Goal: Use online tool/utility: Utilize a website feature to perform a specific function

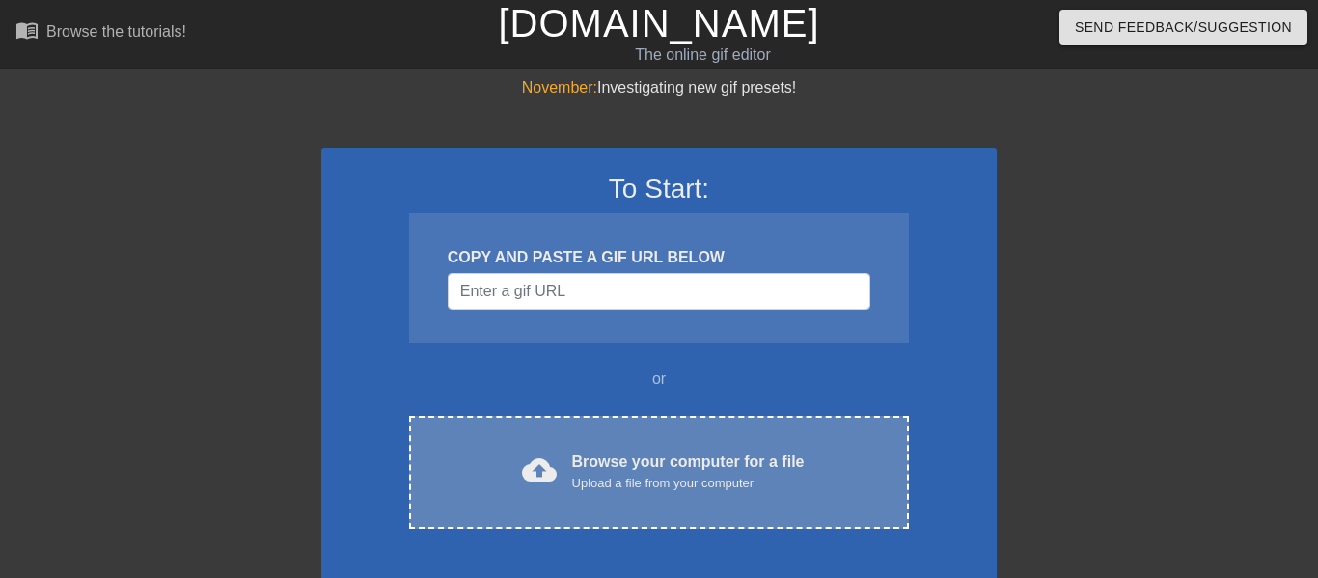
click at [519, 437] on div "cloud_upload Browse your computer for a file Upload a file from your computer C…" at bounding box center [659, 472] width 500 height 113
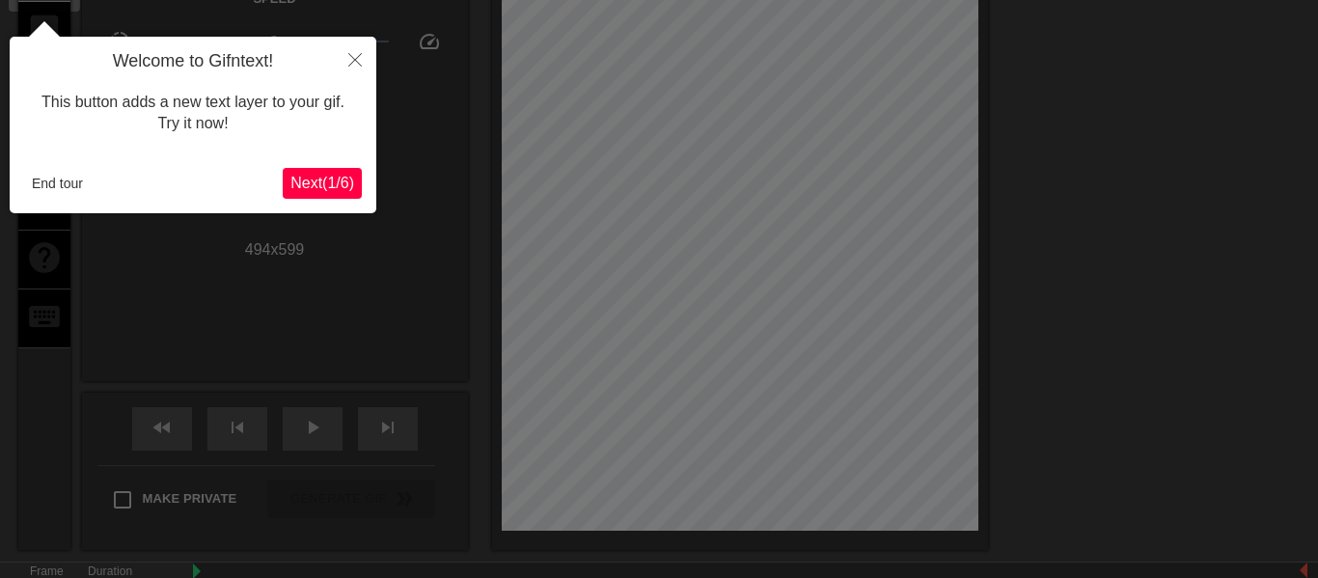
scroll to position [132, 0]
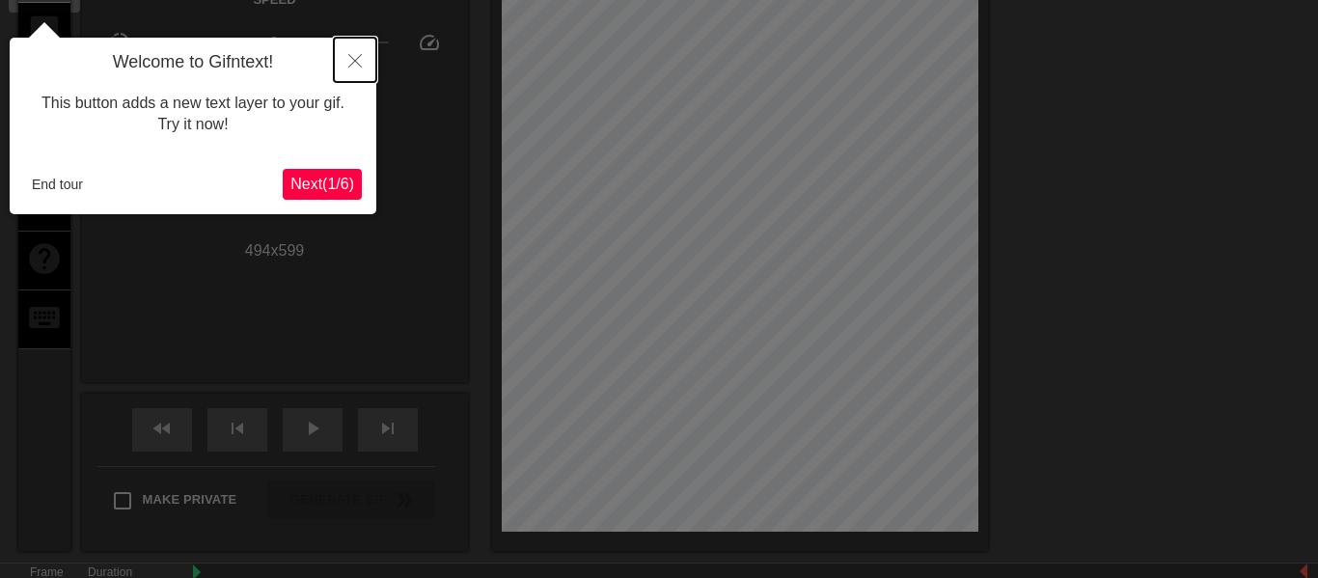
click at [345, 61] on button "Close" at bounding box center [355, 60] width 42 height 44
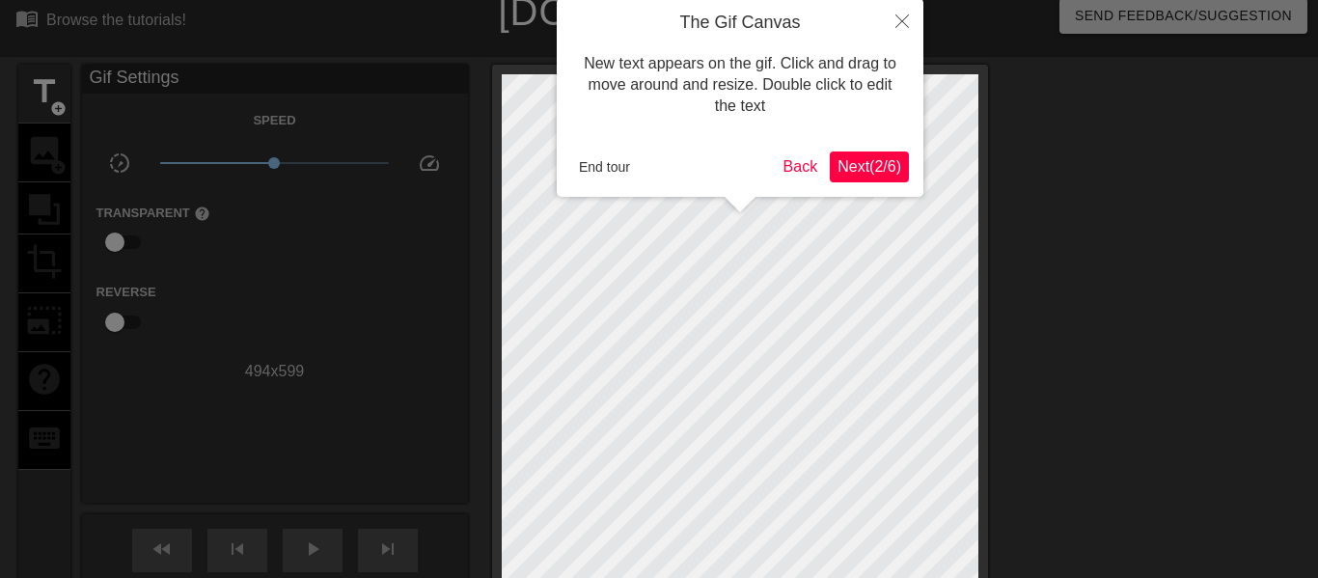
scroll to position [0, 0]
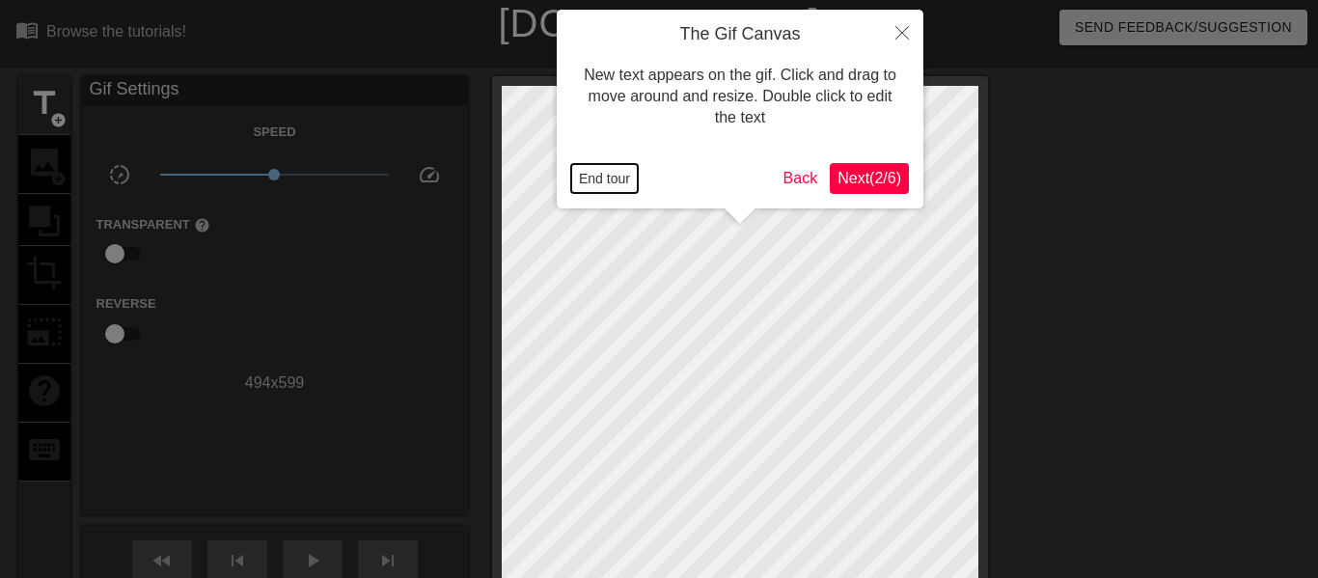
click at [610, 178] on button "End tour" at bounding box center [604, 178] width 67 height 29
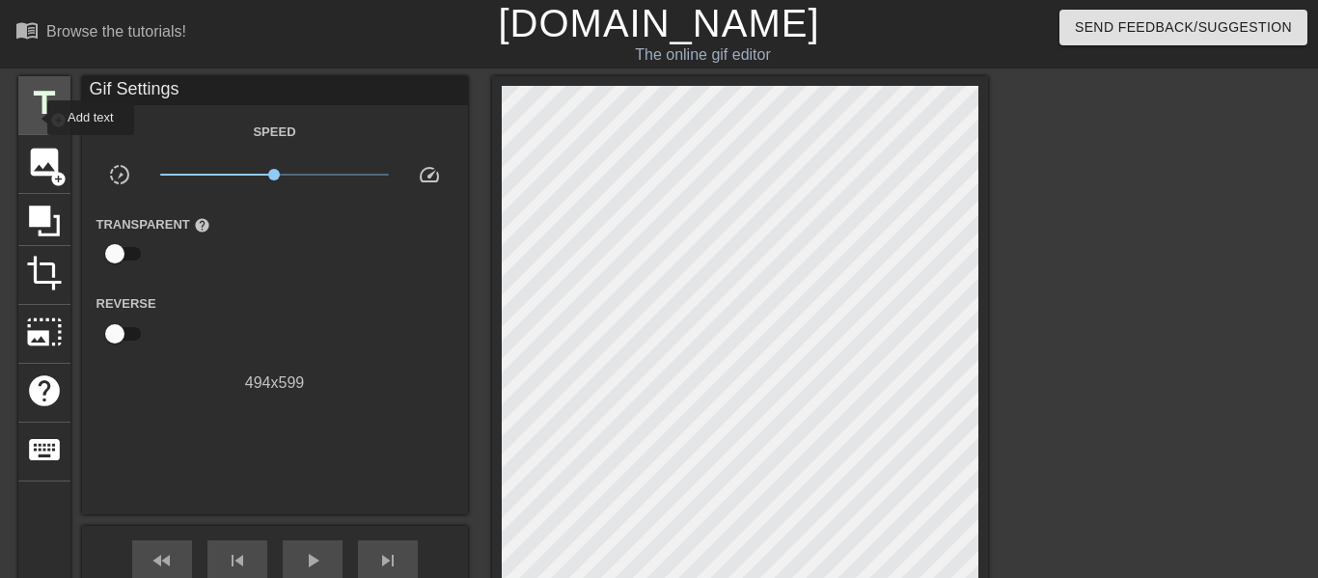
click at [35, 118] on span "title" at bounding box center [44, 103] width 37 height 37
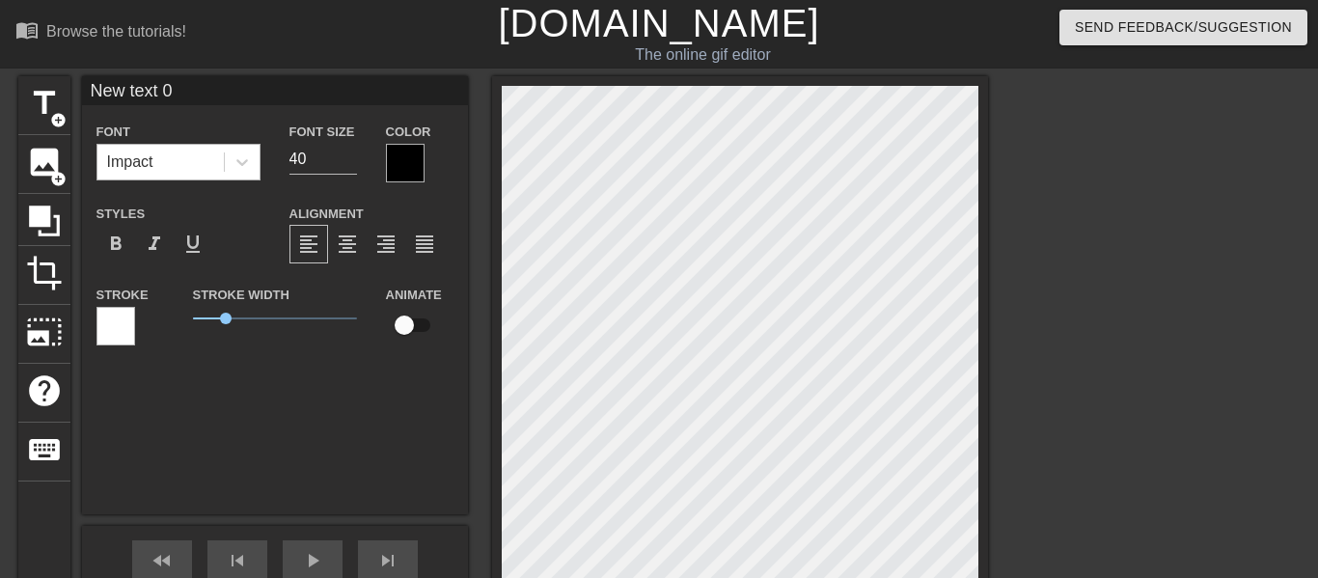
click at [196, 159] on div "Impact" at bounding box center [160, 162] width 126 height 35
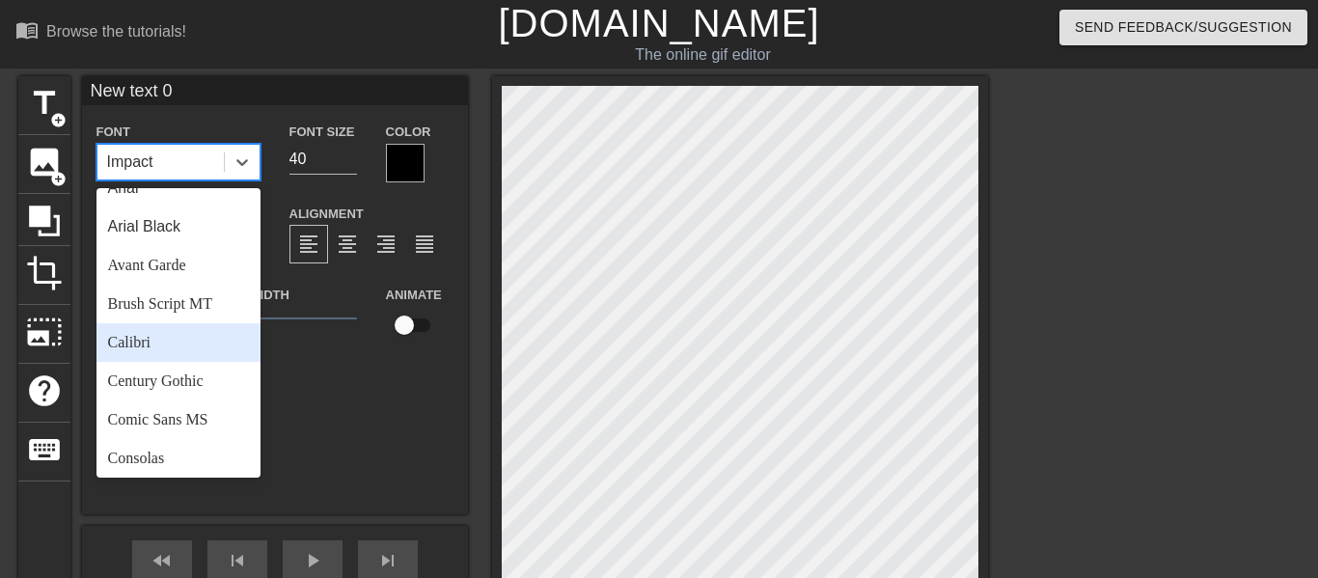
scroll to position [21, 0]
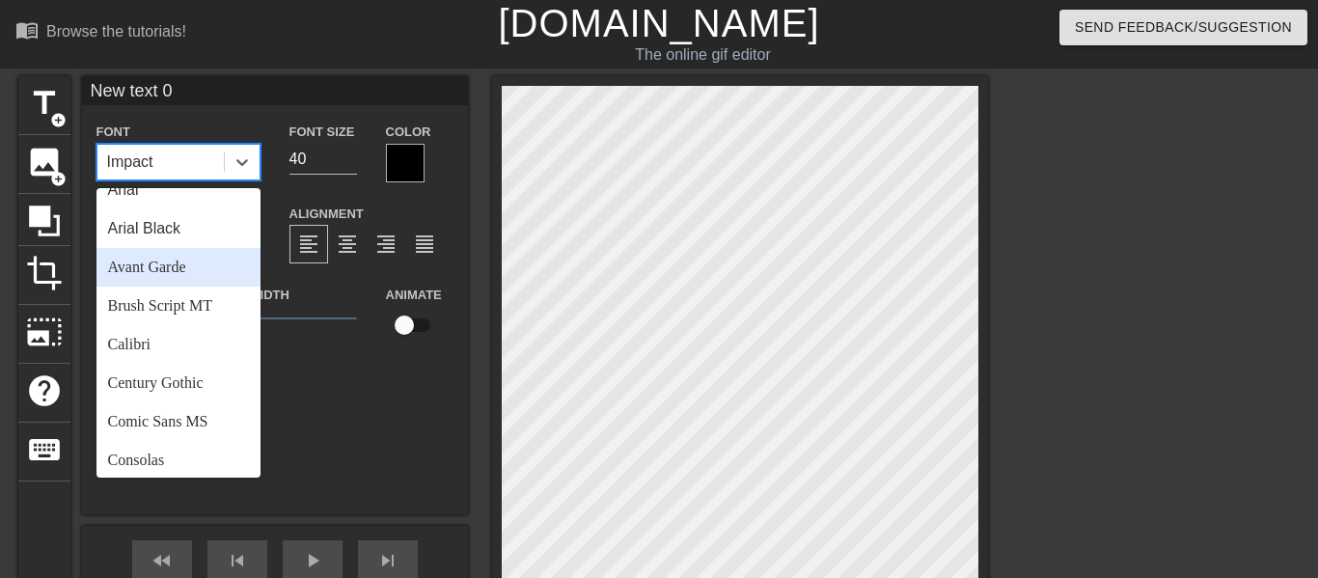
click at [192, 268] on div "Avant Garde" at bounding box center [178, 267] width 164 height 39
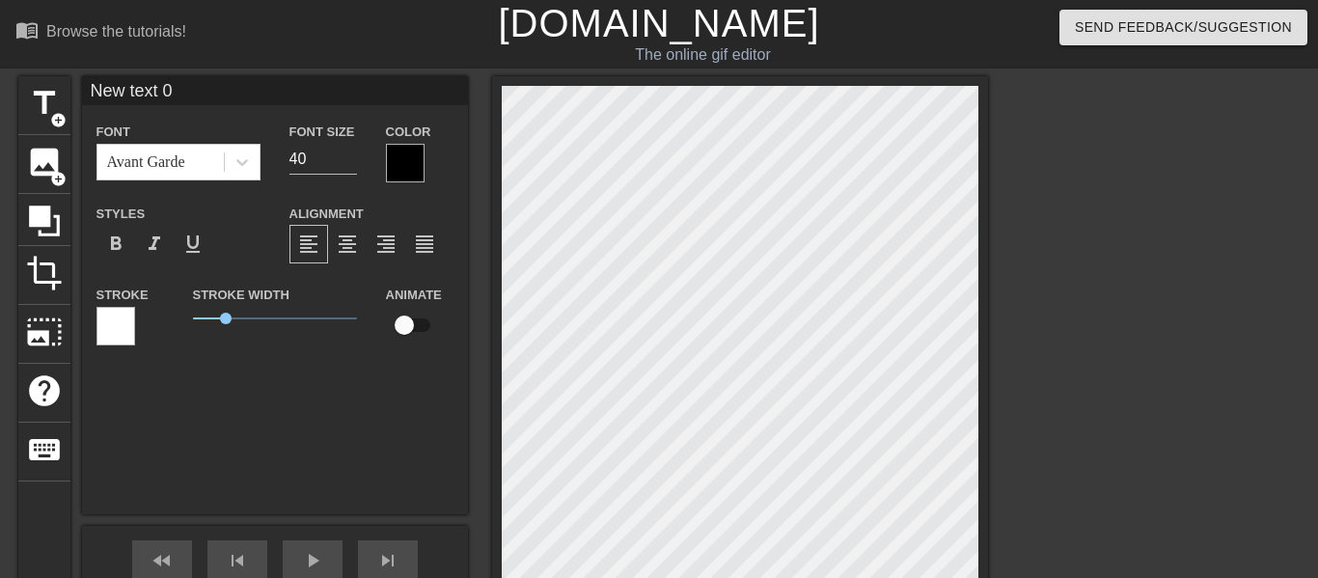
click at [114, 335] on div at bounding box center [115, 326] width 39 height 39
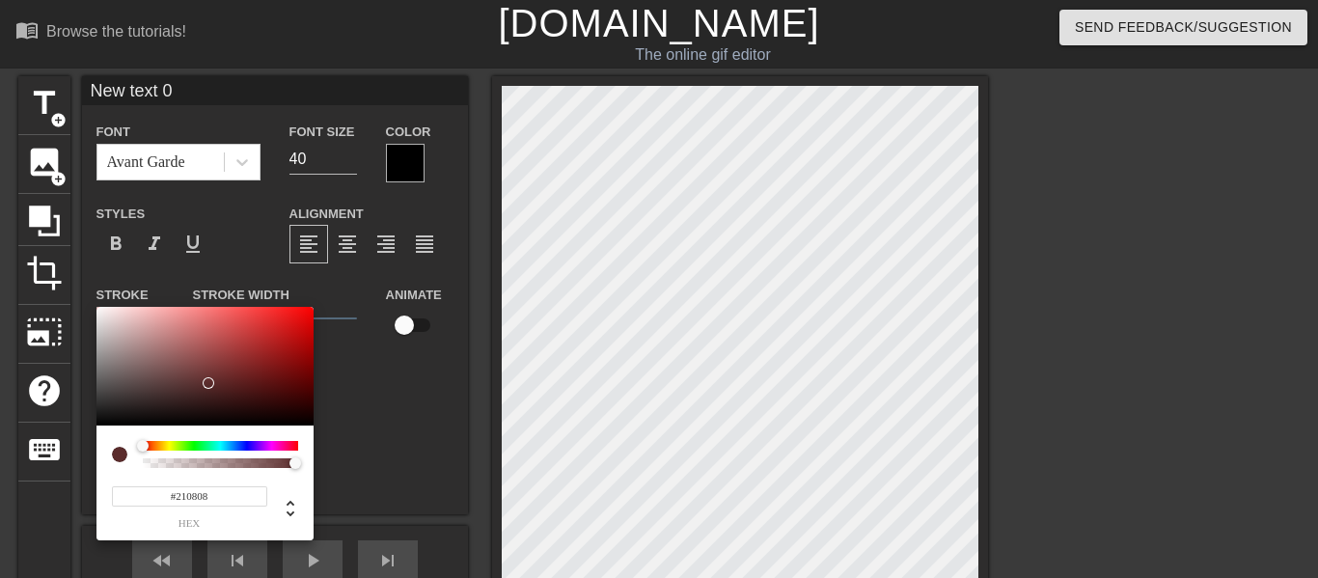
type input "#000000"
drag, startPoint x: 202, startPoint y: 379, endPoint x: 336, endPoint y: 451, distance: 152.3
click at [336, 451] on div "#000000 hex" at bounding box center [659, 289] width 1318 height 578
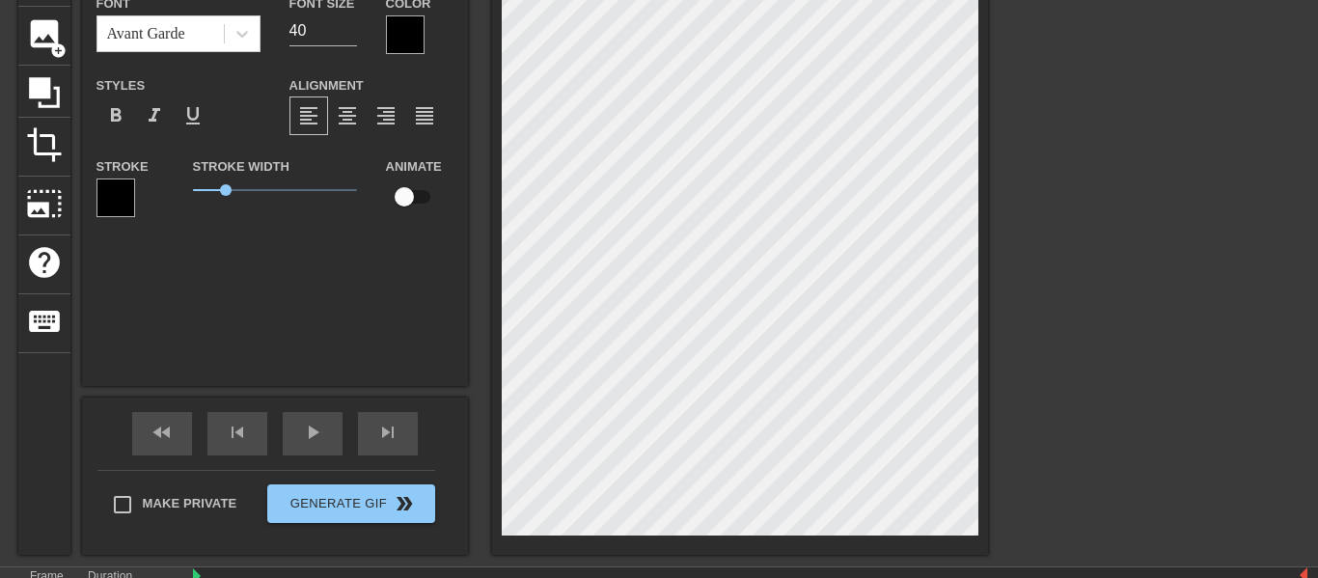
scroll to position [130, 0]
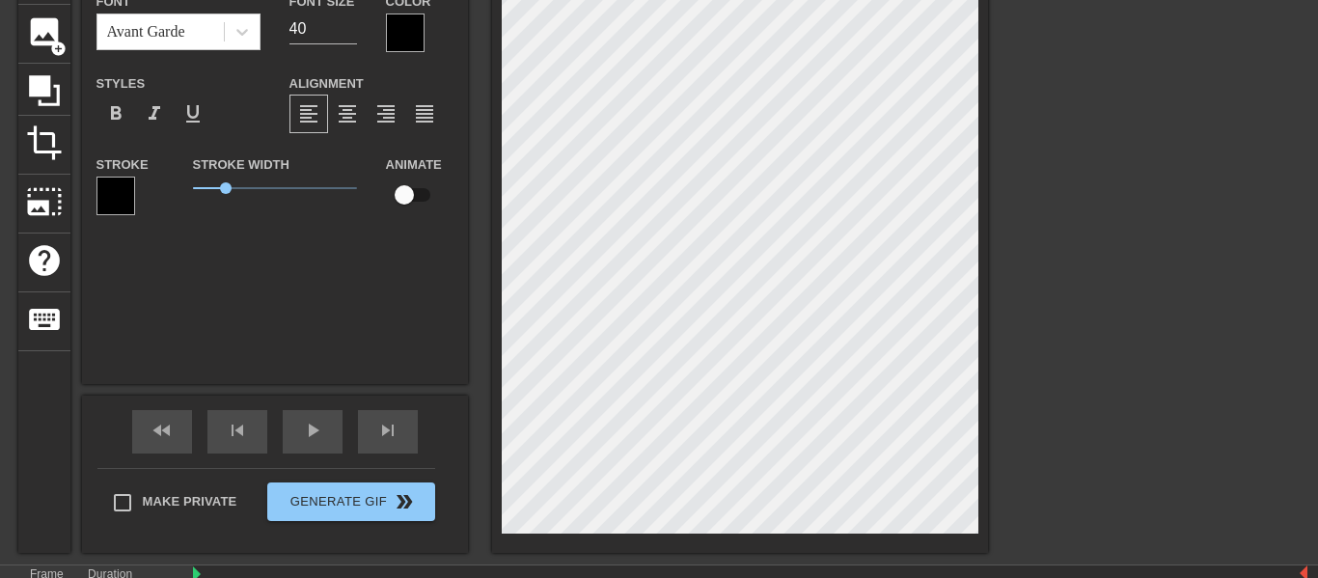
type input "Ne text 0"
type textarea "Ne text 0"
type input "N text 0"
type textarea "N text 0"
type input "text 0"
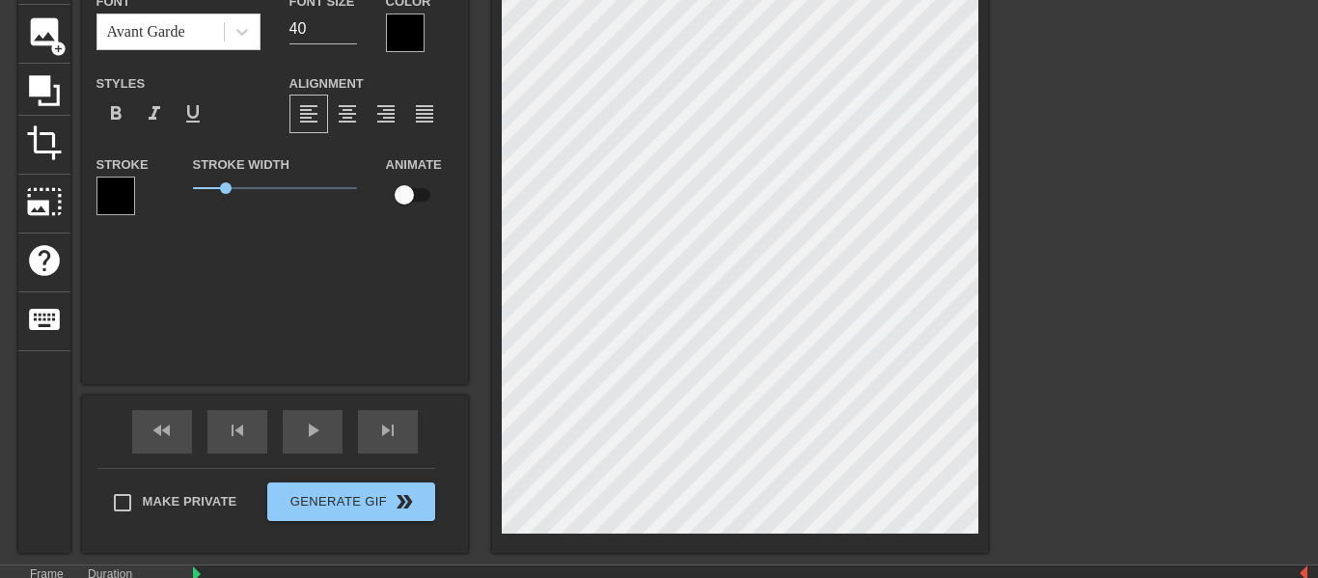
type textarea "text 0"
type input "W text 0"
type textarea "W text 0"
click at [159, 112] on span "format_italic" at bounding box center [154, 113] width 23 height 23
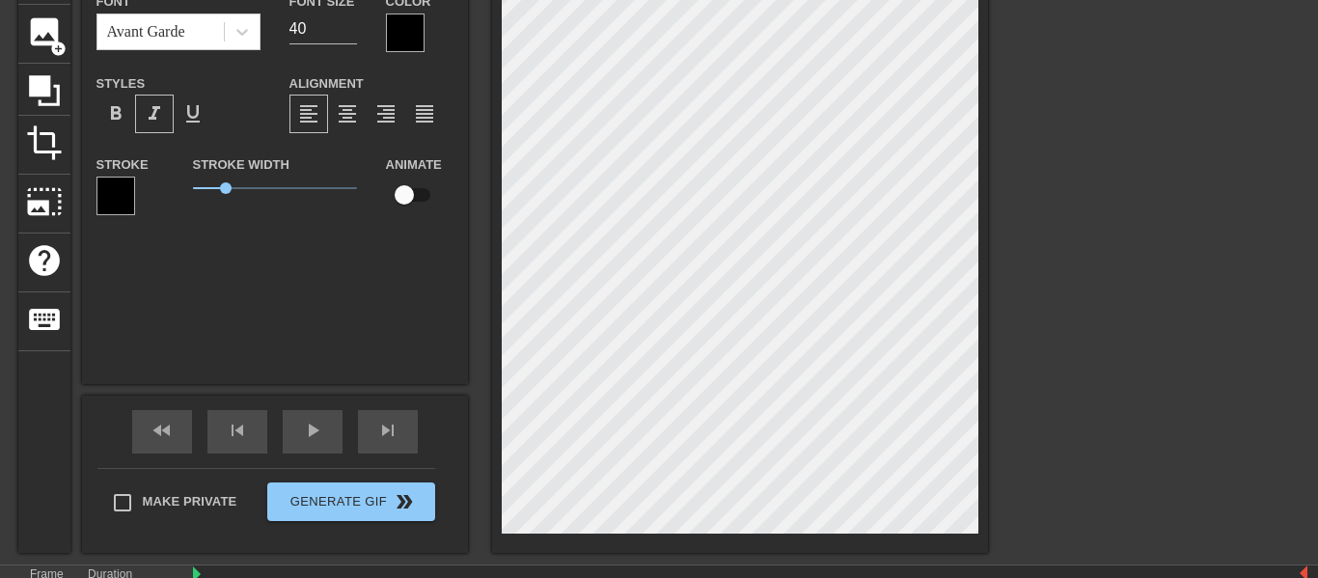
scroll to position [0, 2]
type input "W 0"
type textarea "W 0"
type input "W 0"
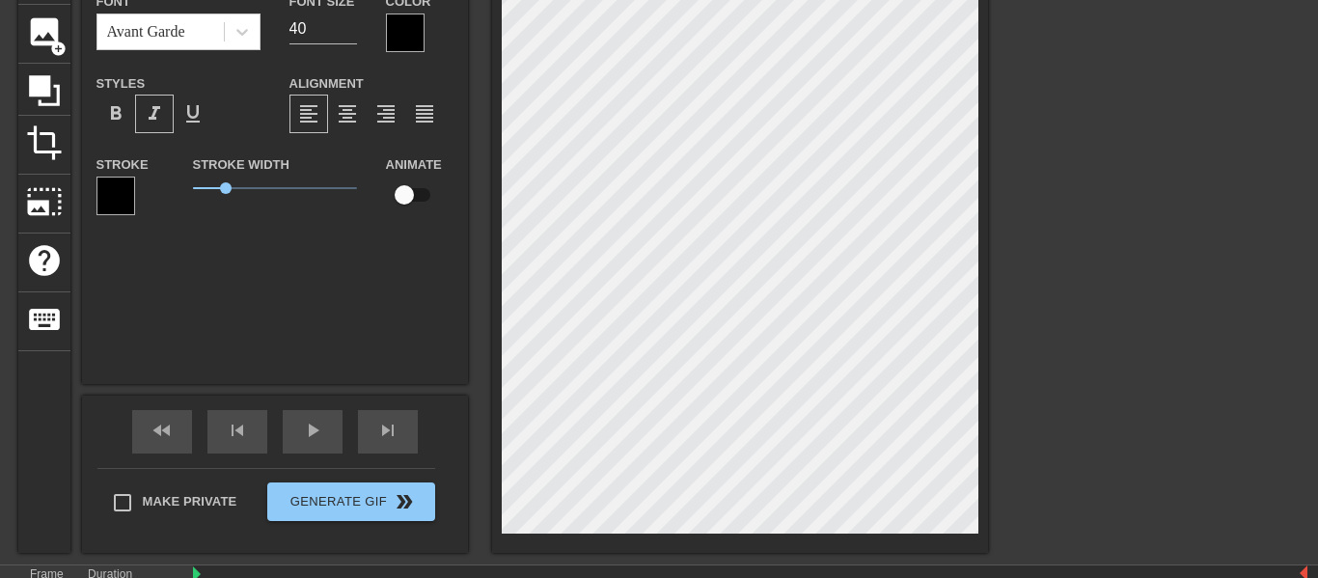
type textarea "W 0"
type input "W"
type textarea "W"
type input "W"
type textarea "W"
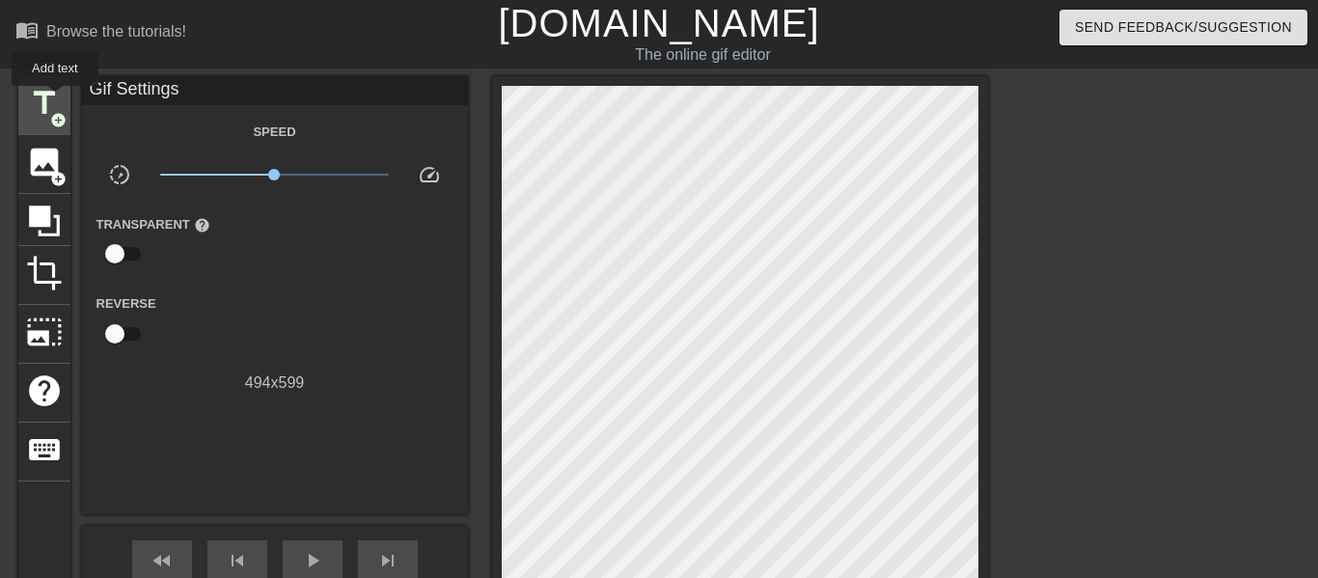
click at [54, 99] on span "title" at bounding box center [44, 103] width 37 height 37
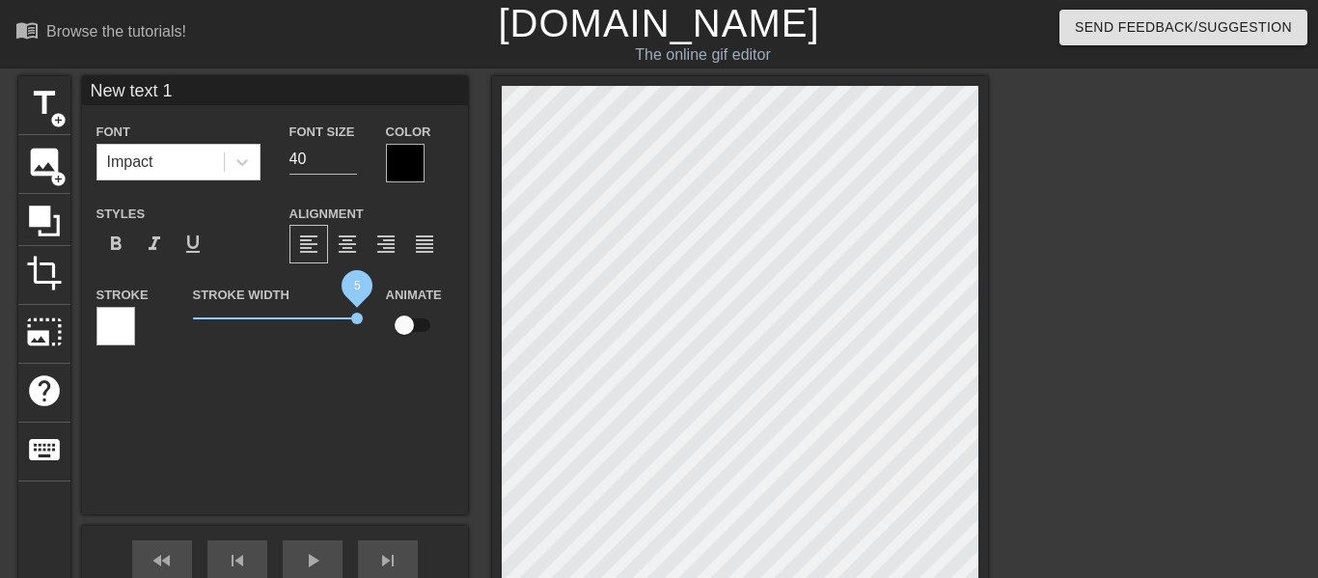
drag, startPoint x: 221, startPoint y: 312, endPoint x: 458, endPoint y: 333, distance: 238.2
click at [458, 333] on div "Stroke Stroke Width 5 Animate" at bounding box center [275, 323] width 386 height 80
click at [109, 329] on div at bounding box center [115, 326] width 39 height 39
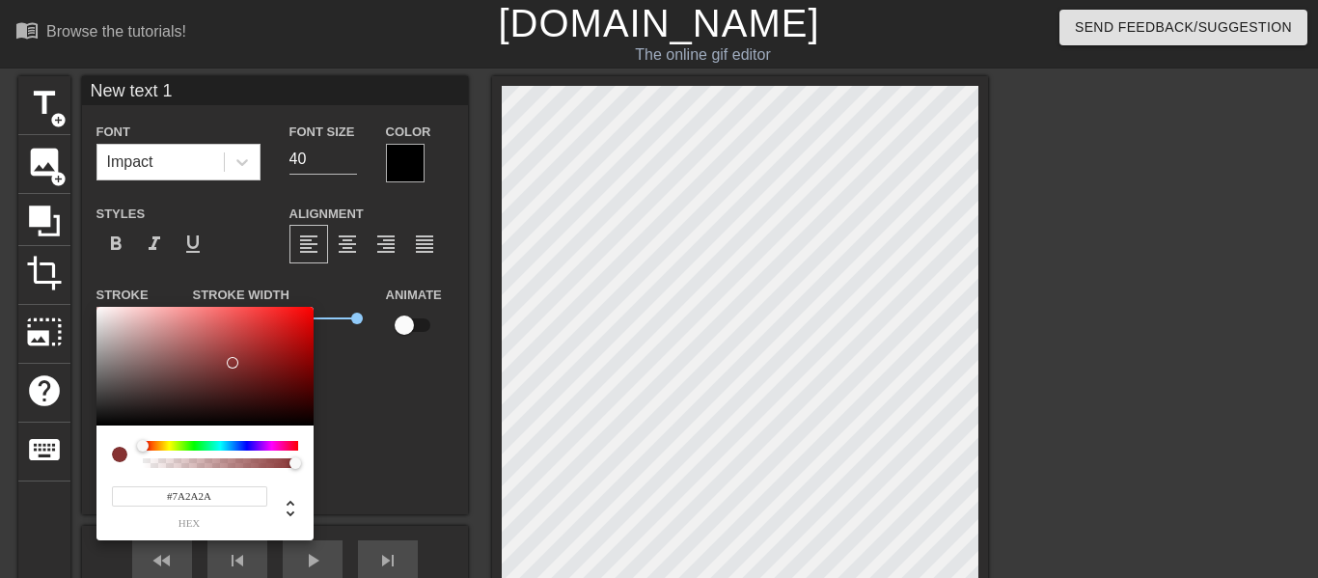
drag, startPoint x: 180, startPoint y: 331, endPoint x: 243, endPoint y: 370, distance: 74.1
click at [243, 370] on div at bounding box center [204, 367] width 217 height 120
type input "#2C0000"
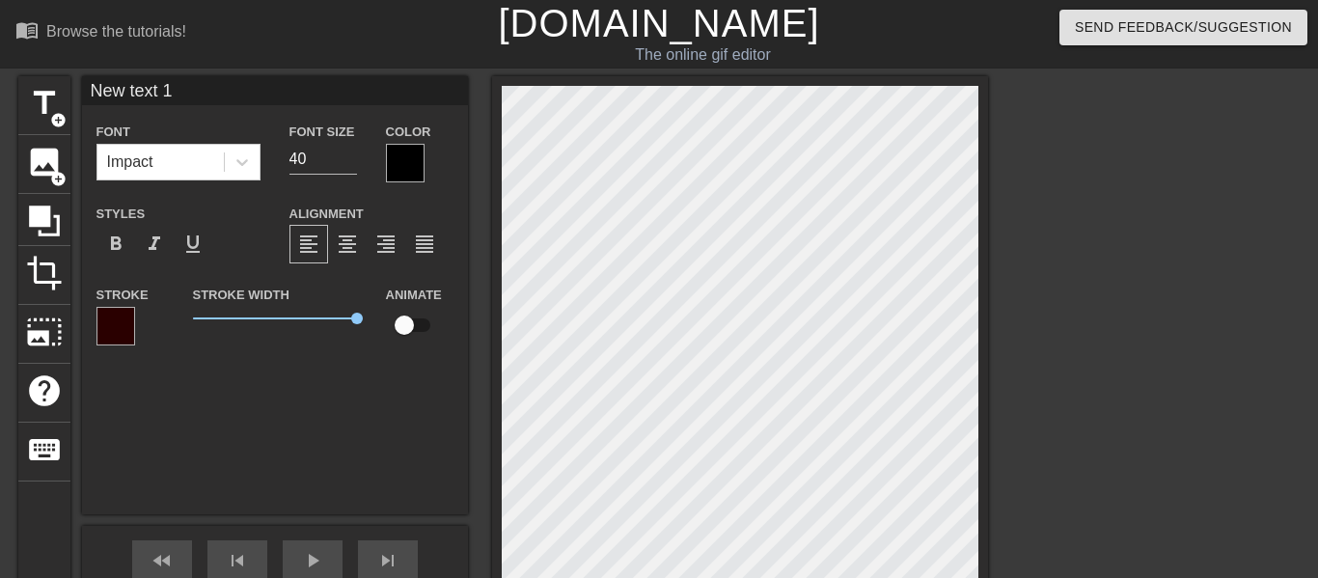
click at [107, 320] on div at bounding box center [115, 326] width 39 height 39
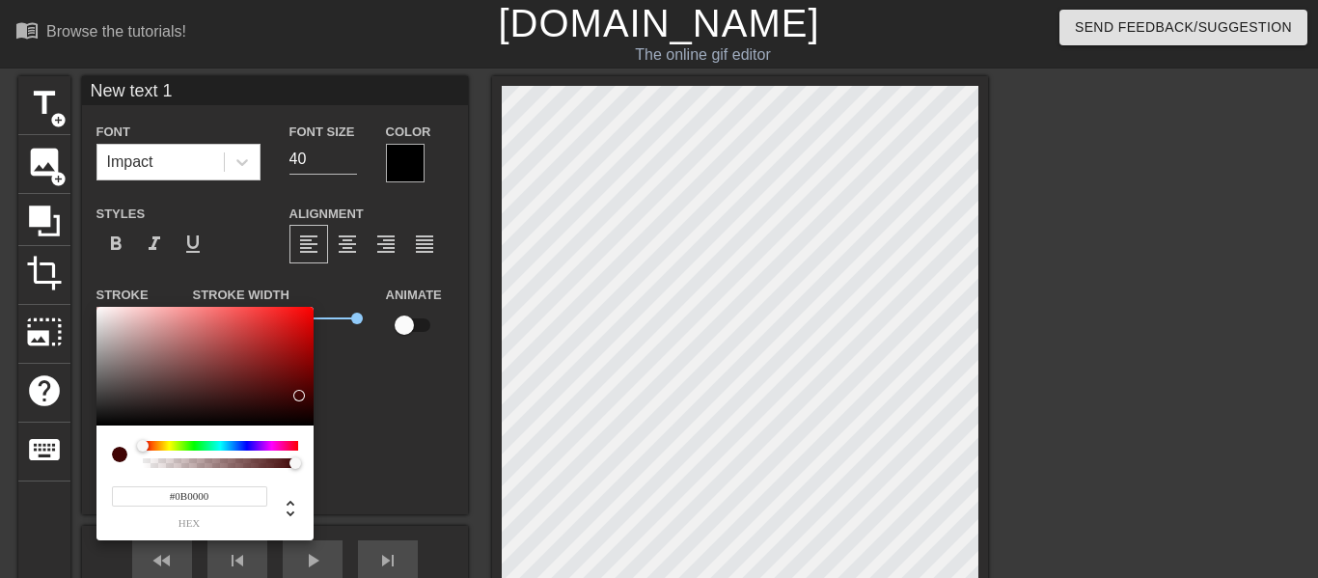
type input "#000000"
drag, startPoint x: 301, startPoint y: 395, endPoint x: 317, endPoint y: 445, distance: 51.9
click at [317, 445] on div "#000000 hex" at bounding box center [659, 289] width 1318 height 578
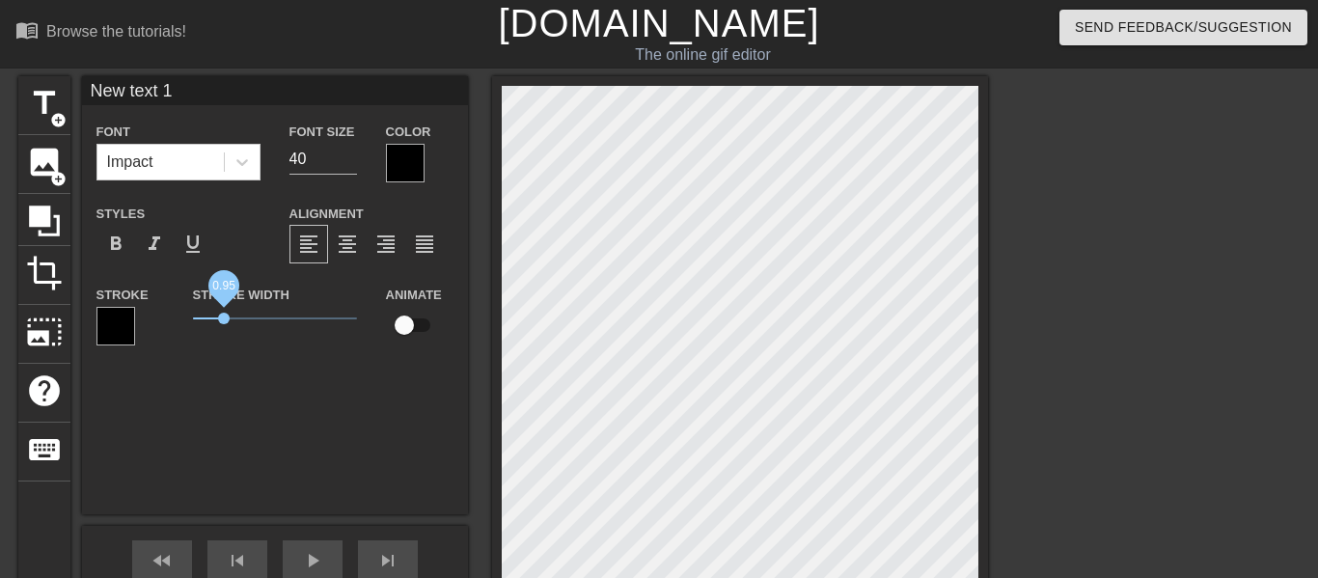
drag, startPoint x: 340, startPoint y: 310, endPoint x: 223, endPoint y: 316, distance: 116.9
click at [223, 316] on span "0.95" at bounding box center [275, 318] width 164 height 23
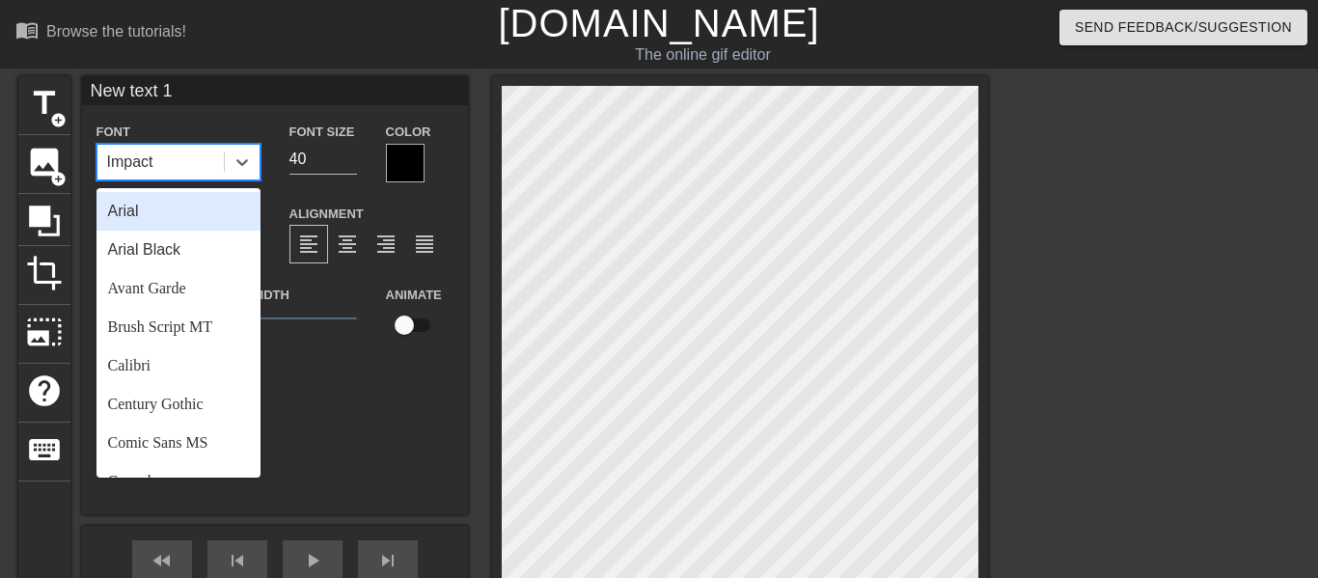
click at [187, 168] on div "Impact" at bounding box center [160, 162] width 126 height 35
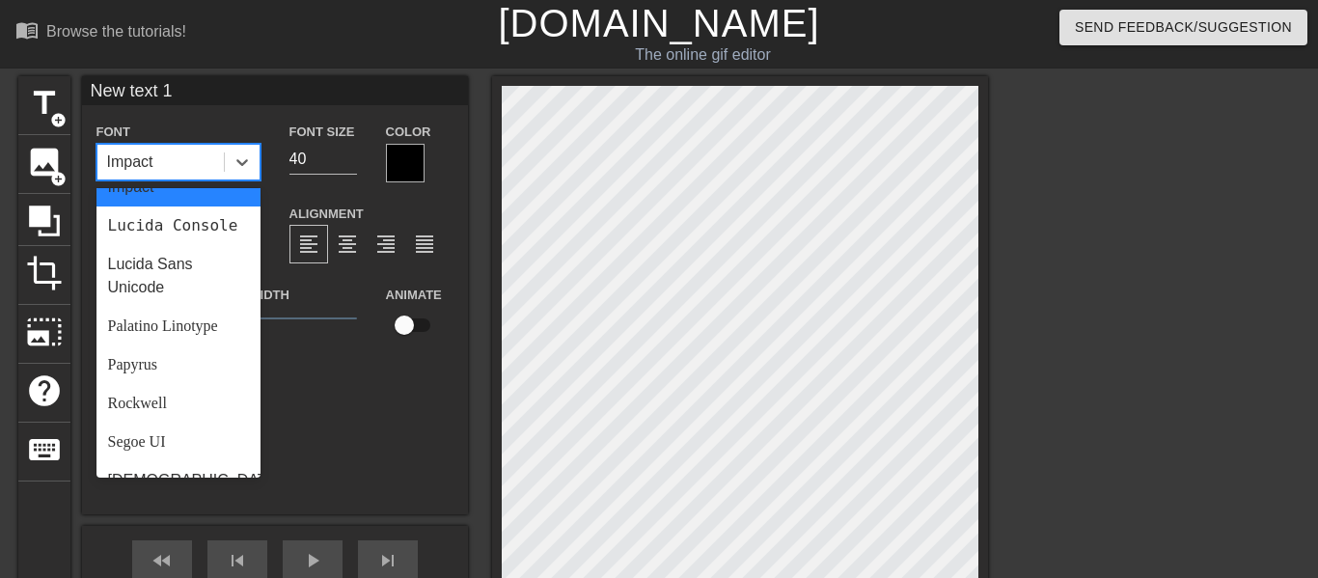
scroll to position [644, 0]
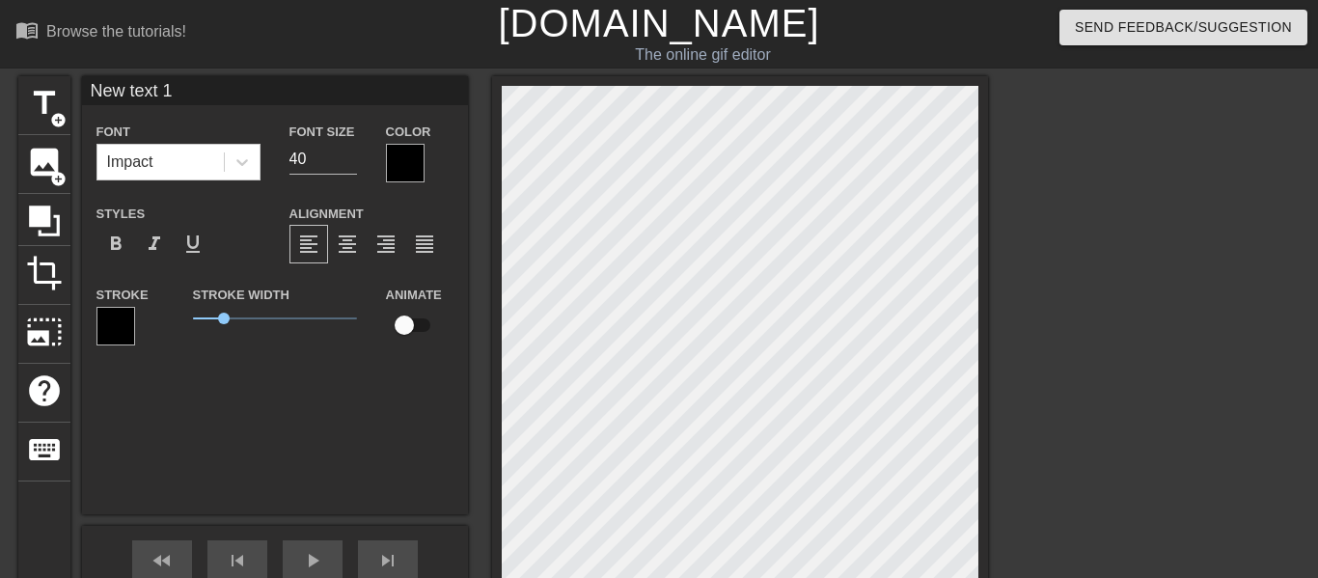
click at [336, 382] on div "New text 1 Font Impact Font Size 40 Color Styles format_bold format_italic form…" at bounding box center [275, 295] width 386 height 438
click at [158, 251] on span "format_italic" at bounding box center [154, 243] width 23 height 23
type input "E"
type textarea "E"
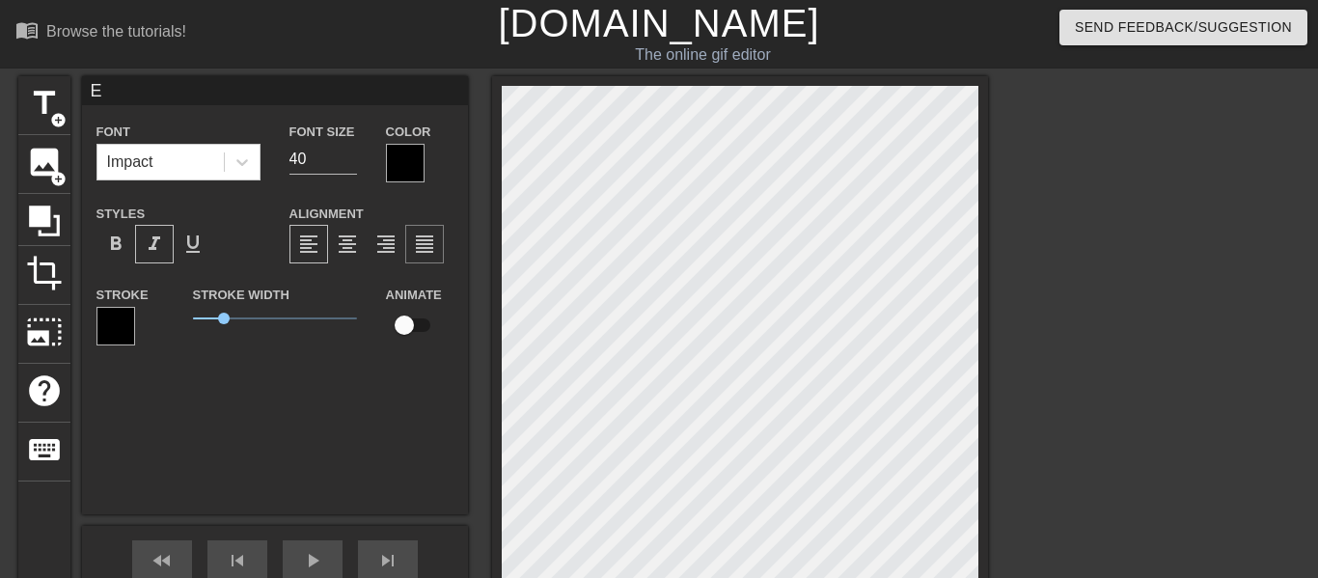
scroll to position [0, 0]
type input "EL"
type textarea "EL"
type input "ELC"
type textarea "ELC"
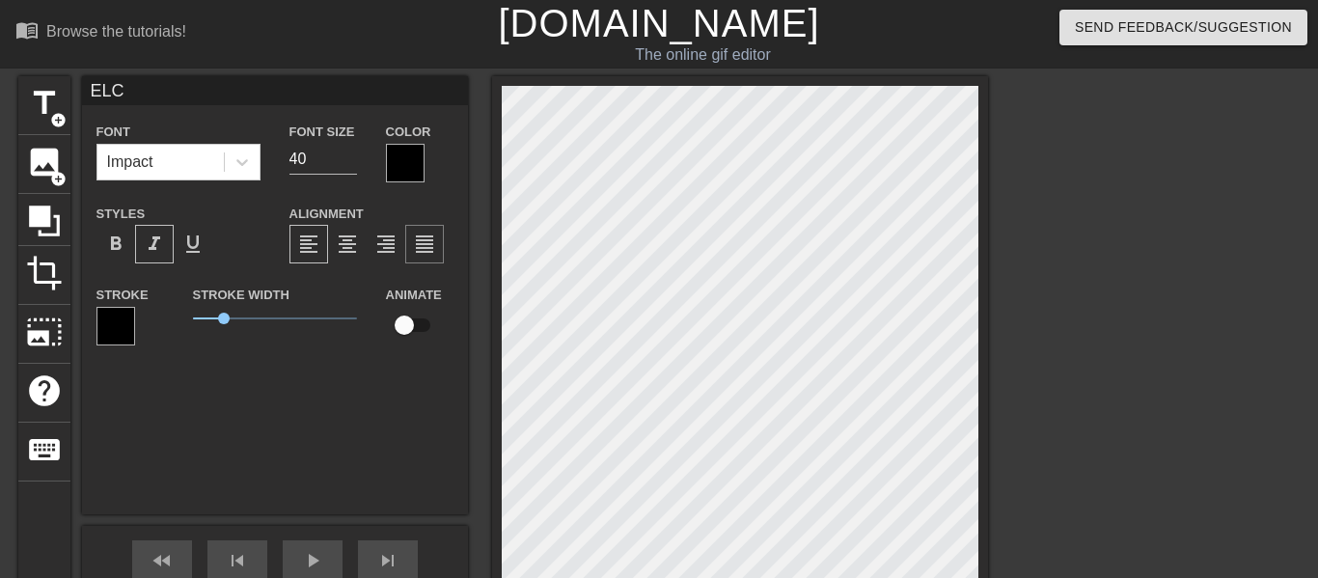
type input "ELCO"
type textarea "ELCO"
type input "ELCOM"
type textarea "ELCOM"
type input "ELCOME"
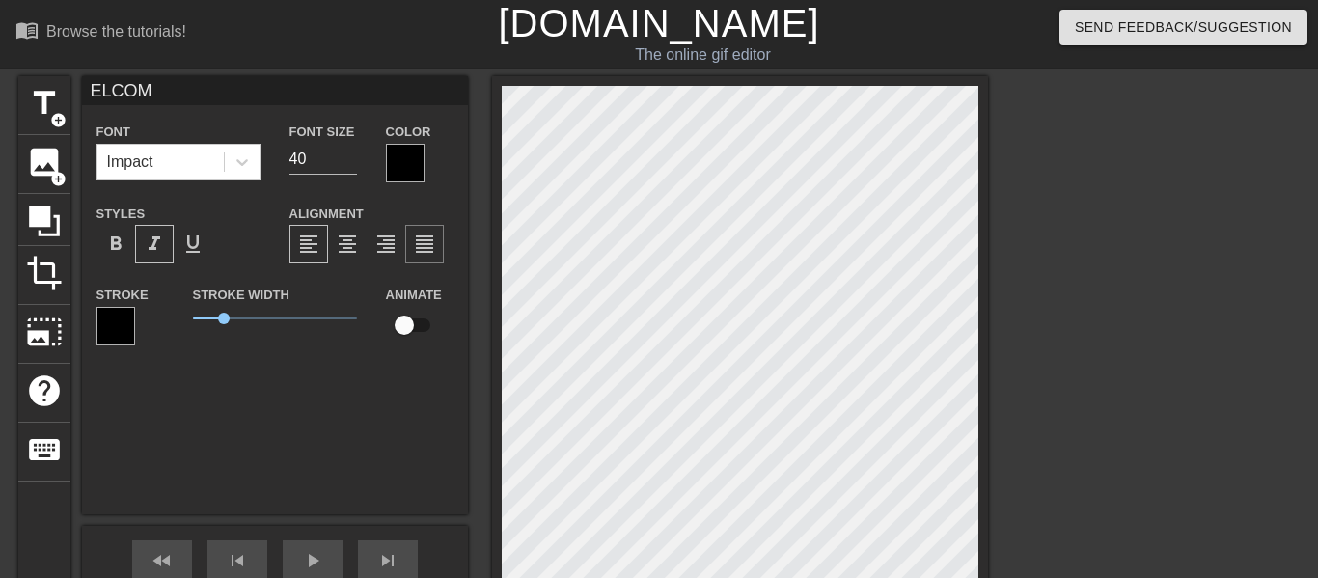
type textarea "ELCOME"
type input "ELCOME"
type textarea "ELCOME"
type input "ELCOME T"
type textarea "ELCOME T"
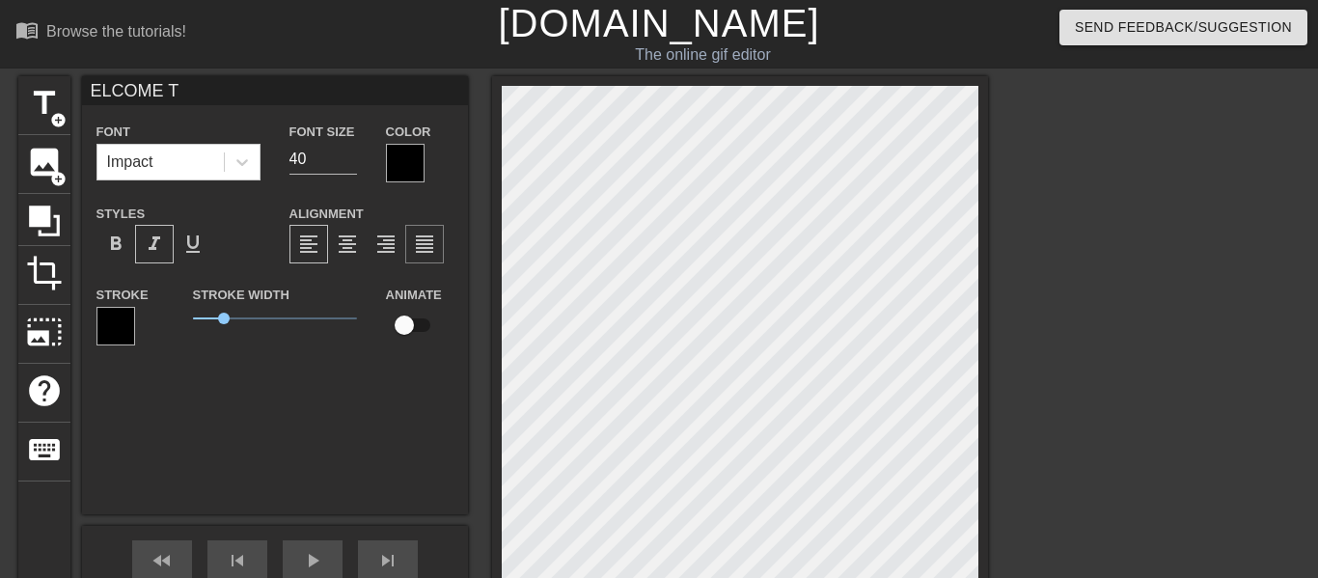
type input "ELCOME TO"
type textarea "ELCOME TO"
type input "ELCOME TO"
type textarea "ELCOME TO"
type input "ELCOME TO T"
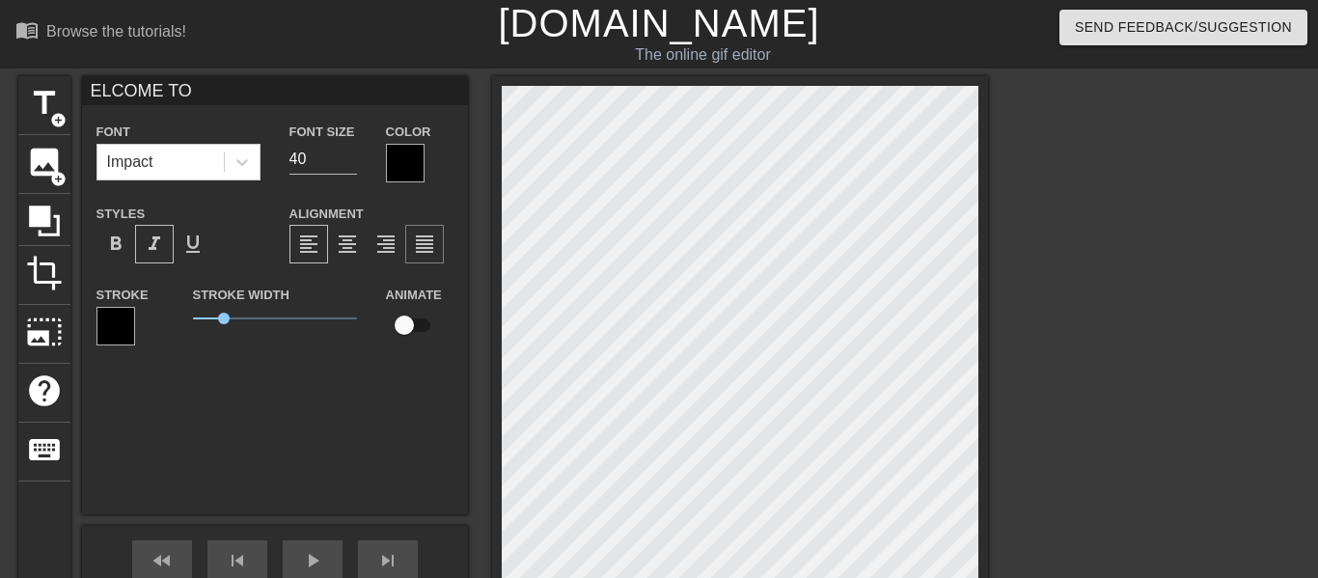
type textarea "ELCOME TO T"
type input "ELCOME TO TH"
type textarea "ELCOME TO TH"
type input "ELCOME TO THE"
type textarea "ELCOME TO THE"
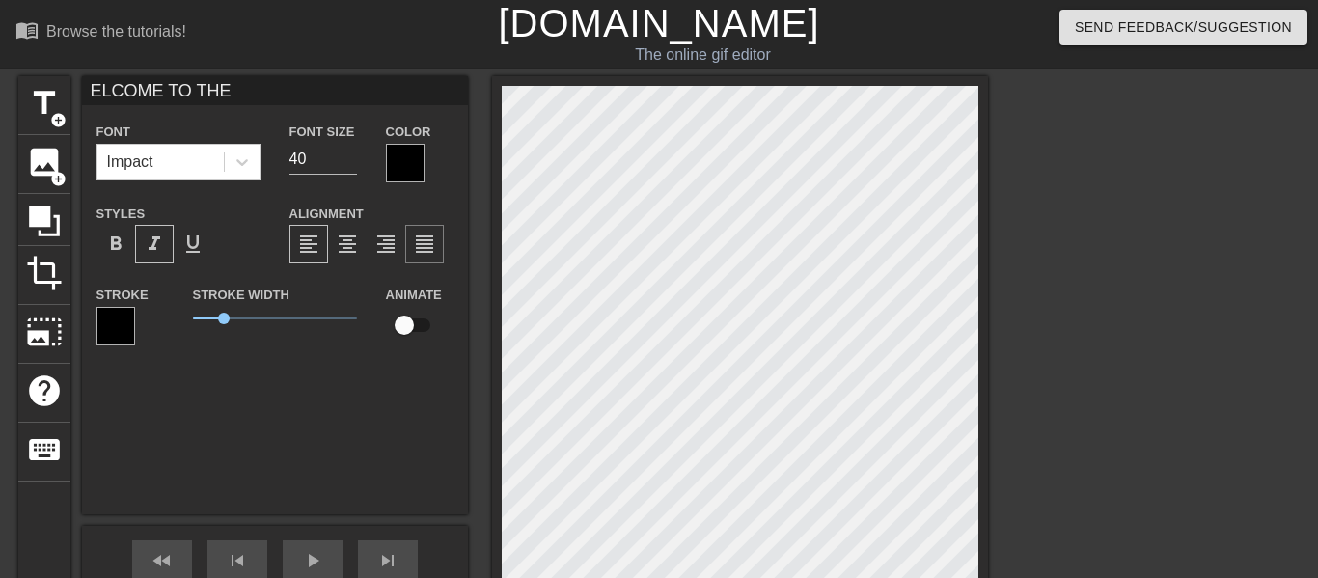
type input "ELCOME TO THE"
type textarea "ELCOME TO THE"
type input "ELCOME TO THE W"
type textarea "ELCOME TO THE W"
type input "ELCOME TO THE WO"
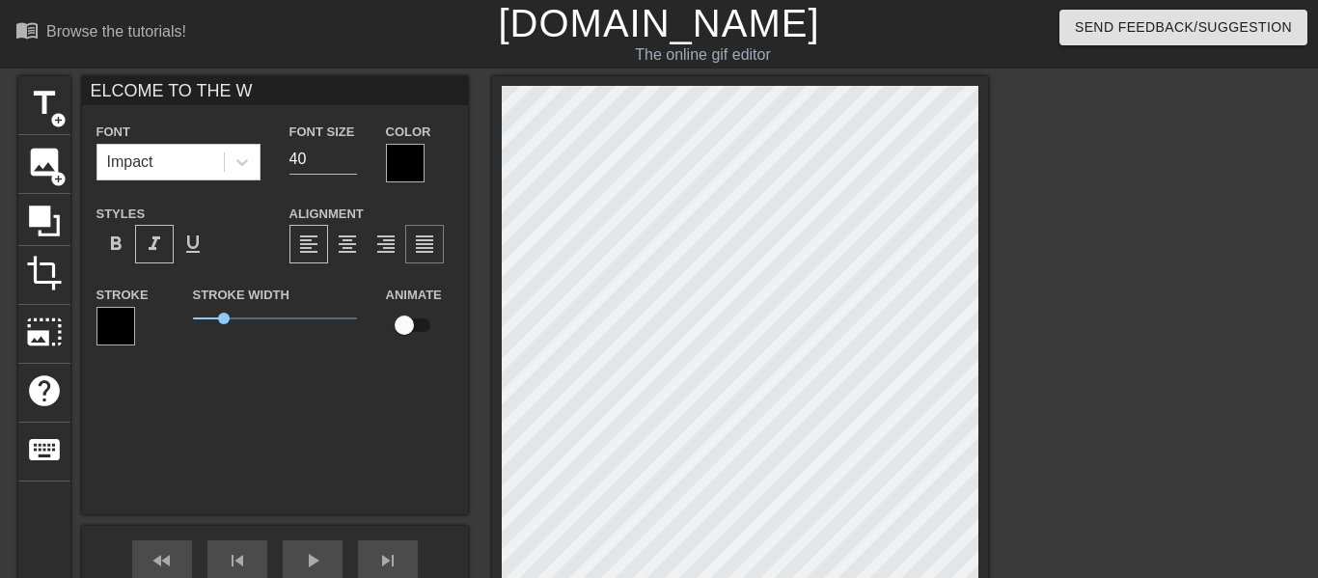
type textarea "ELCOME TO THE WO"
type input "ELCOME TO THE WOR"
type textarea "ELCOME TO THE WOR"
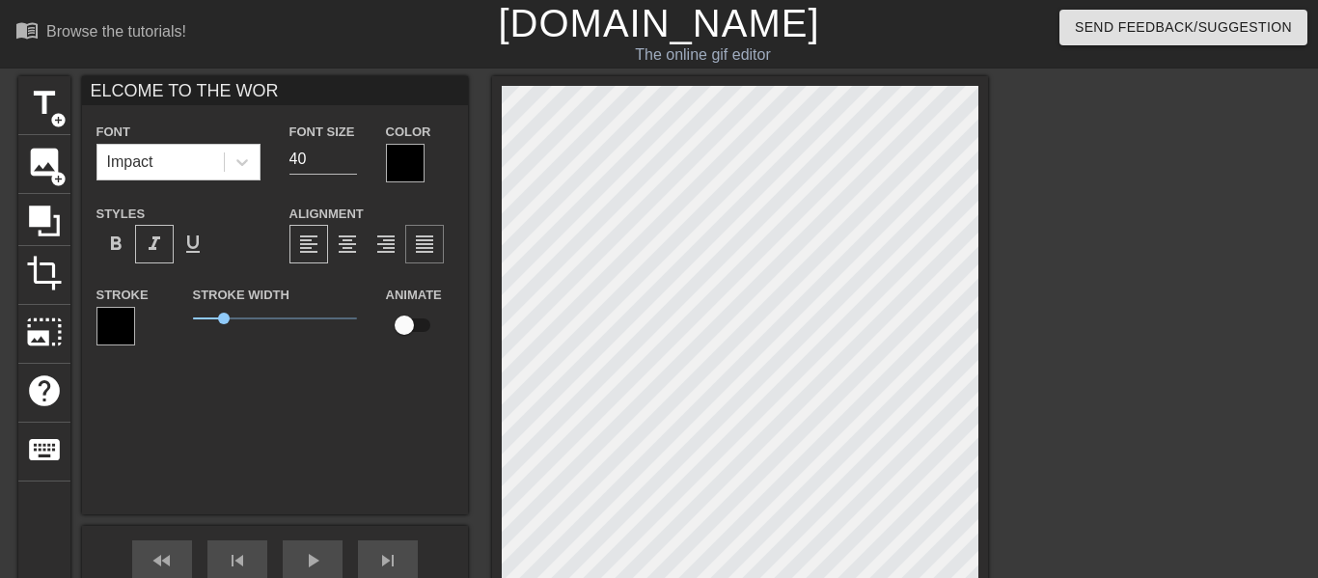
type input "ELCOME TO THE WORL"
type textarea "ELCOME TO THE WORL"
type input "ELCOME TO THE WORLD"
type textarea "ELCOME TO THE WORLD"
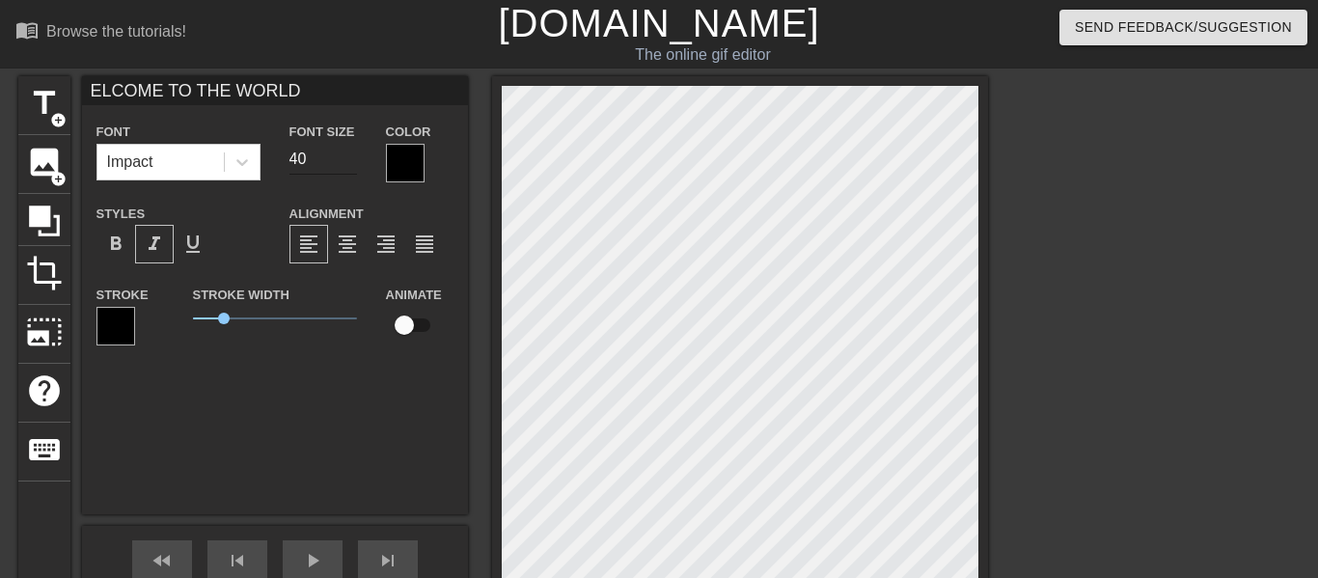
click at [307, 160] on input "40" at bounding box center [323, 159] width 68 height 31
type input "3"
type input "20"
type input "ELCOME TO THE WORLD"
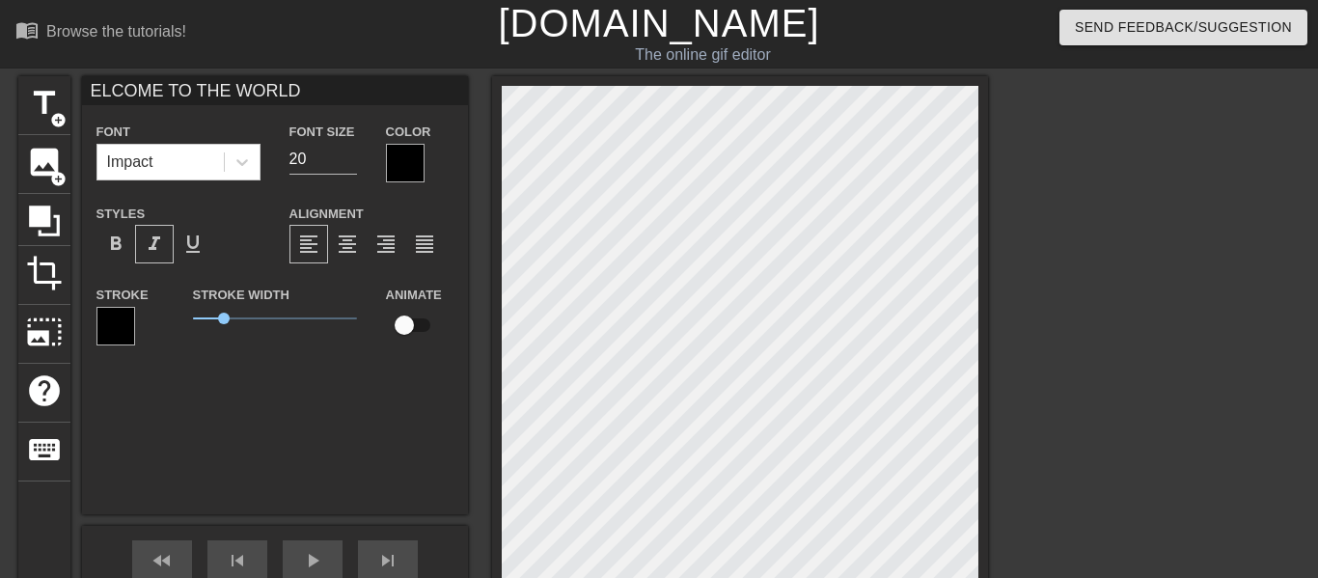
type textarea "ELCOME TO THE WORLD"
type input "ELCOME TO THE WORLD o"
type textarea "ELCOME TO THE WORLD o"
type input "ELCOME TO THE WORLD"
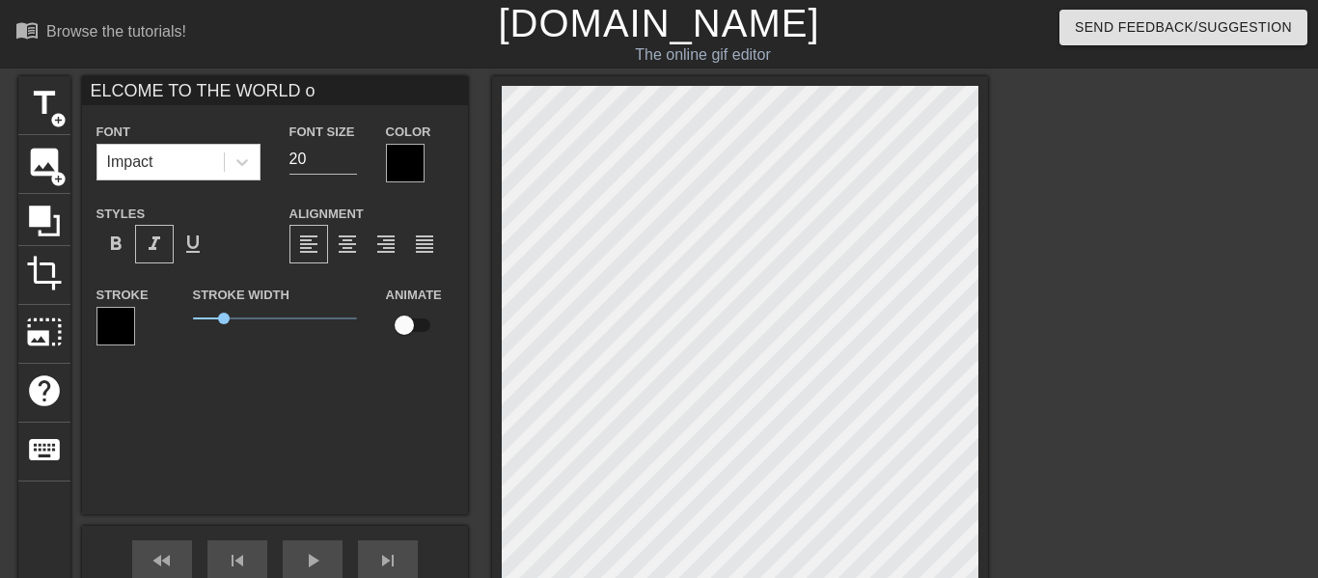
type textarea "ELCOME TO THE WORLD"
type input "ELCOME TO THE WORLD o"
type textarea "ELCOME TO THE WORLD o"
type input "ELCOME TO THE WORLD of"
type textarea "ELCOME TO THE WORLD of"
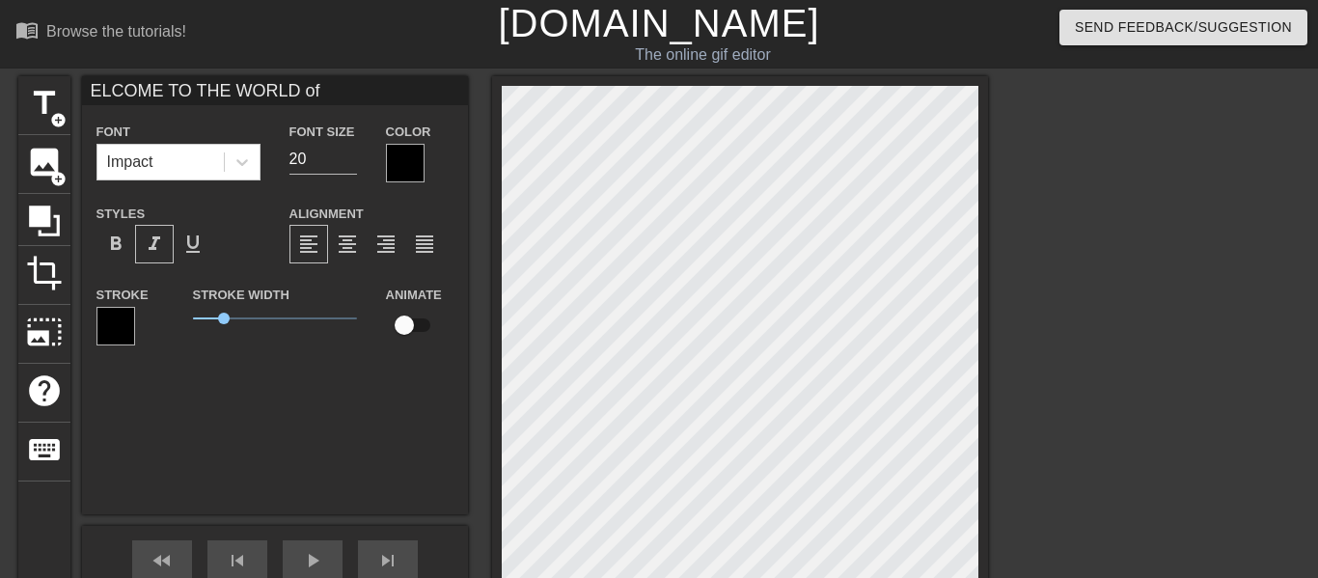
type input "ELCOME TO THE WORLD o"
type textarea "ELCOME TO THE WORLD o"
type input "ELCOME TO THE WORLD"
type textarea "ELCOME TO THE WORLD"
type input "ELCOME TO THE WORLD F"
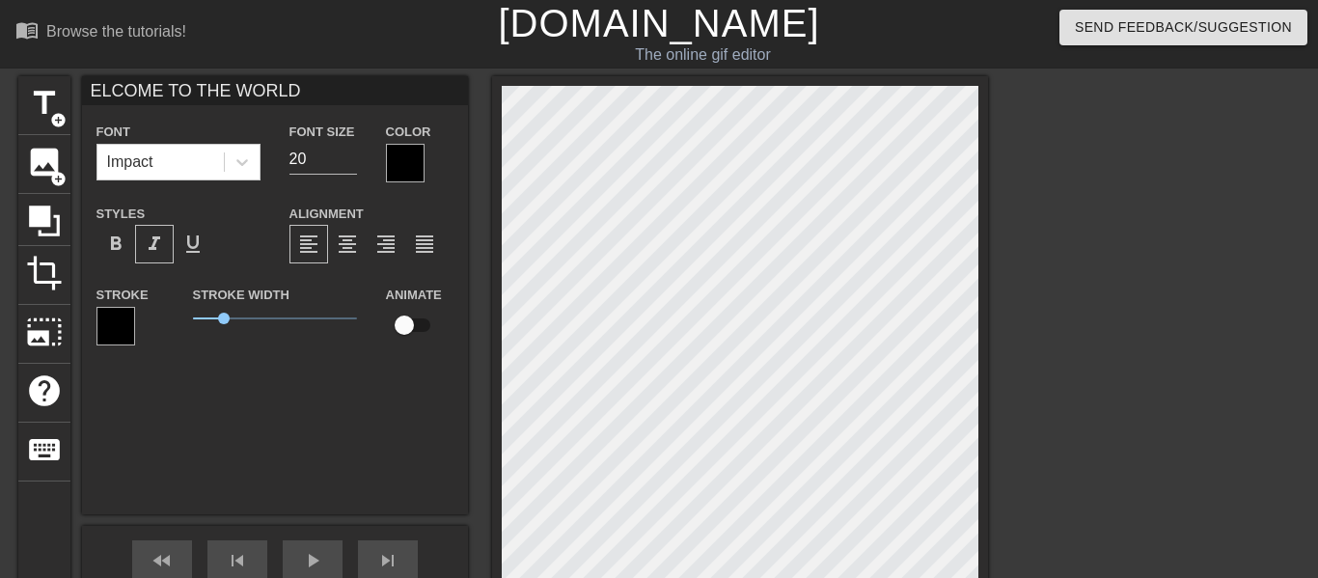
type textarea "ELCOME TO THE WORLD F"
type input "ELCOME TO THE WORLD"
type textarea "ELCOME TO THE WORLD"
type input "ELCOME TO THE WORLD O"
type textarea "ELCOME TO THE WORLD OF"
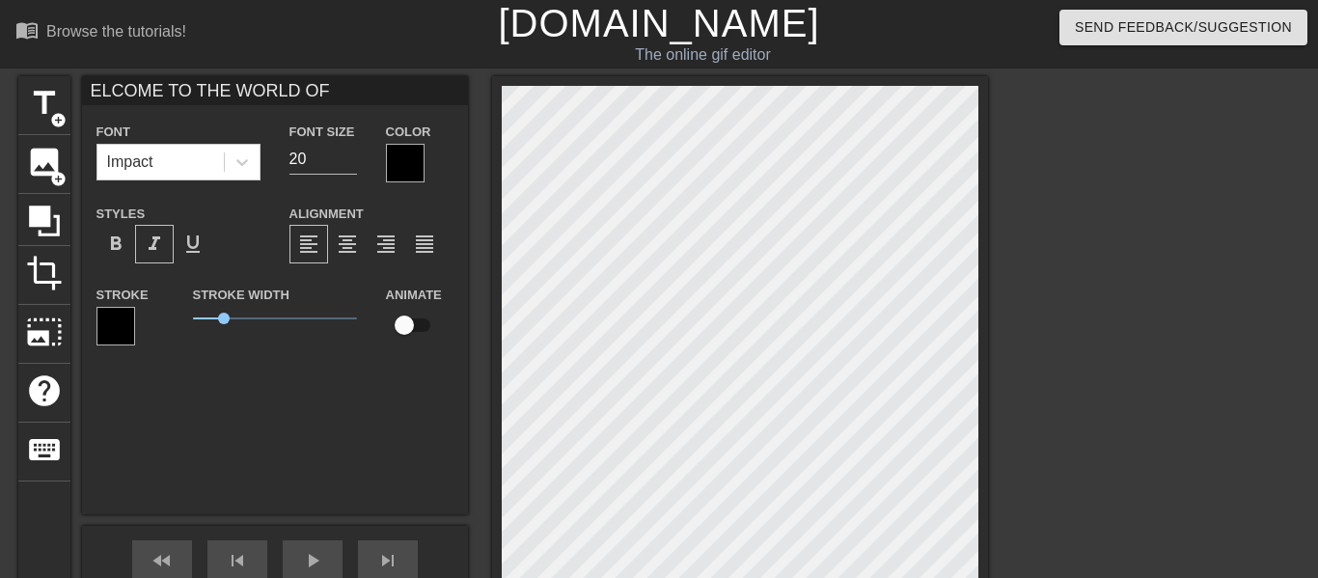
scroll to position [0, 15]
type input "ELCOME TO THE WORLD OF"
type textarea "ELCOME TO THE WORLD OF"
type input "W"
type input "40"
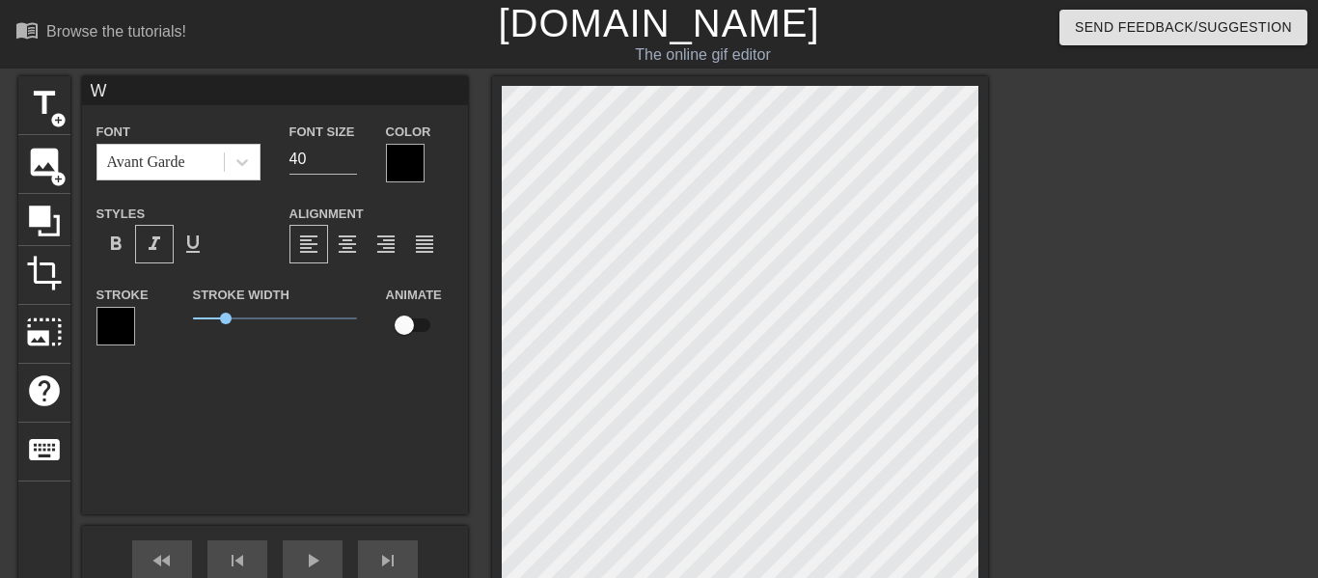
type input "ELCOME TO THE WORLD OF"
type input "20"
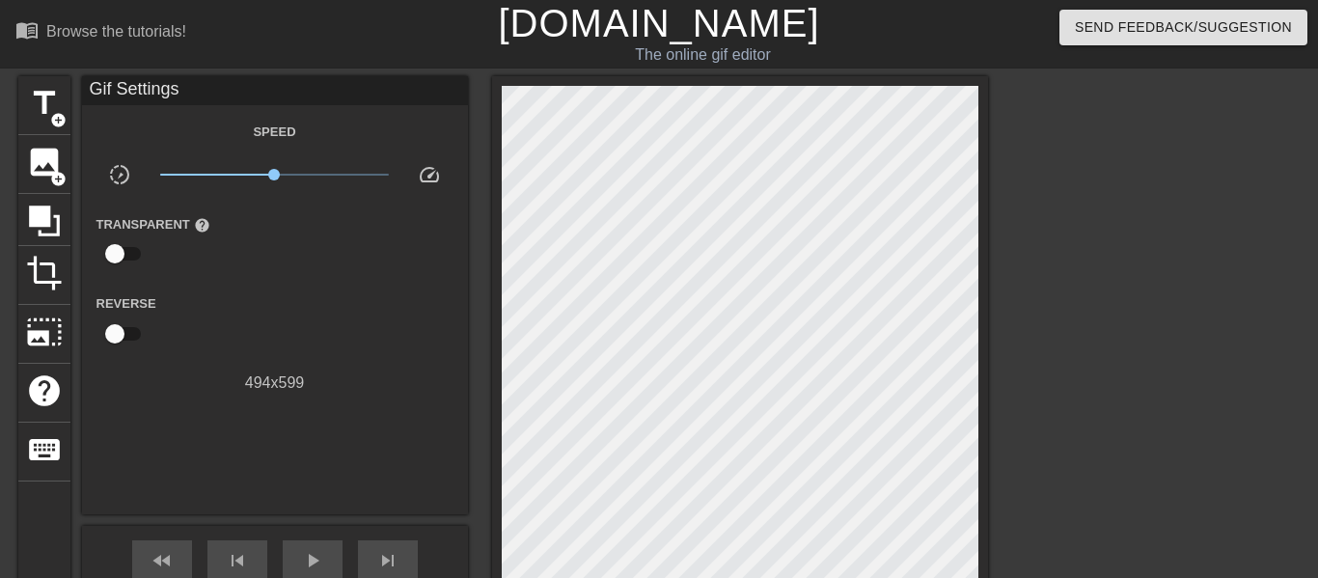
click at [1076, 408] on div at bounding box center [1155, 365] width 289 height 579
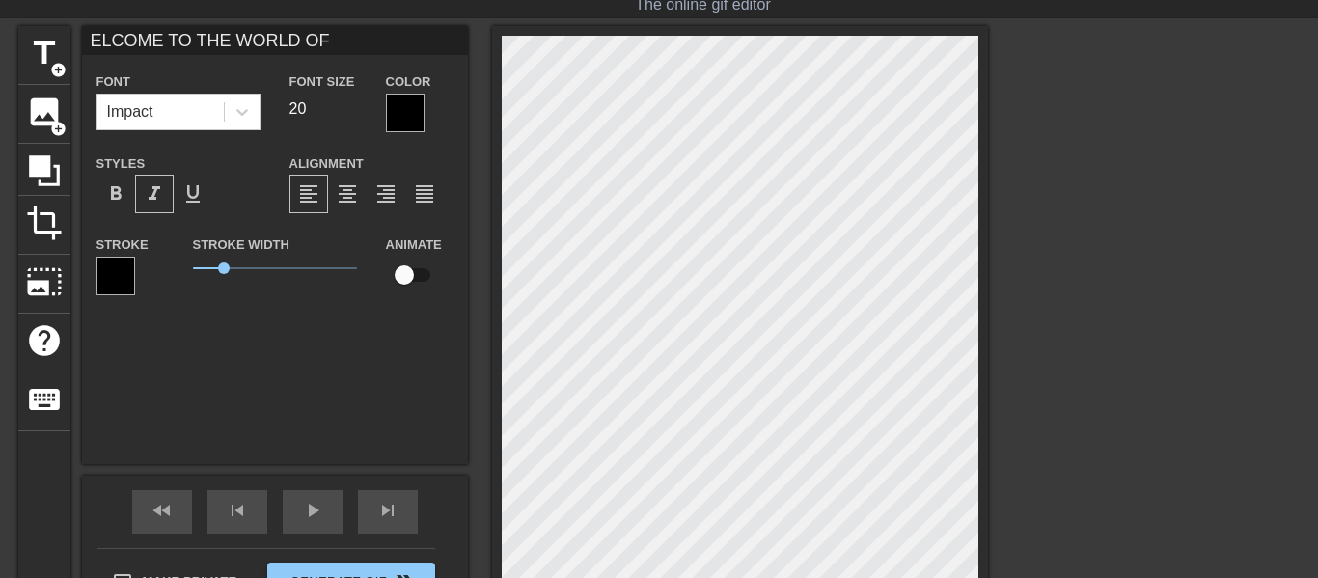
type input "ELCOME TO THE WORLD OF."
type textarea "ELCOME TO THE WORLD OF."
type input "ELCOME TO THE WORLD OF.."
type textarea "ELCOME TO THE WORLD OF.."
type input "ELCOME TO THE WORLD OF..."
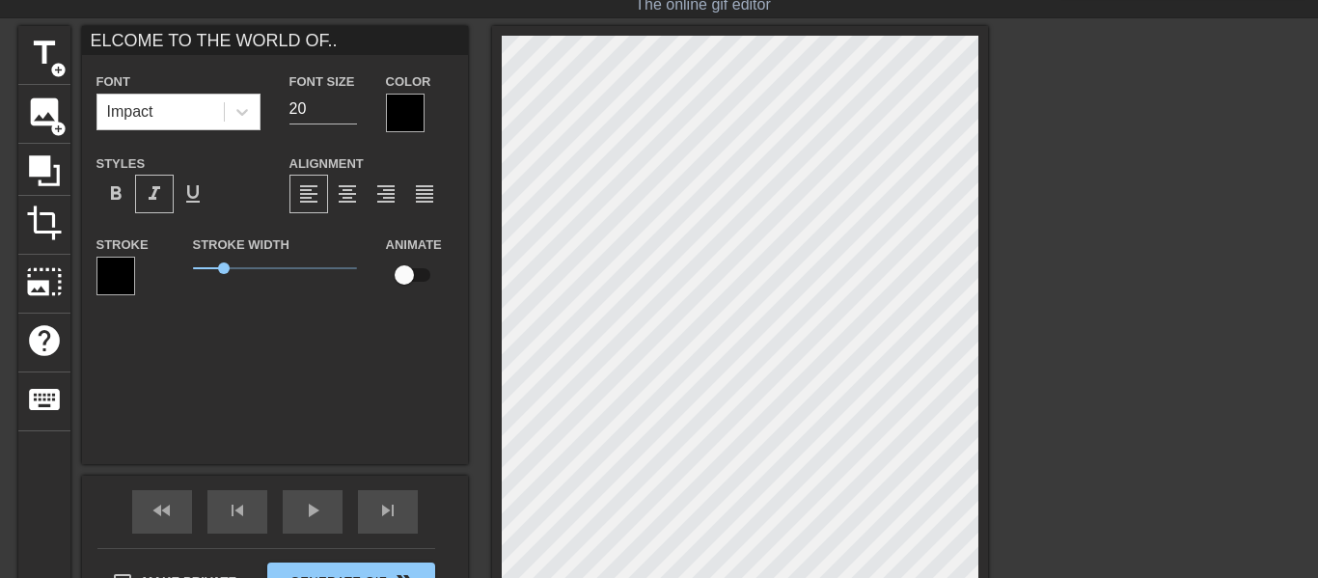
type textarea "ELCOME TO THE WORLD OF..."
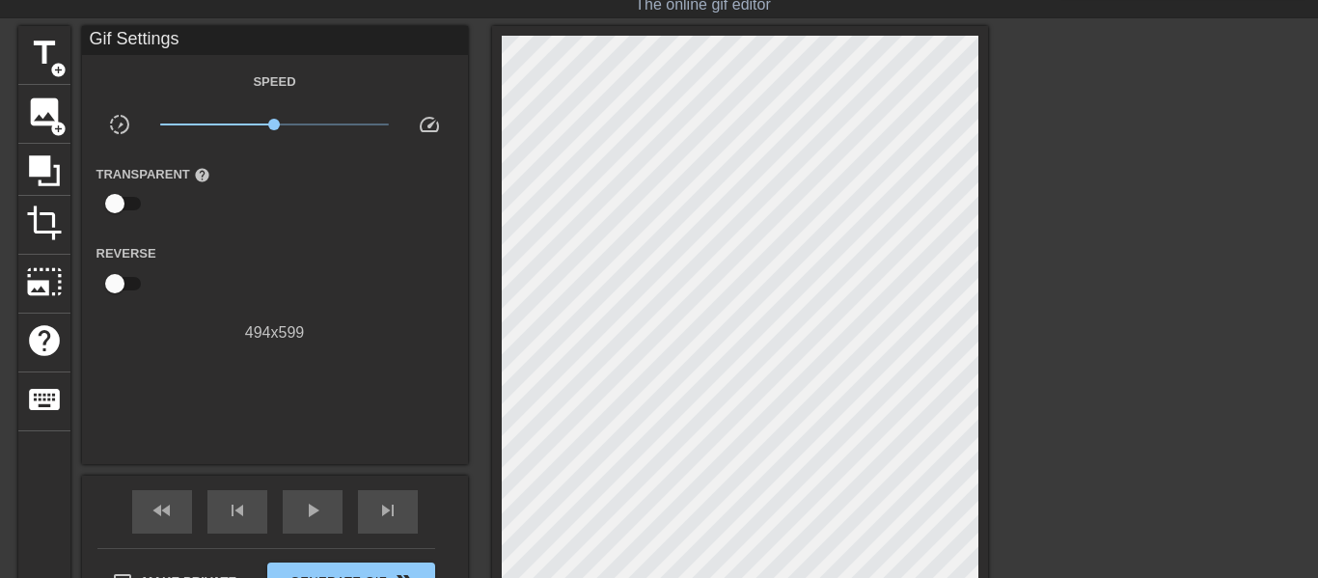
click at [1015, 332] on div at bounding box center [1155, 315] width 289 height 579
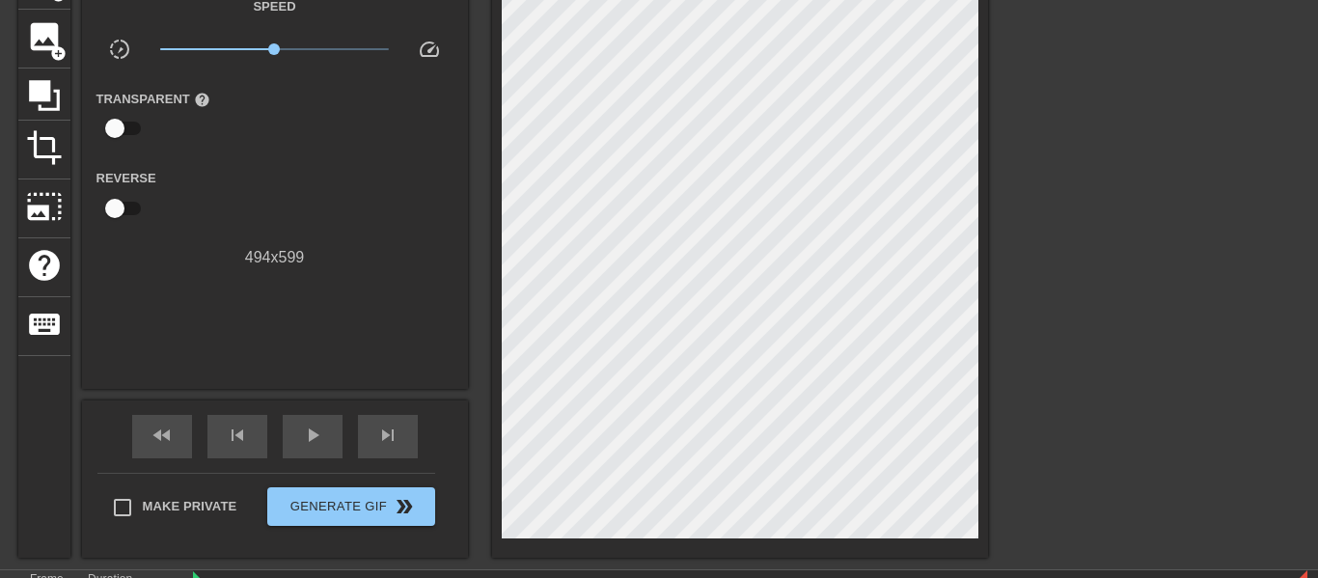
scroll to position [0, 0]
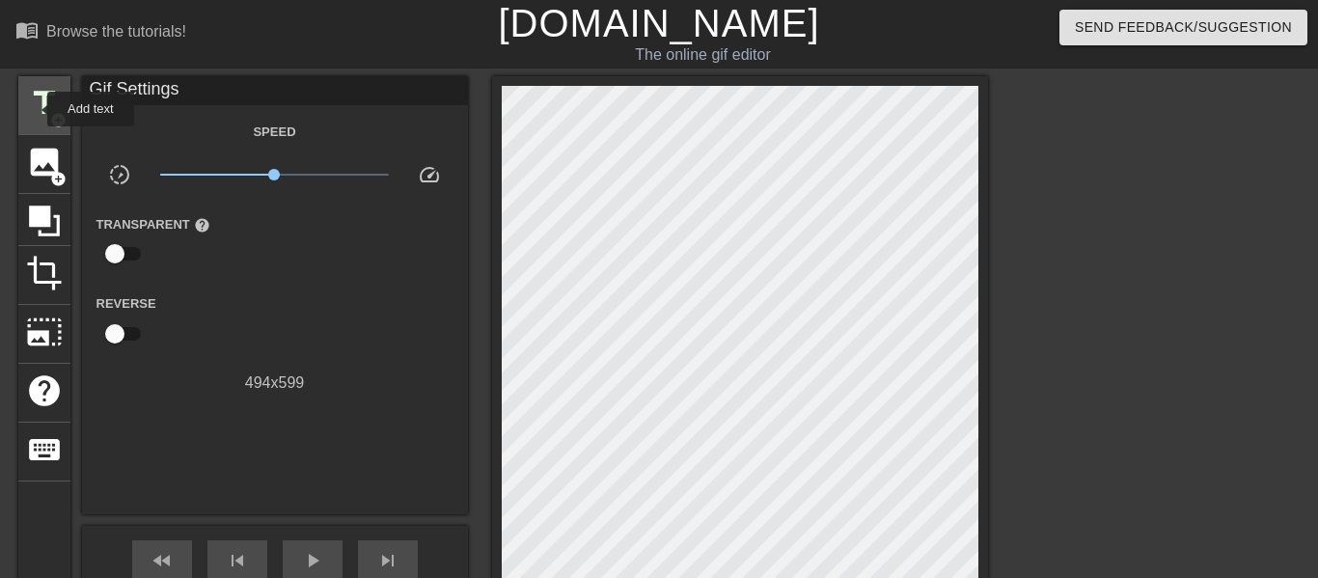
click at [35, 109] on span "title" at bounding box center [44, 103] width 37 height 37
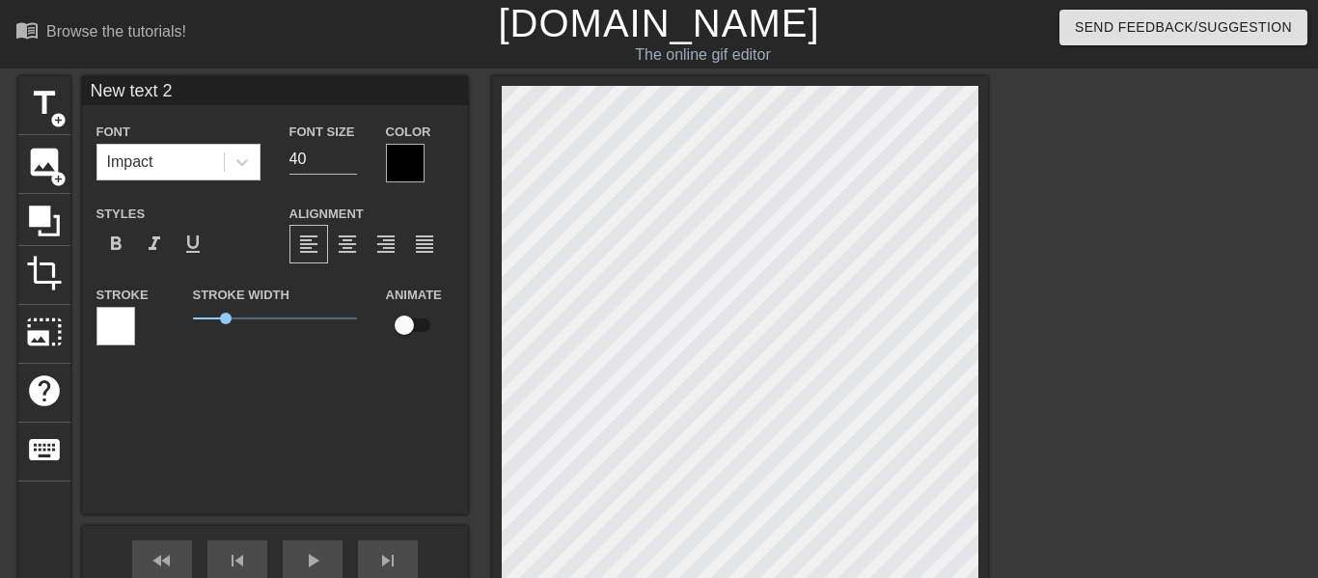
scroll to position [0, 3]
type input "H"
type textarea "H"
type input "HO"
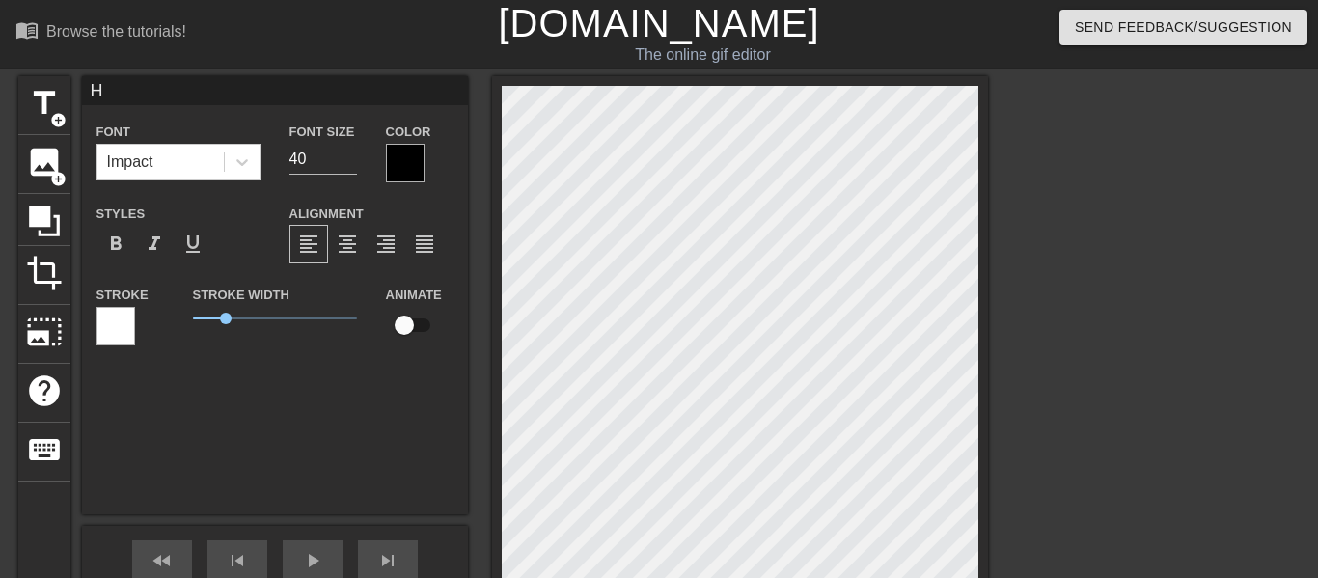
type textarea "HO"
type input "HOL"
type textarea "HOL"
type input "[PERSON_NAME]"
type textarea "[PERSON_NAME]"
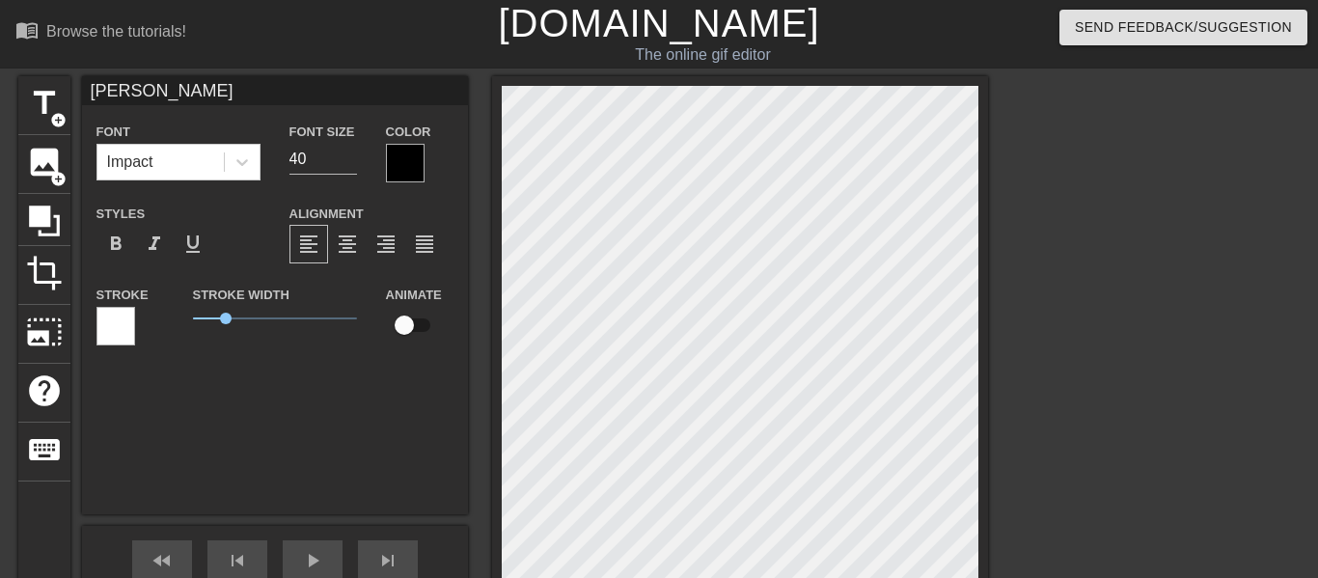
type input "HOLLO"
type textarea "HOLLO"
type input "HOLLOW"
type textarea "HOLLOW"
type input "HOLLO"
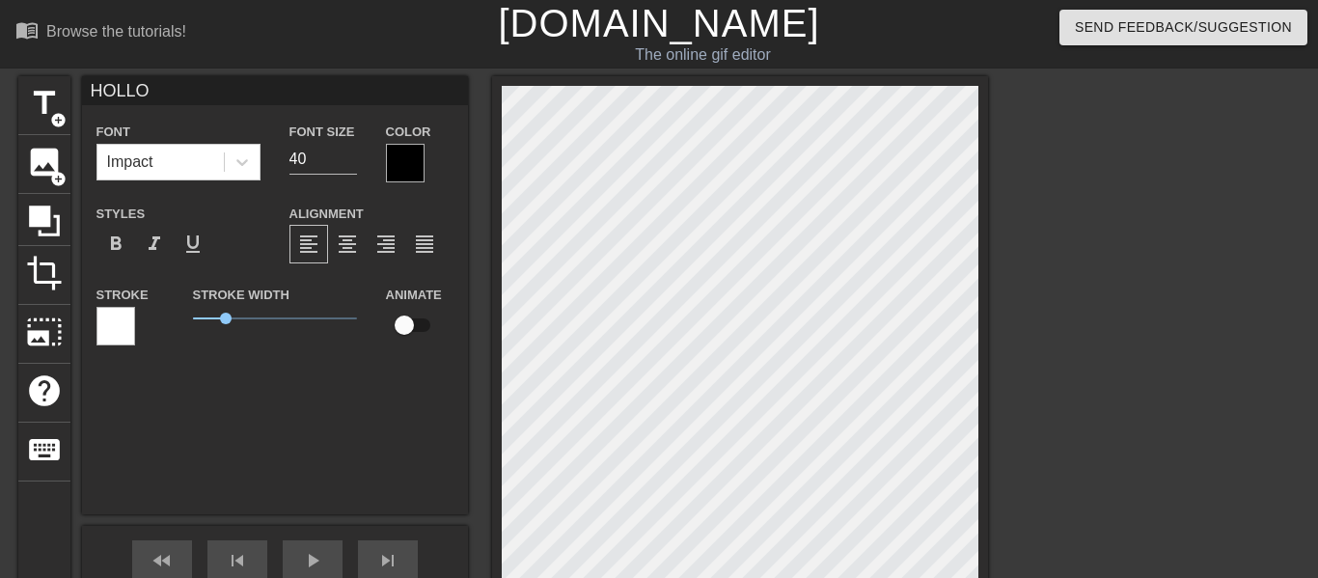
type textarea "HOLLO"
type input "[PERSON_NAME]"
type textarea "[PERSON_NAME]"
type input "HOL"
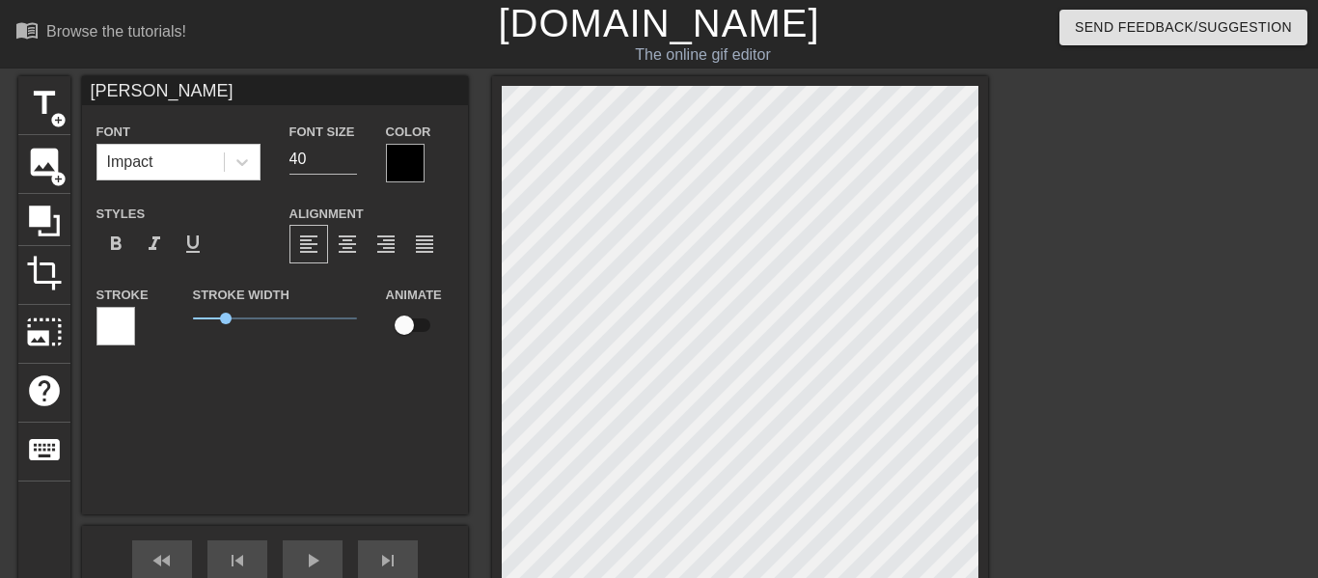
type textarea "HOL"
type input "HO"
type textarea "HO"
type input "H"
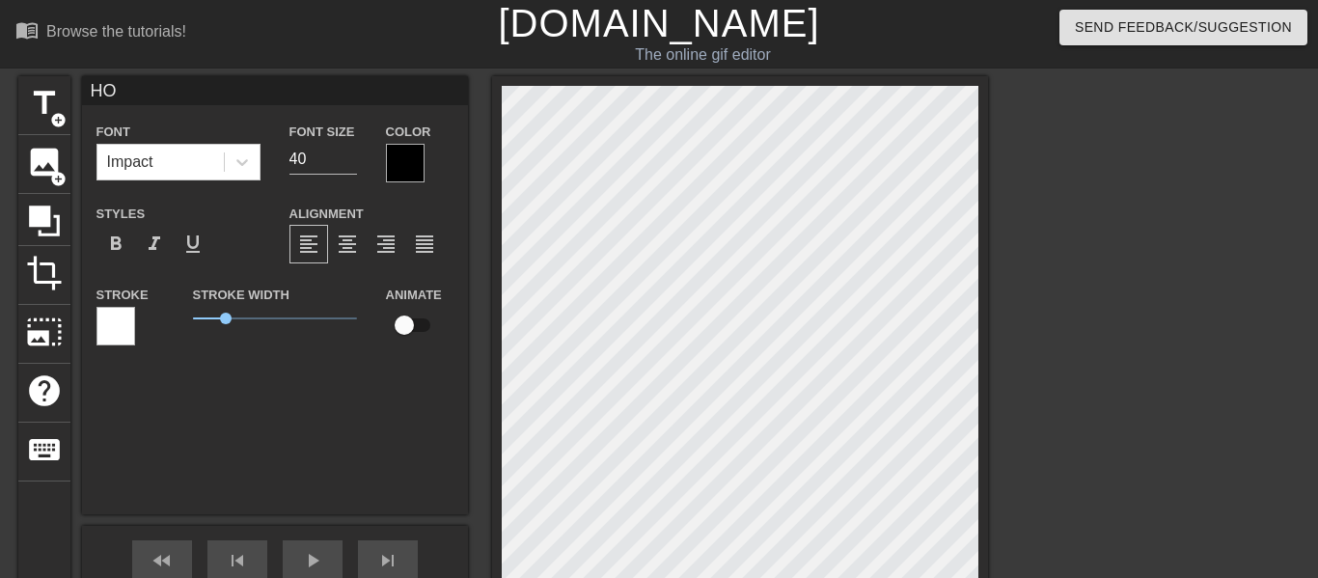
type textarea "H"
type input "Ho"
type textarea "Ho"
type input "HoL"
type textarea "HoL"
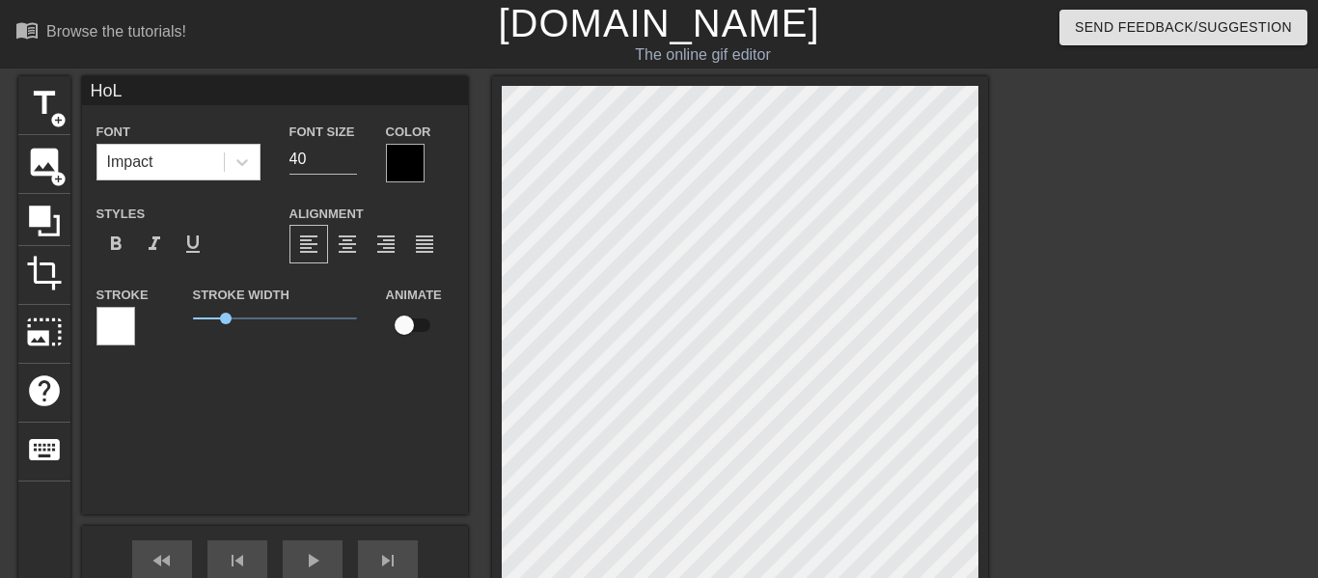
type input "[PERSON_NAME]"
type textarea "[PERSON_NAME]"
type input "HoL"
type textarea "HoL"
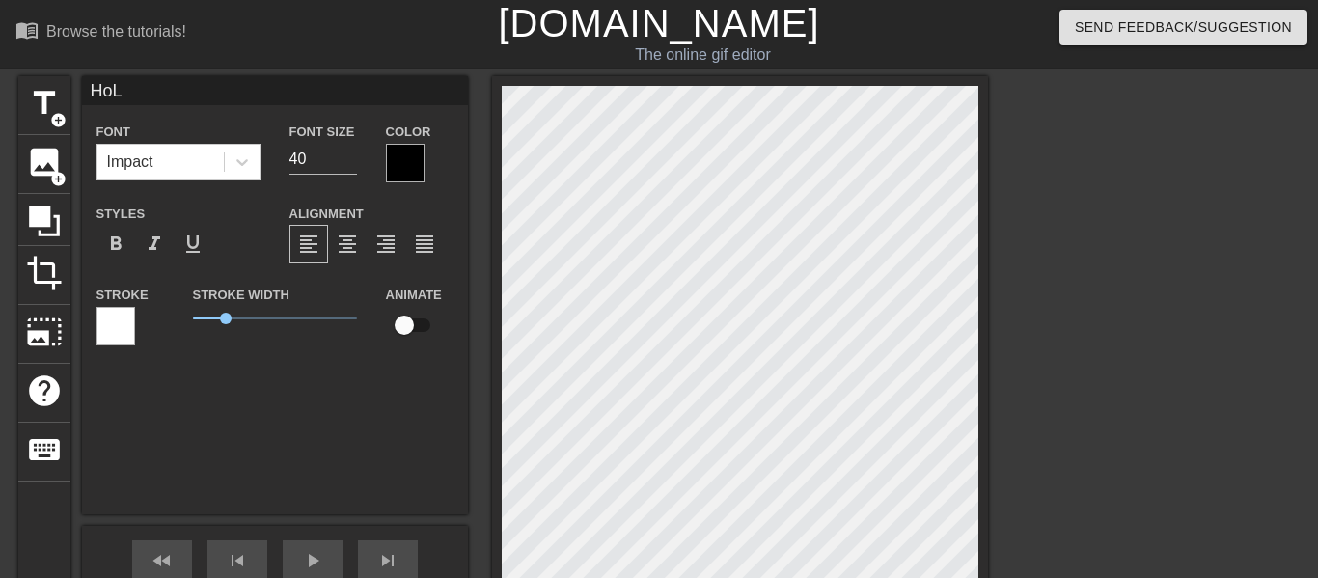
type input "Ho"
type textarea "Ho"
type input "H"
type textarea "H"
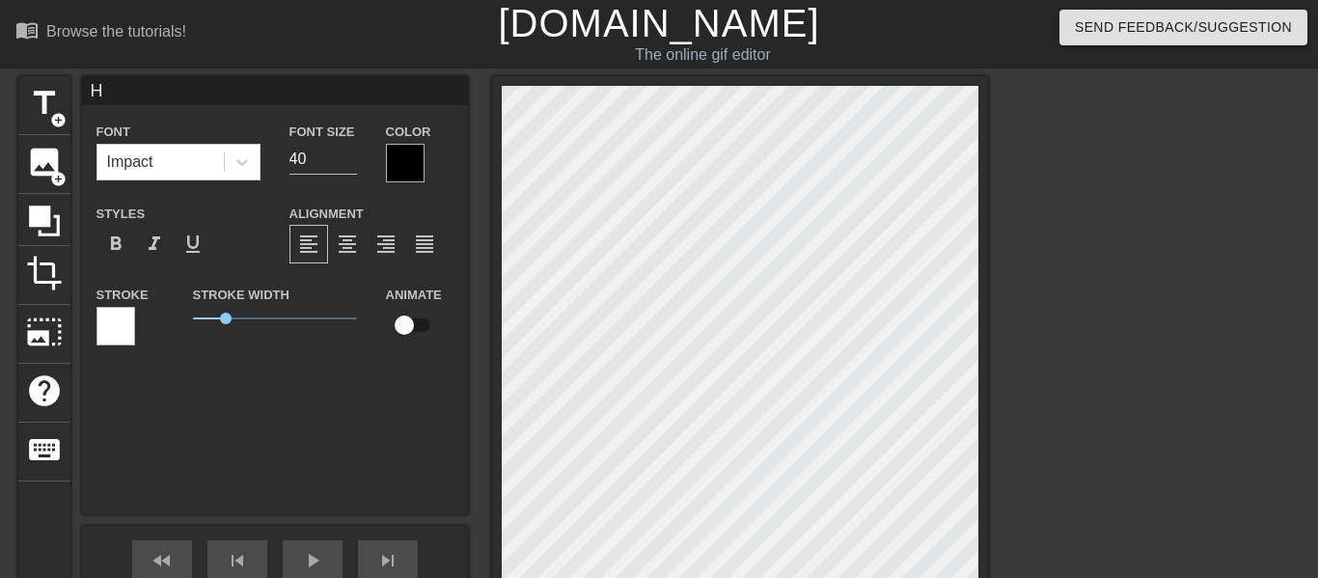
type input "HO"
type textarea "HO"
type input "HOL"
type textarea "HOL"
type input "[PERSON_NAME]"
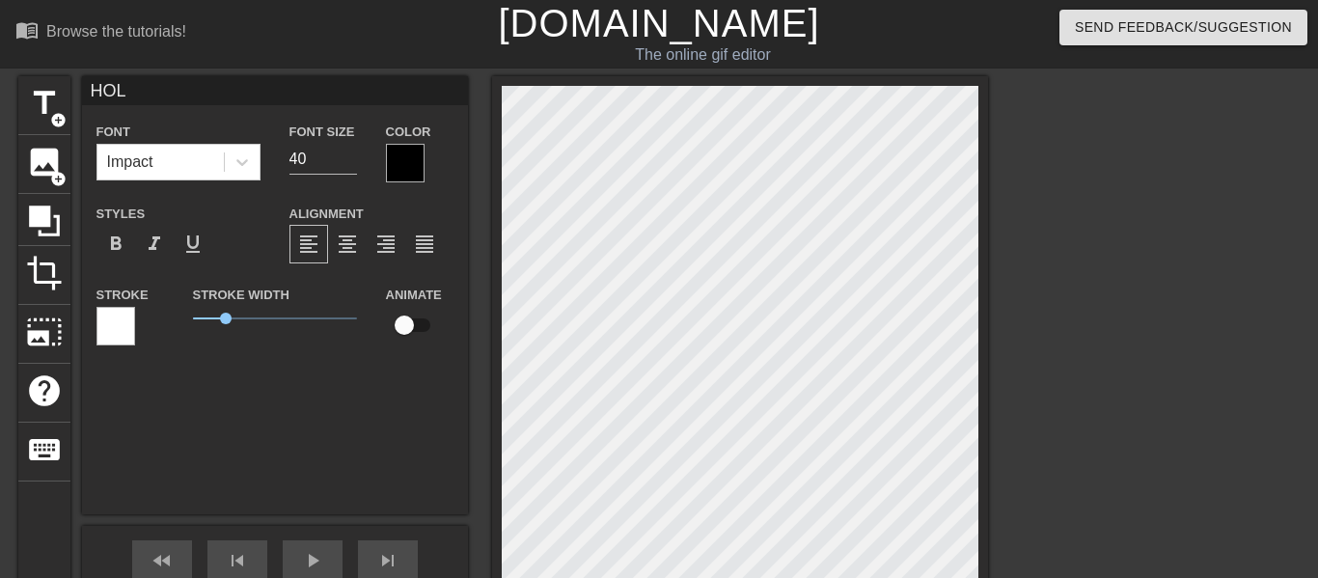
type textarea "[PERSON_NAME]"
type input "HOLLO"
type textarea "HOLLO"
type input "HOLLOW"
type textarea "HOLLOW"
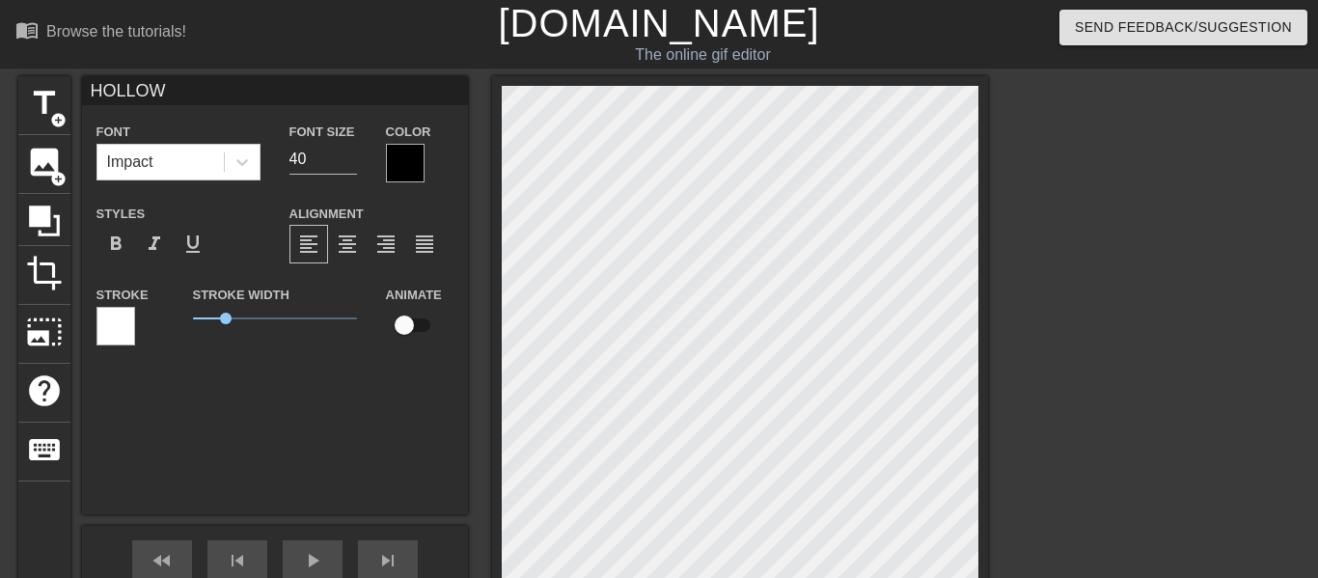
type input "HOLLOW"
type textarea "HOLLOW"
type input "HOLLOW G"
type textarea "HOLLOW G"
type input "HOLLOW GR"
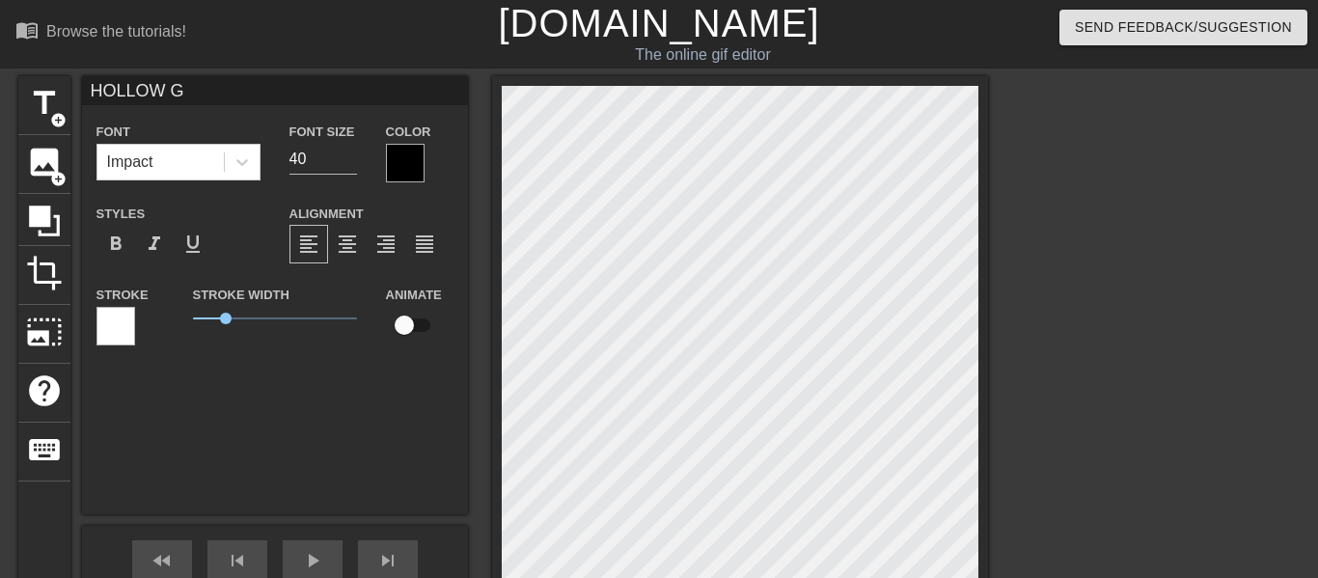
type textarea "HOLLOW GR"
type input "HOLLOW GRO"
type textarea "HOLLOW GRO"
type input "HOLLOW GROU"
type textarea "HOLLOW GROU"
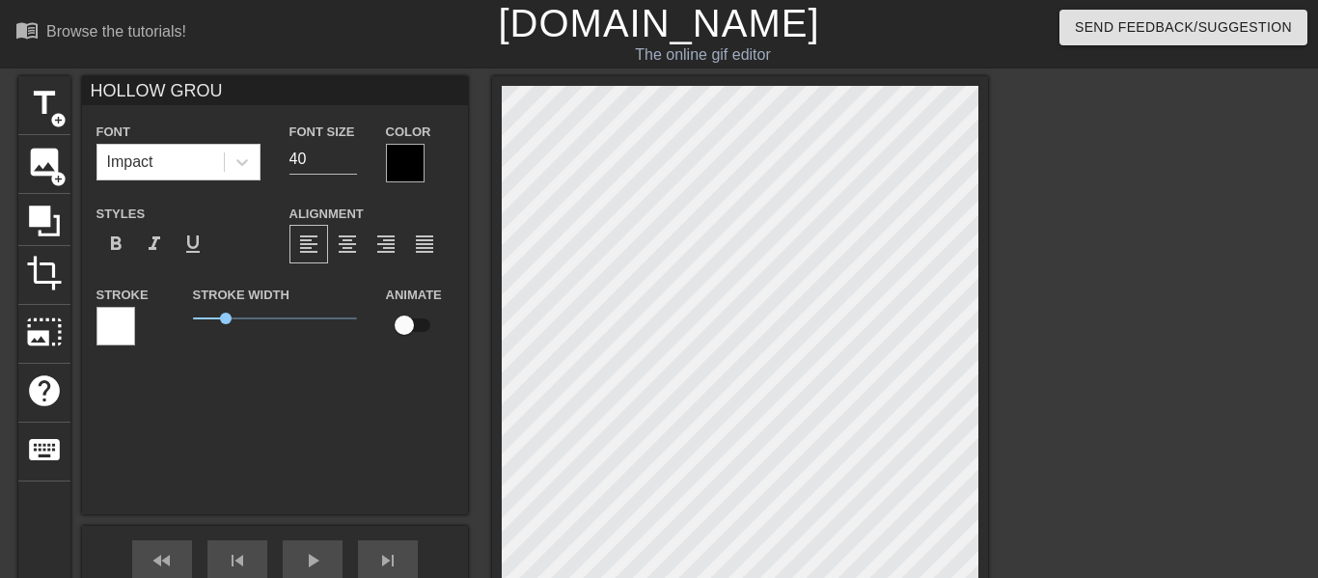
type input "HOLLOW GROUN"
type textarea "HOLLOW GROUN"
type input "HOLLOW GROUND"
type textarea "HOLLOW GROUND"
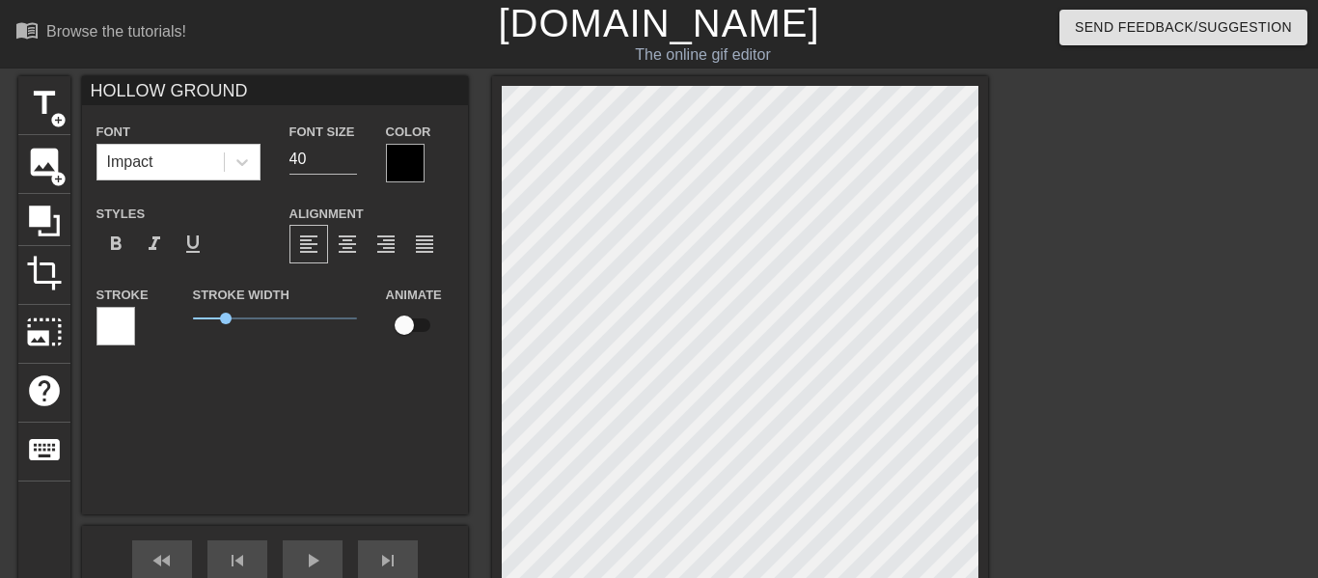
type input "HOLLOW GROUND!"
type textarea "HOLLOW GROUND!"
drag, startPoint x: 225, startPoint y: 317, endPoint x: 243, endPoint y: 317, distance: 18.3
click at [243, 317] on span "1.55" at bounding box center [243, 318] width 12 height 12
drag, startPoint x: 244, startPoint y: 319, endPoint x: 224, endPoint y: 321, distance: 20.3
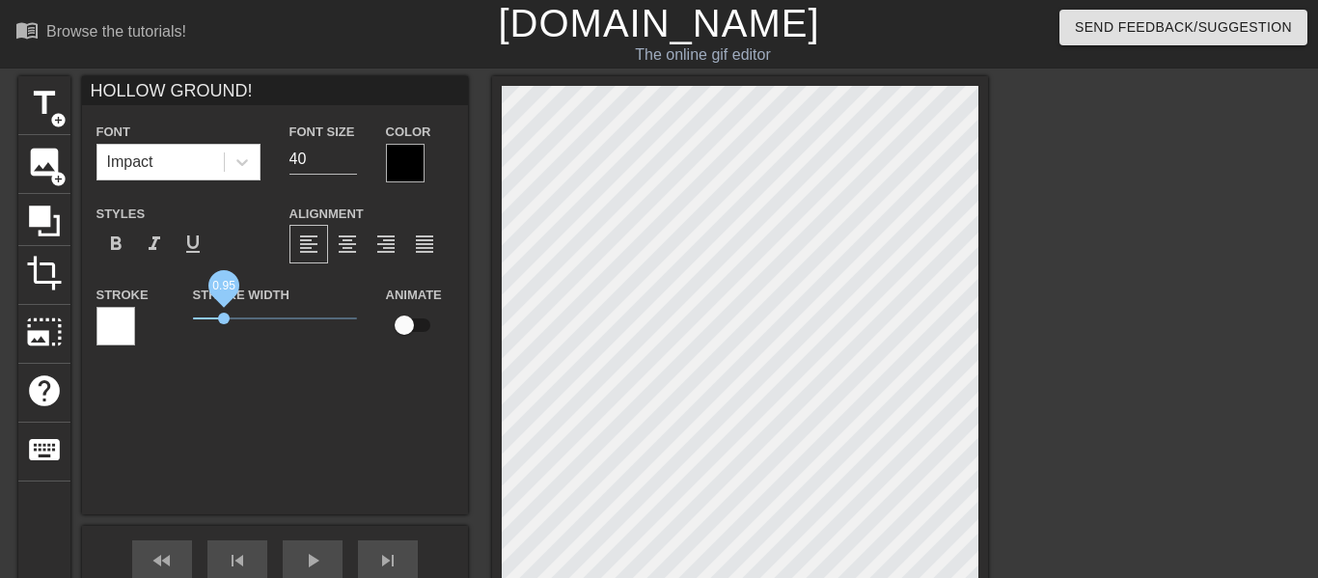
click at [224, 321] on span "0.95" at bounding box center [224, 318] width 12 height 12
click at [103, 308] on div at bounding box center [115, 326] width 39 height 39
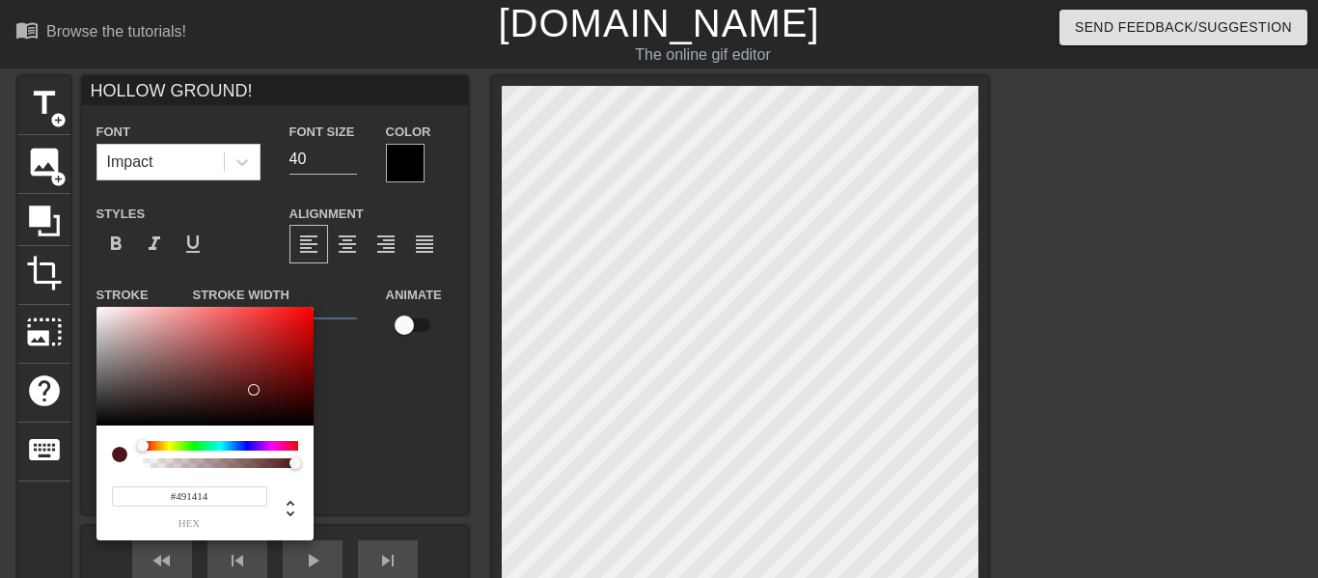
type input "#000000"
drag, startPoint x: 253, startPoint y: 390, endPoint x: 410, endPoint y: 461, distance: 172.7
click at [410, 461] on div "#000000 hex" at bounding box center [659, 289] width 1318 height 578
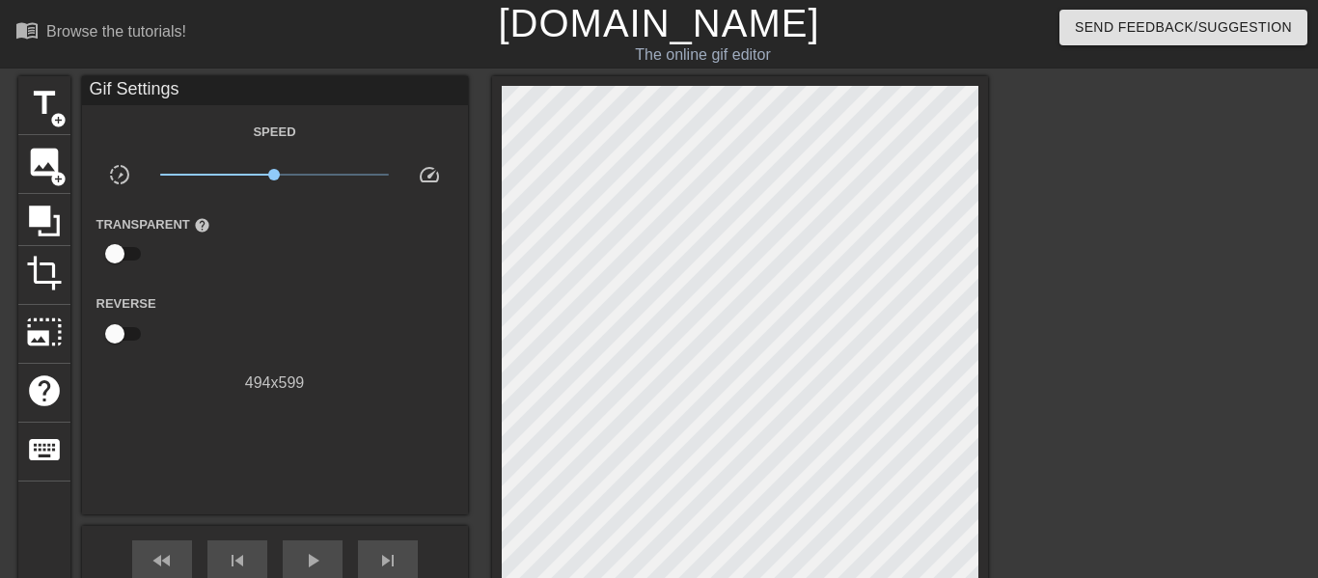
click at [367, 379] on div "494 x 599" at bounding box center [275, 382] width 386 height 23
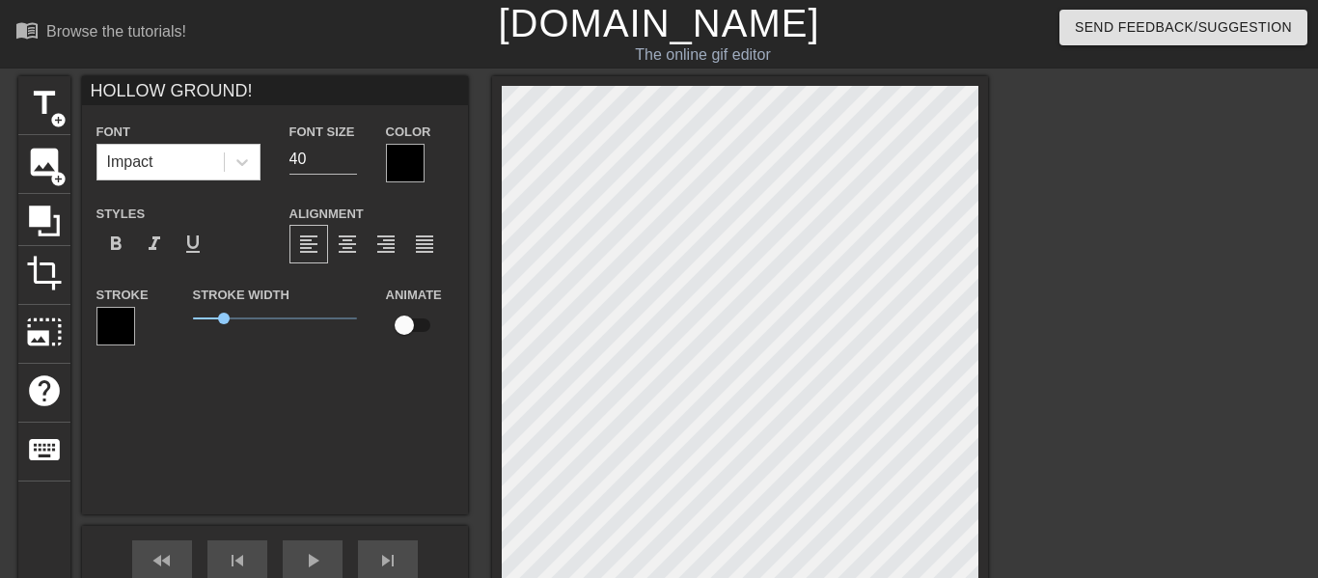
scroll to position [0, 6]
type input "GROUND!"
type textarea "GROUND!"
type input "H GROUND!"
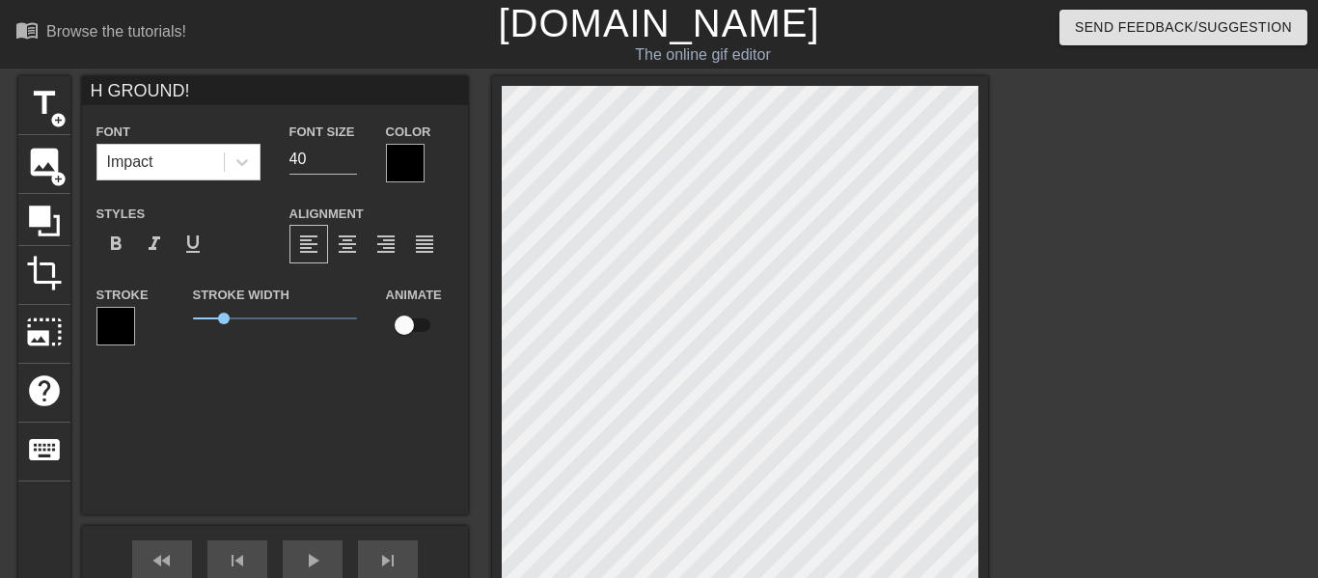
type textarea "H GROUND!"
type input "H G"
type textarea "H G"
type input "H"
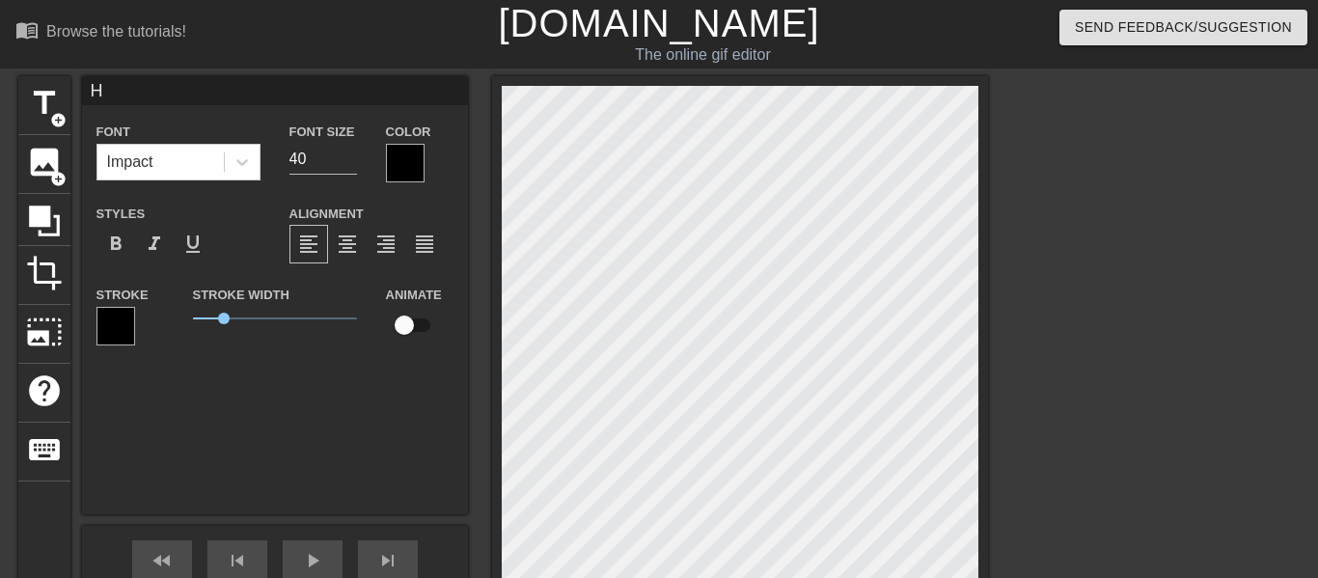
type textarea "H"
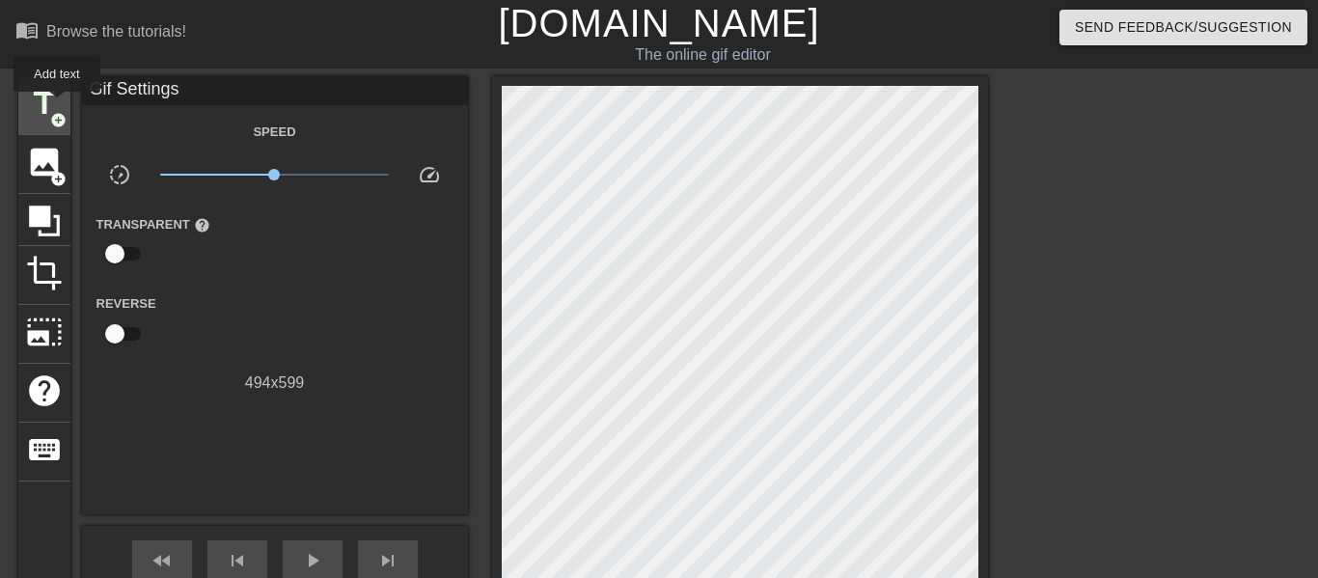
click at [55, 105] on span "title" at bounding box center [44, 103] width 37 height 37
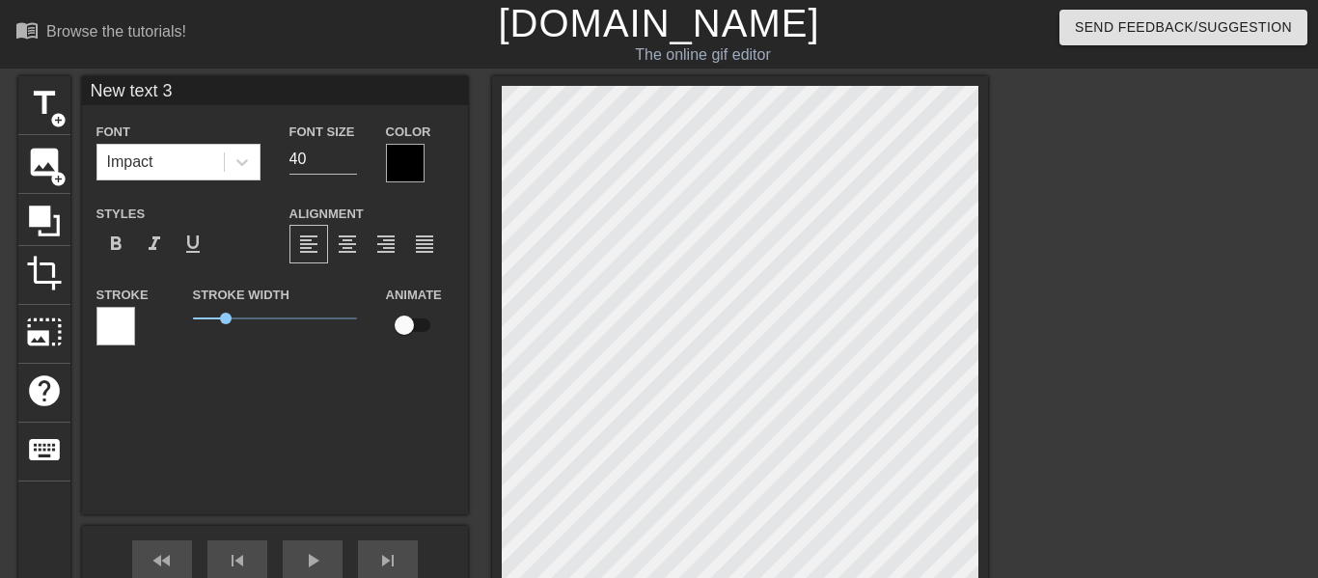
scroll to position [0, 3]
type input "G"
type textarea "G"
click at [108, 324] on div at bounding box center [115, 326] width 39 height 39
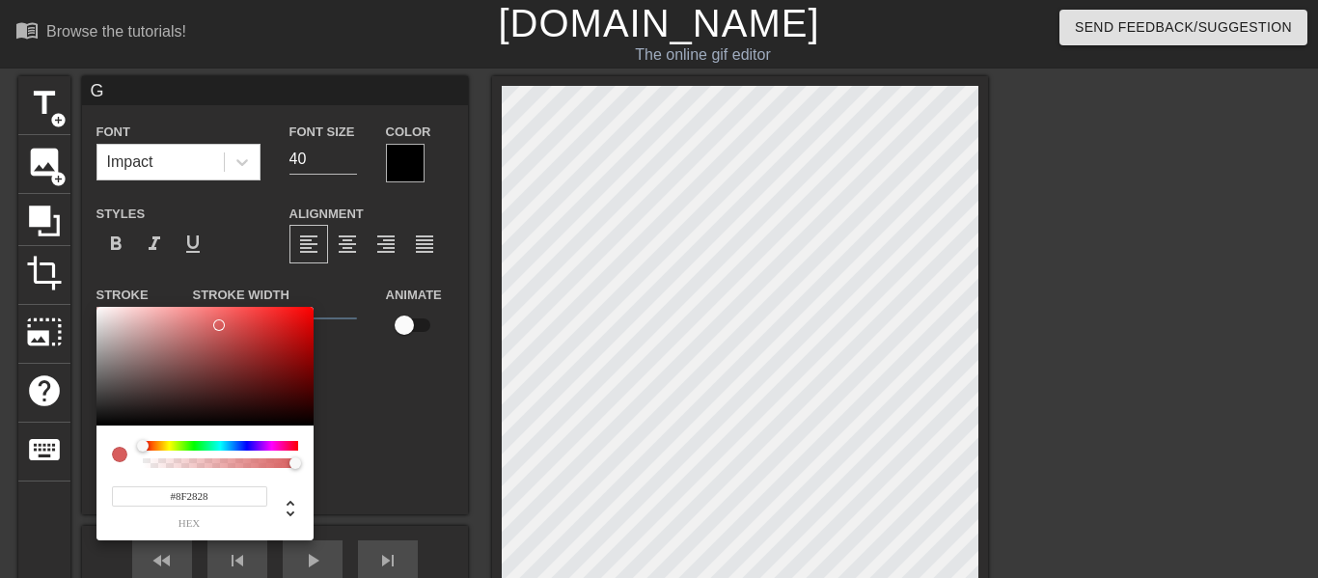
type input "#000000"
drag, startPoint x: 219, startPoint y: 325, endPoint x: 406, endPoint y: 486, distance: 246.9
click at [406, 486] on div "#000000 hex" at bounding box center [659, 289] width 1318 height 578
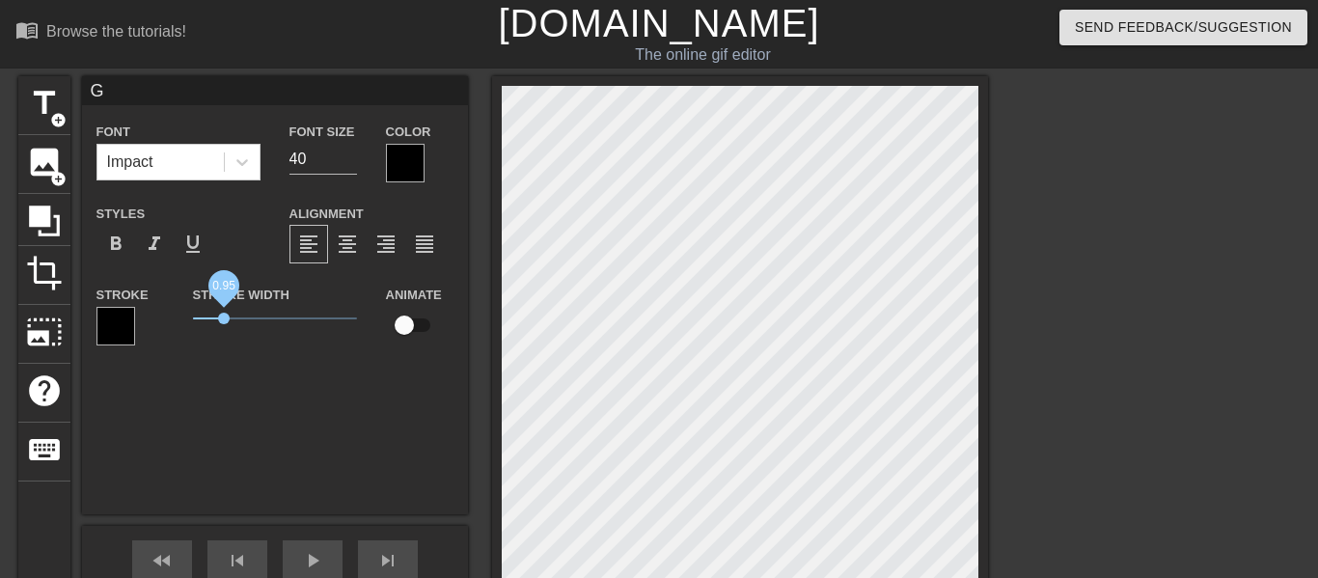
click at [223, 312] on span "0.95" at bounding box center [224, 318] width 12 height 12
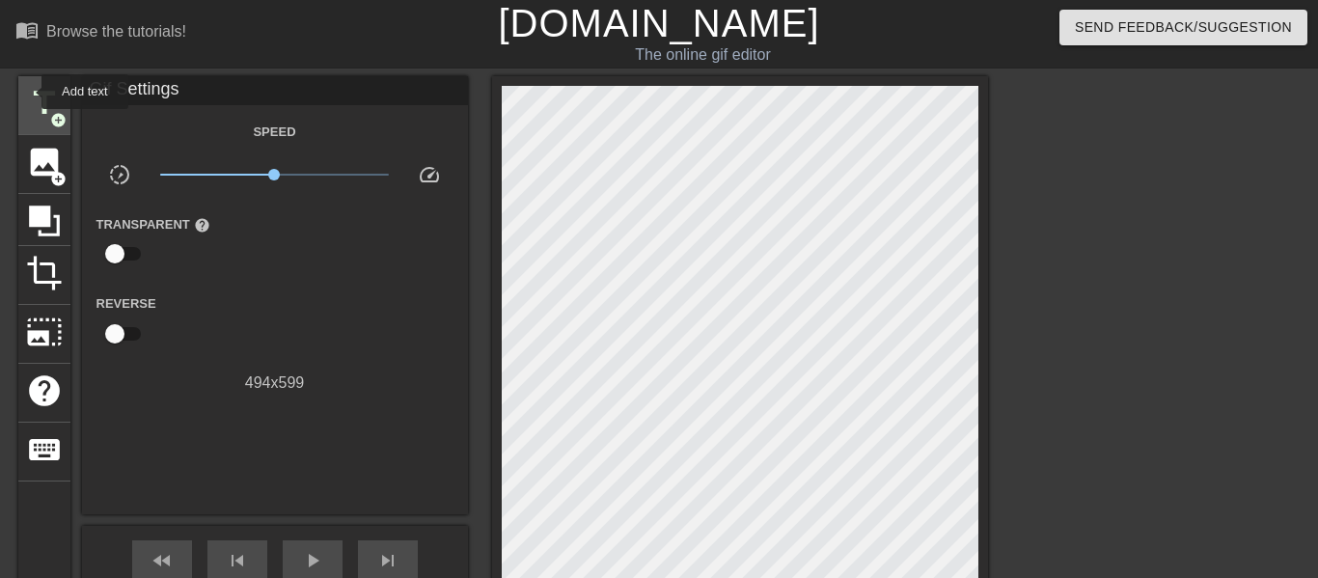
click at [41, 107] on span "title" at bounding box center [44, 103] width 37 height 37
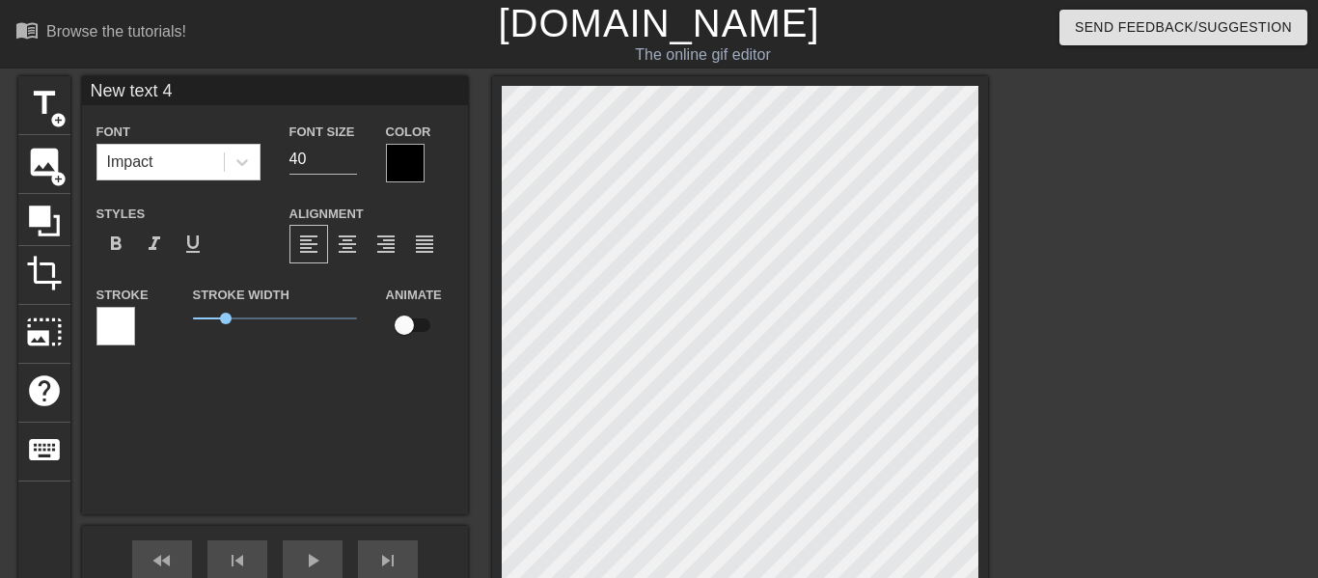
scroll to position [0, 1]
type input "g"
type textarea "g"
type input "gr"
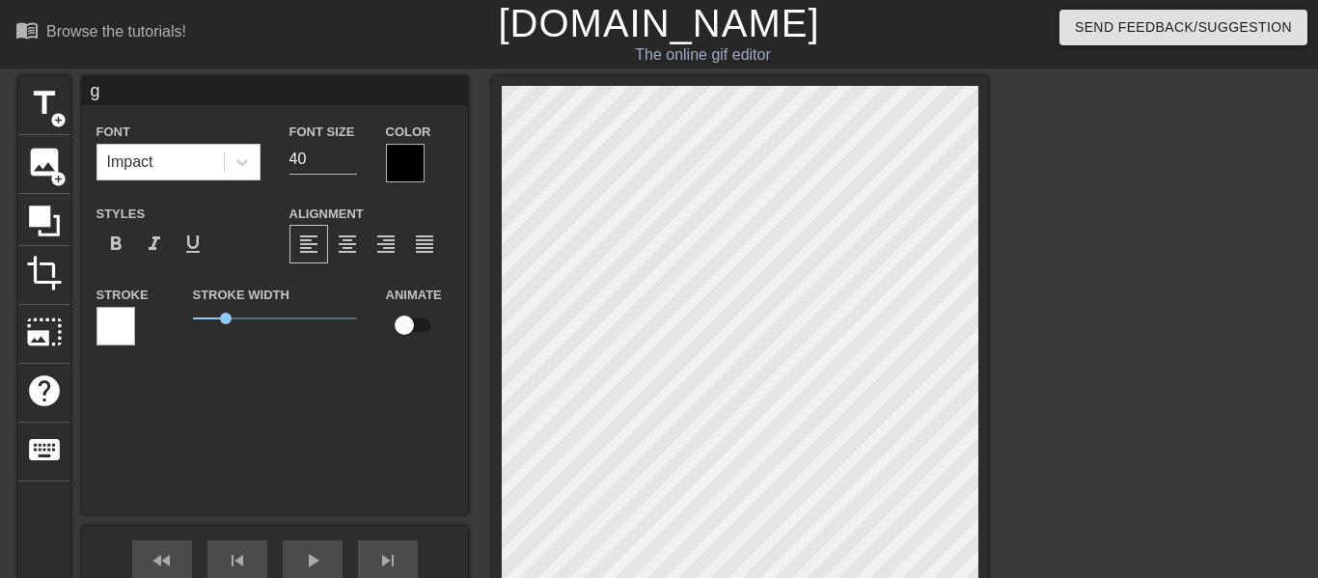
type textarea "gr"
type input "g"
type textarea "g"
type input "o"
type textarea "o"
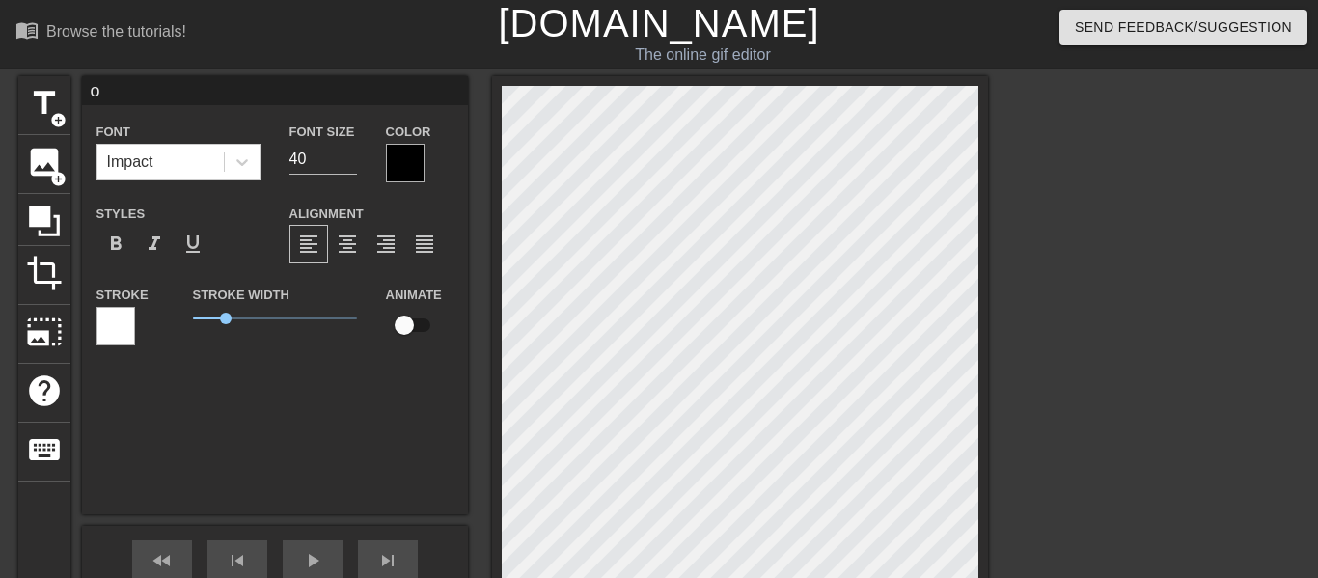
type input "ou"
type textarea "ou"
type input "o"
type textarea "o"
type input "r"
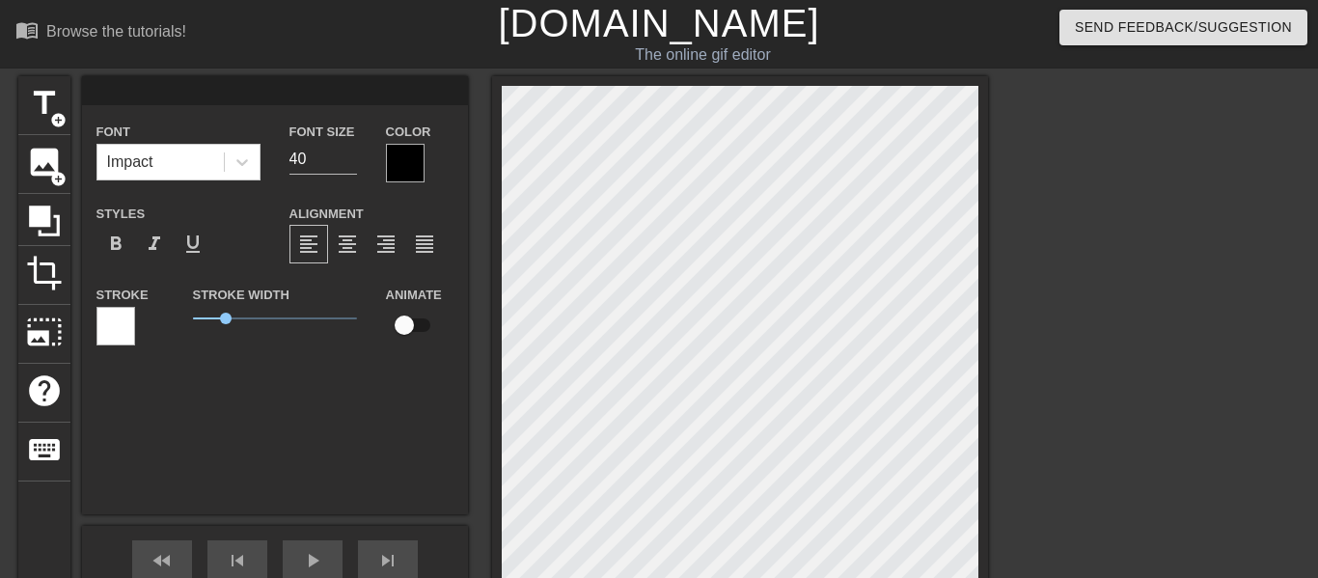
type textarea "r"
type input "ro"
type textarea "ro"
type input "rou"
type textarea "rou"
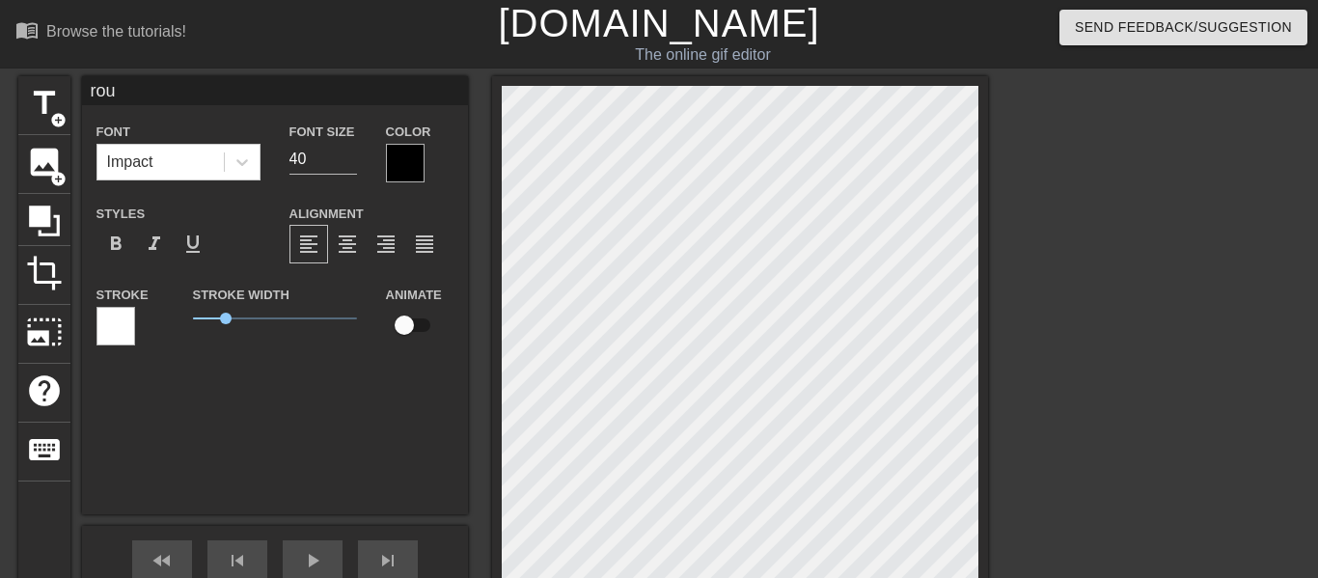
type input "roun"
type textarea "roun"
type input "round"
type textarea "round"
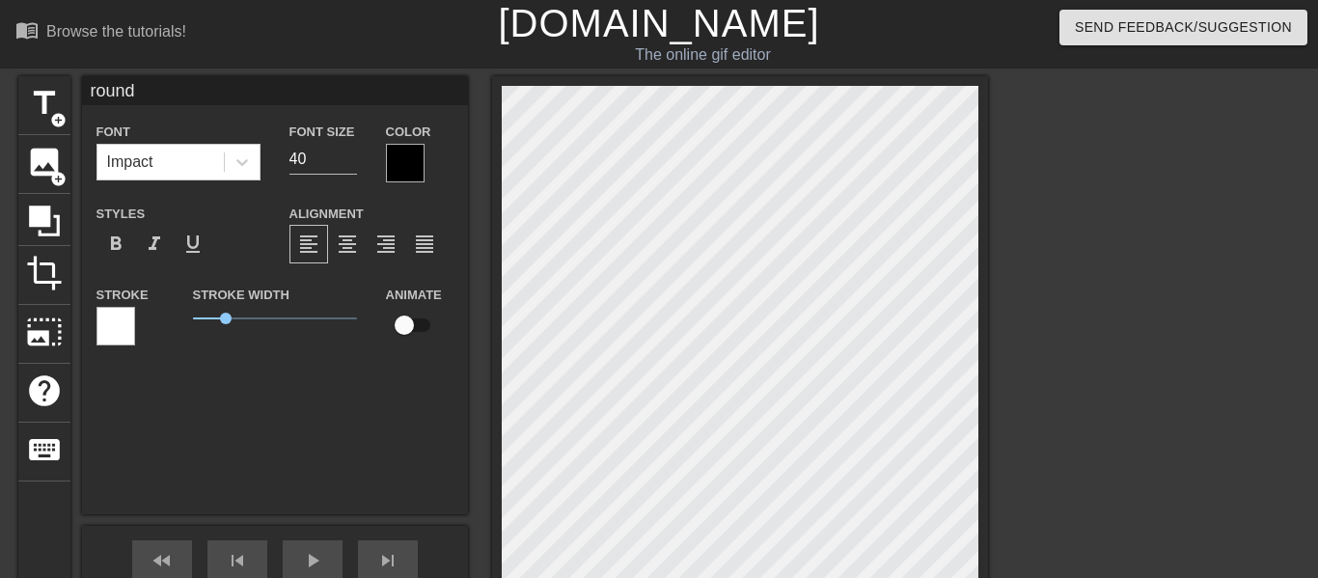
click at [123, 314] on div at bounding box center [115, 326] width 39 height 39
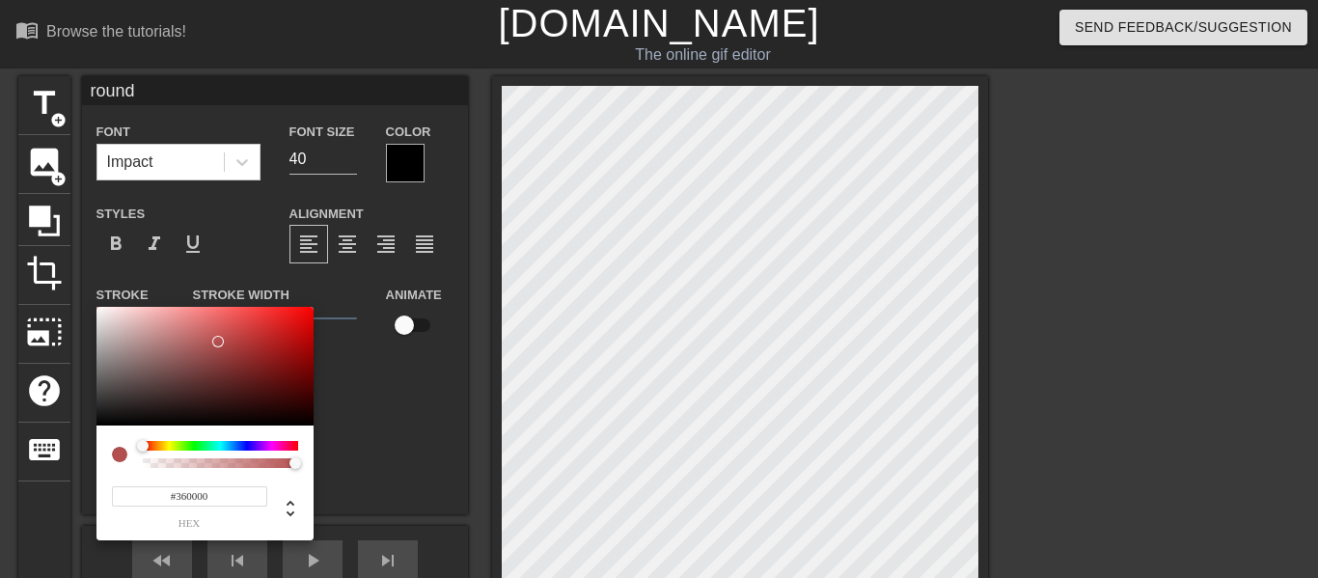
type input "#000000"
drag, startPoint x: 218, startPoint y: 341, endPoint x: 453, endPoint y: 467, distance: 266.7
click at [453, 467] on div "#000000 hex" at bounding box center [659, 289] width 1318 height 578
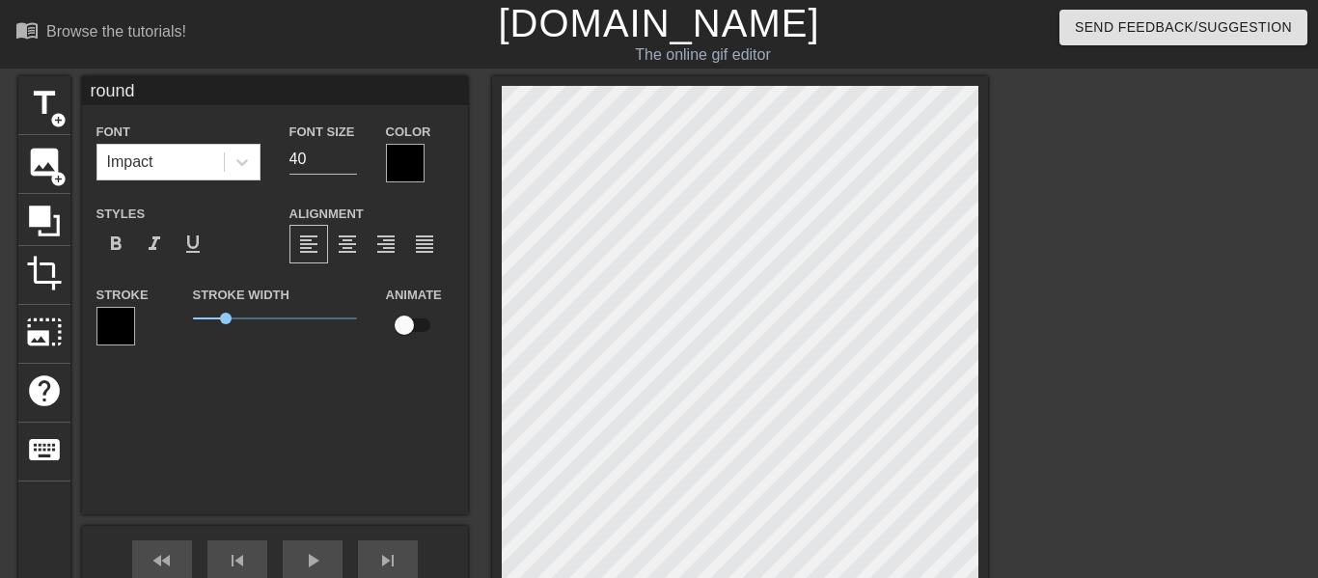
click at [1011, 380] on div at bounding box center [1155, 365] width 289 height 579
click at [224, 317] on span "0.95" at bounding box center [275, 318] width 164 height 23
click at [319, 155] on input "40" at bounding box center [323, 159] width 68 height 31
type input "20"
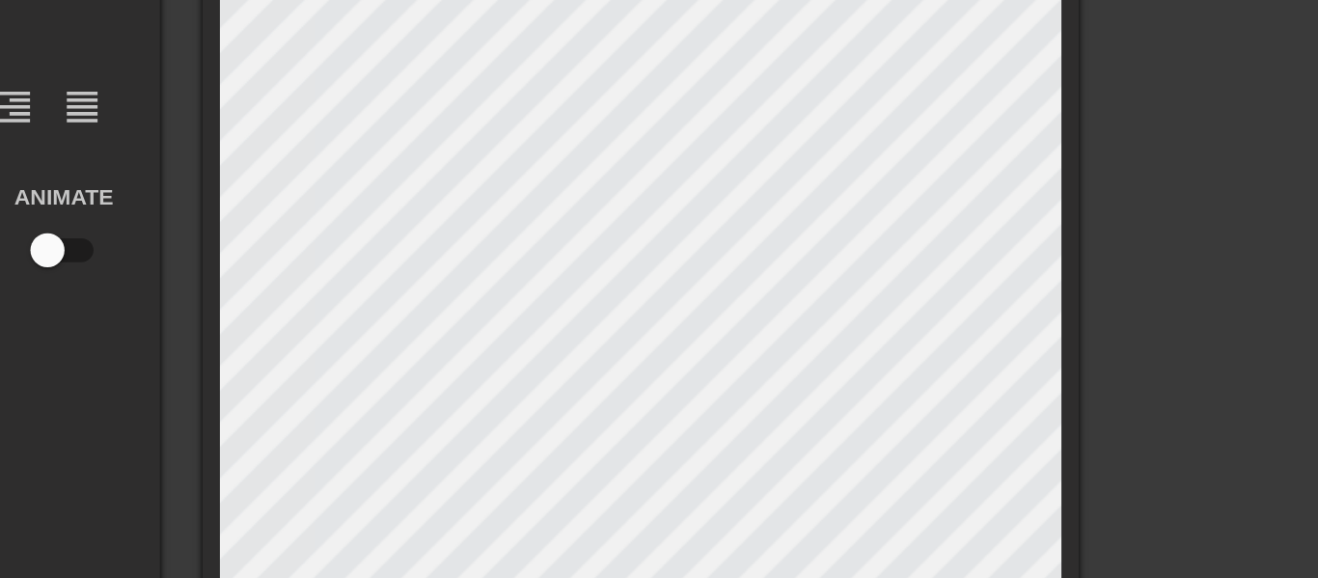
click at [1069, 398] on div at bounding box center [1155, 365] width 289 height 579
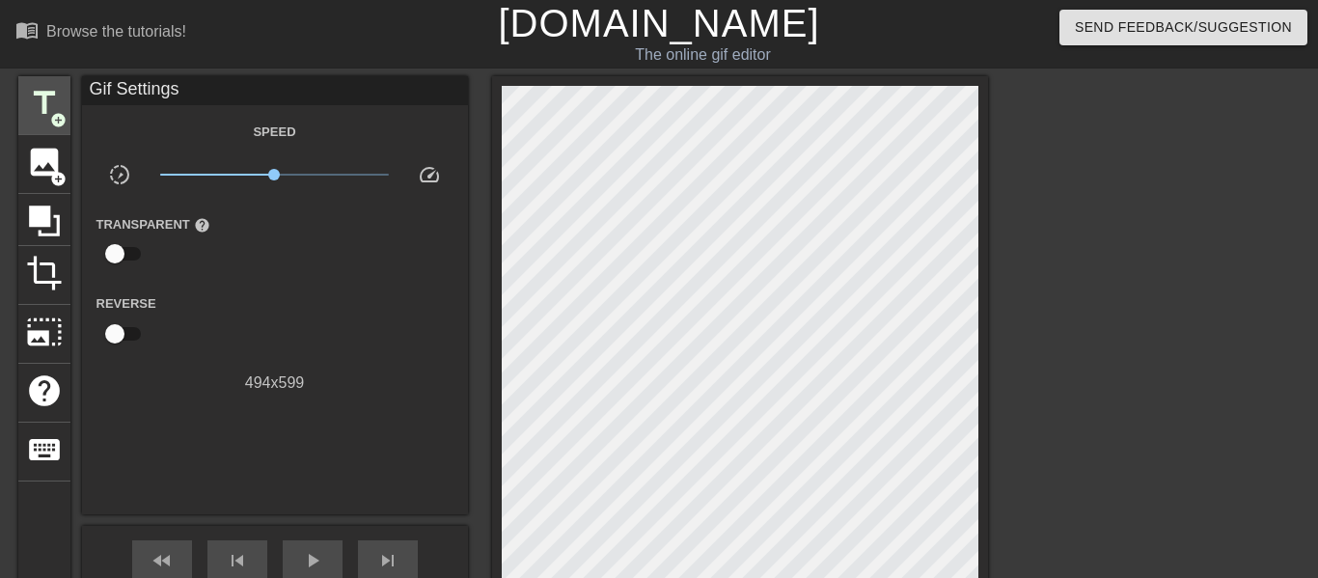
click at [48, 105] on span "title" at bounding box center [44, 103] width 37 height 37
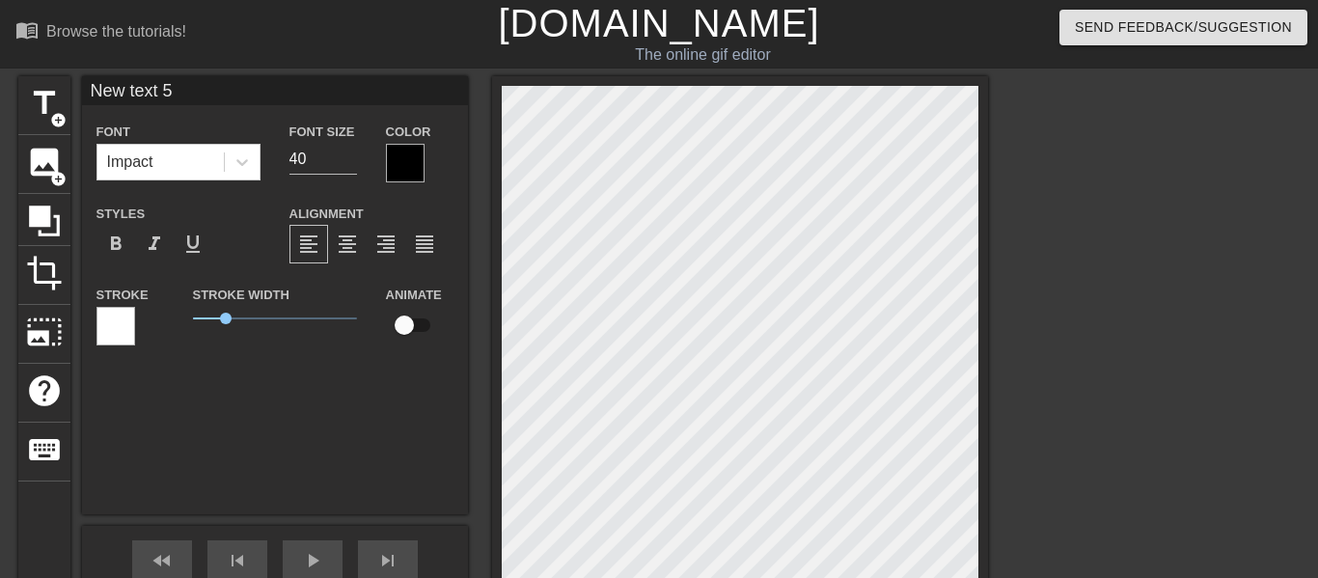
scroll to position [0, 1]
type input "o"
type textarea "o"
type input "ol"
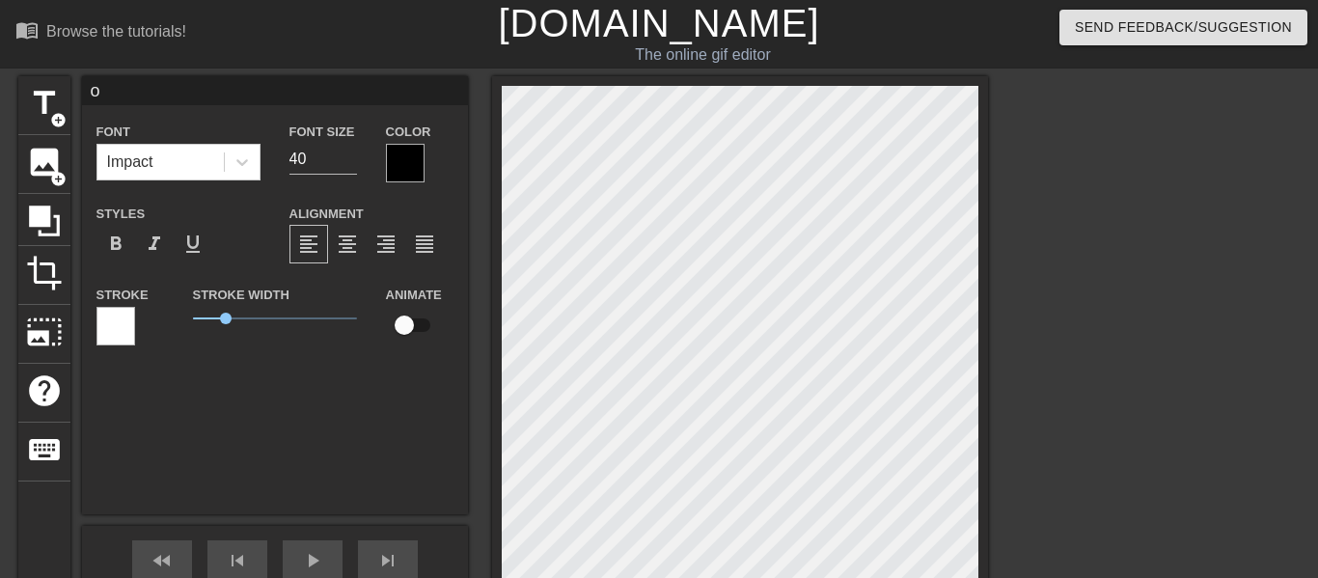
type textarea "ol"
type input "oll"
type textarea "oll"
type input "ollo"
type textarea "ollo"
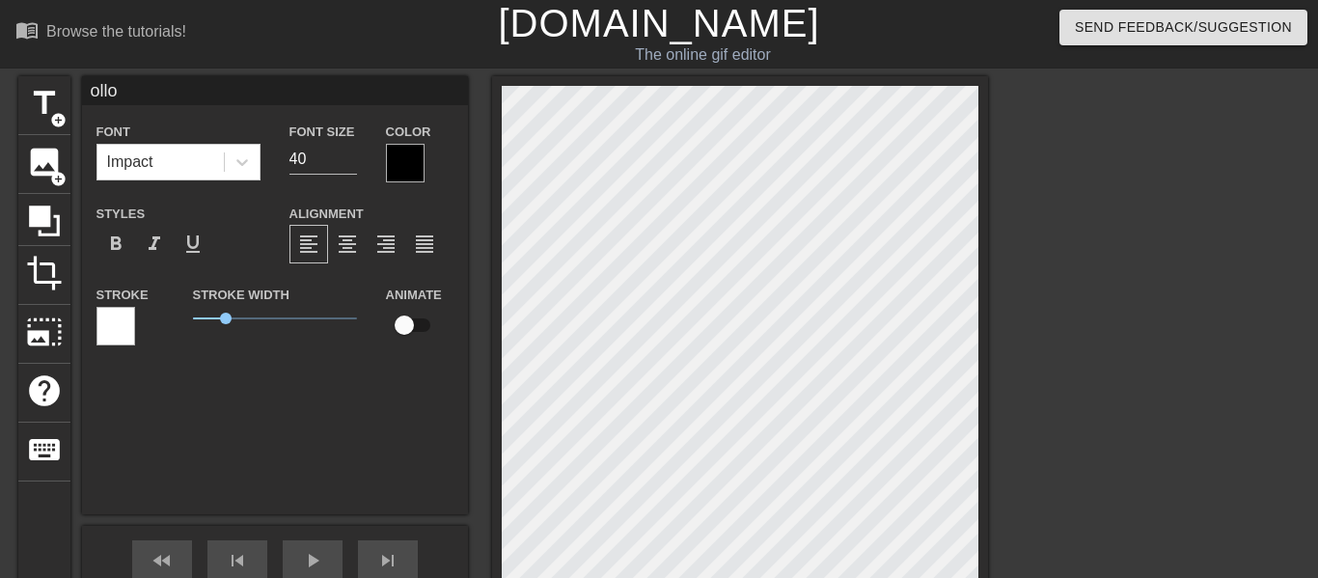
type input "ollow"
click at [112, 338] on div at bounding box center [115, 326] width 39 height 39
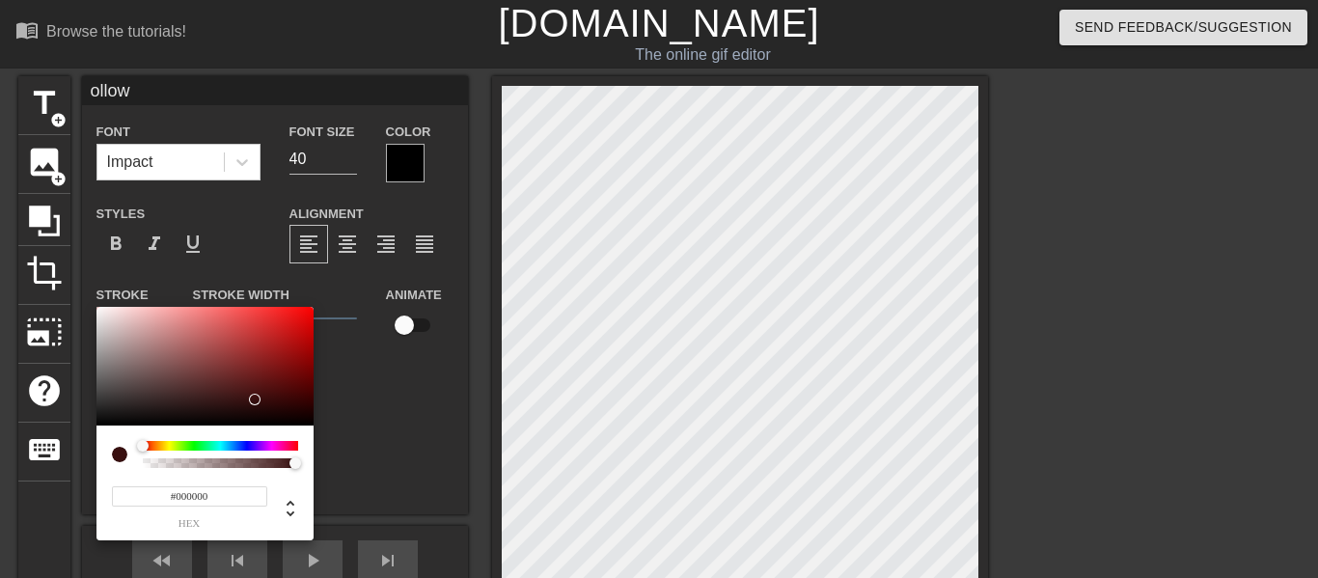
drag, startPoint x: 244, startPoint y: 394, endPoint x: 371, endPoint y: 449, distance: 138.7
click at [371, 449] on div "#000000 hex" at bounding box center [659, 289] width 1318 height 578
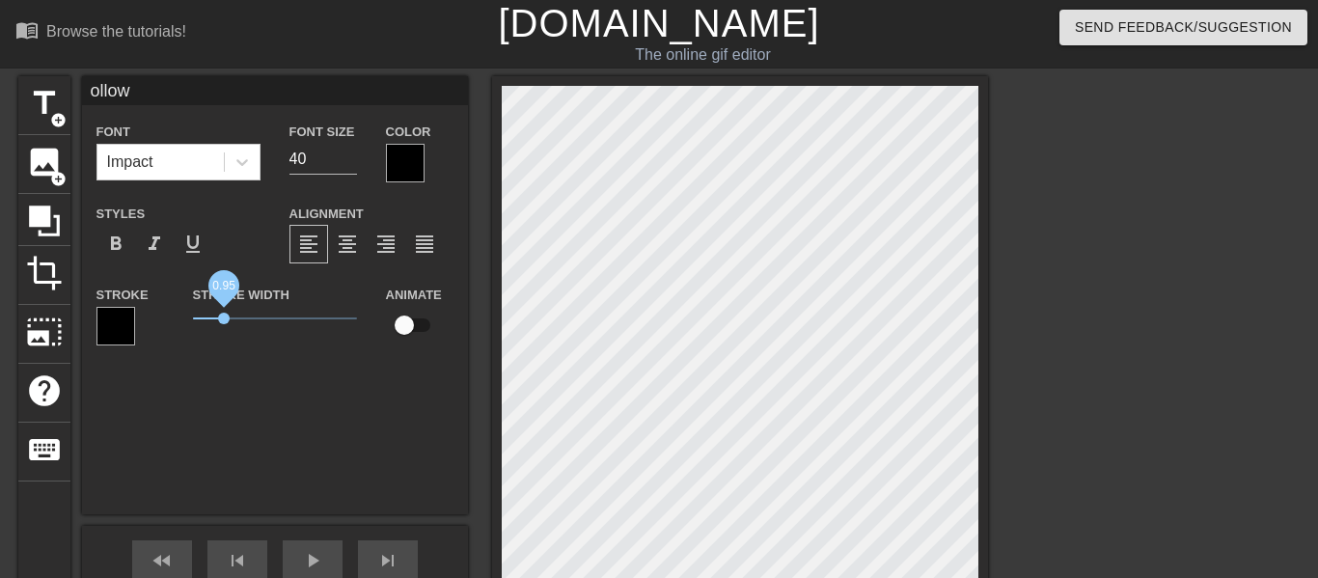
click at [223, 315] on span "0.95" at bounding box center [224, 318] width 12 height 12
click at [319, 145] on input "40" at bounding box center [323, 159] width 68 height 31
click at [1156, 343] on div at bounding box center [1155, 365] width 289 height 579
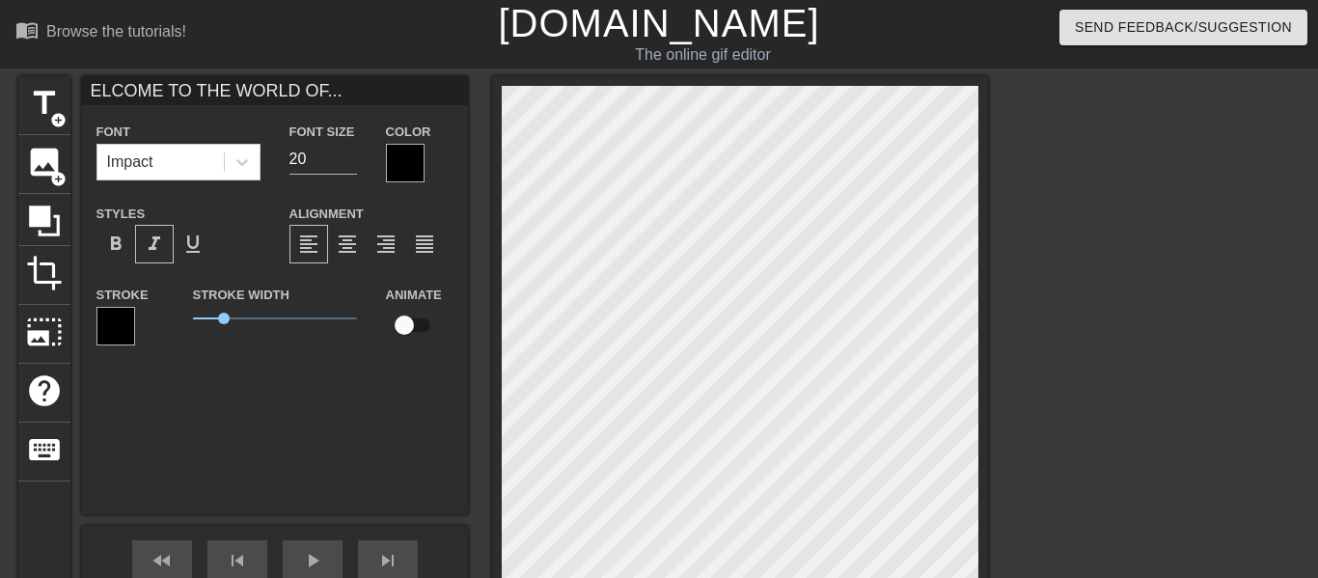
click at [1168, 324] on div at bounding box center [1155, 365] width 289 height 579
click at [1071, 338] on div at bounding box center [1155, 365] width 289 height 579
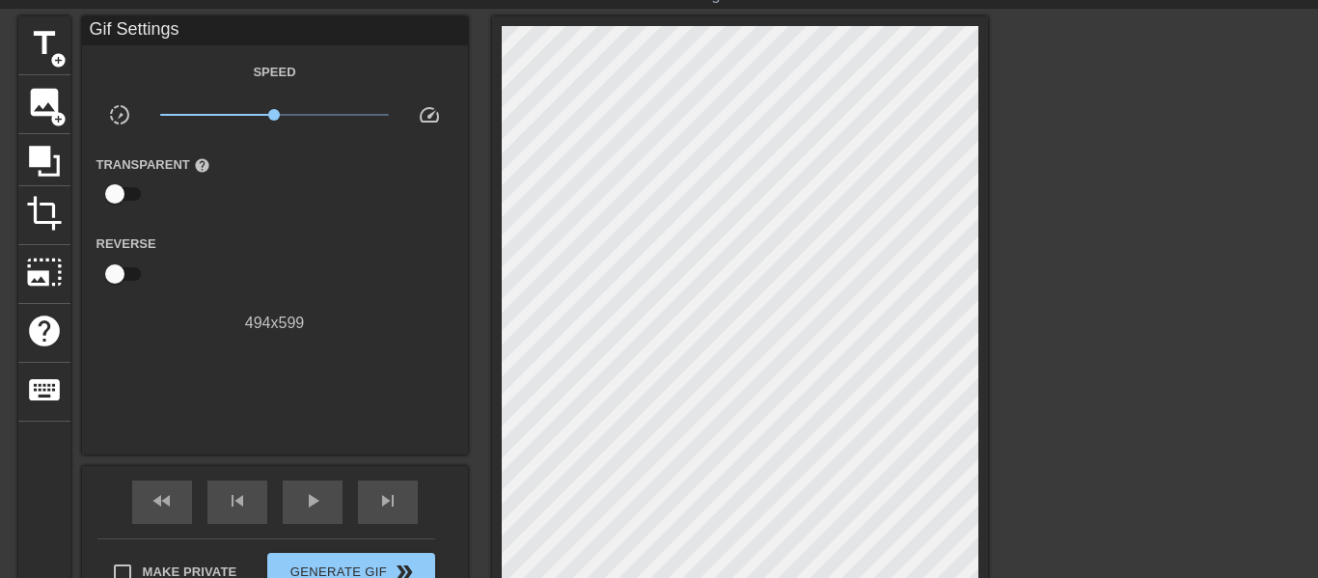
scroll to position [62, 0]
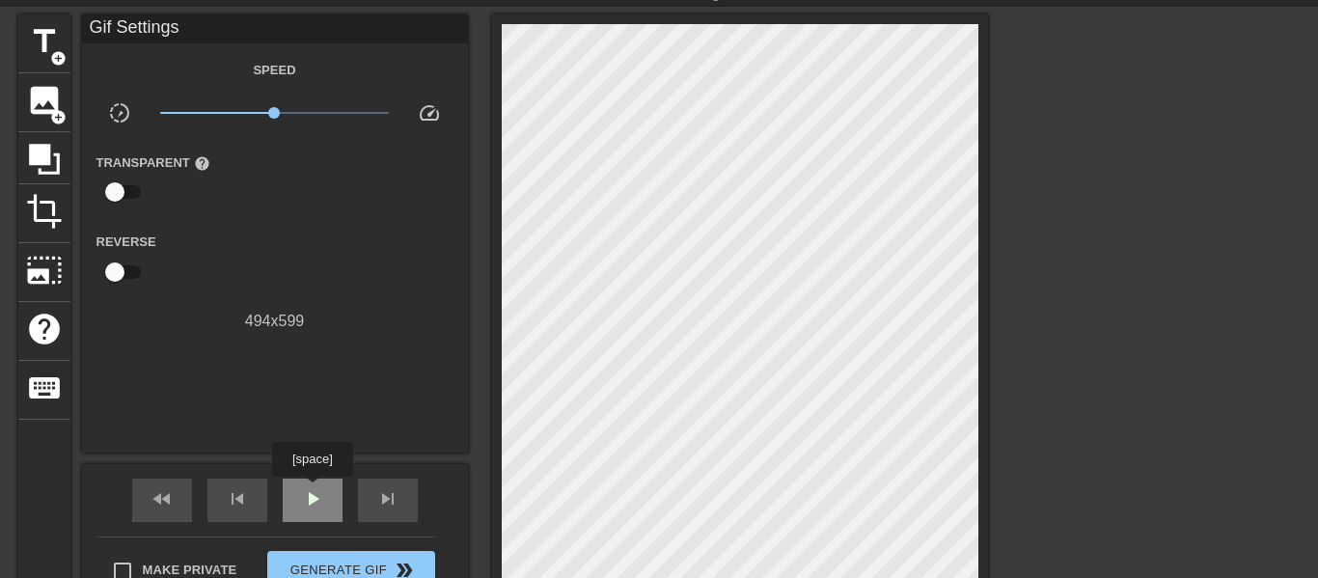
click at [312, 490] on span "play_arrow" at bounding box center [312, 498] width 23 height 23
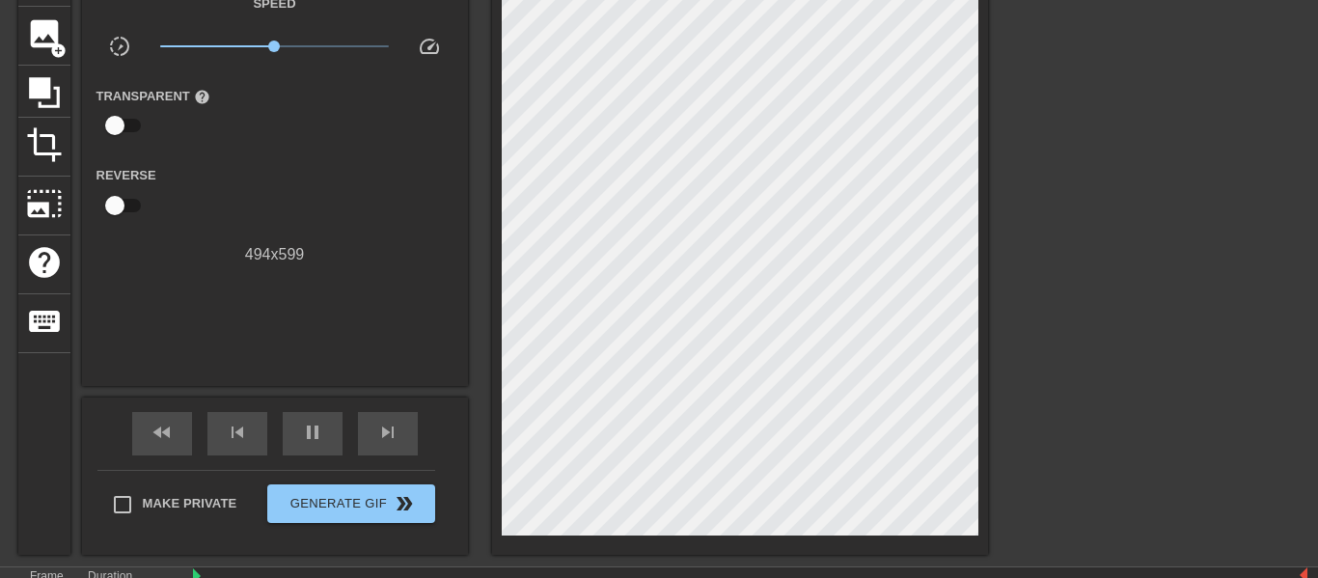
scroll to position [125, 0]
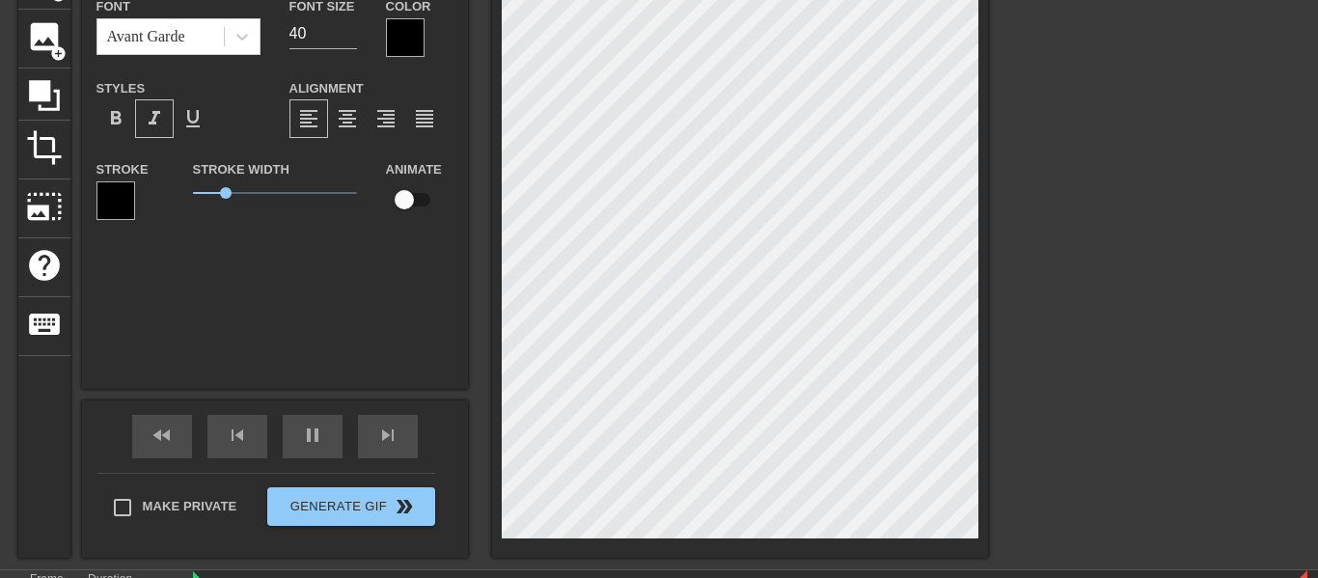
click at [1146, 222] on div at bounding box center [1155, 240] width 289 height 579
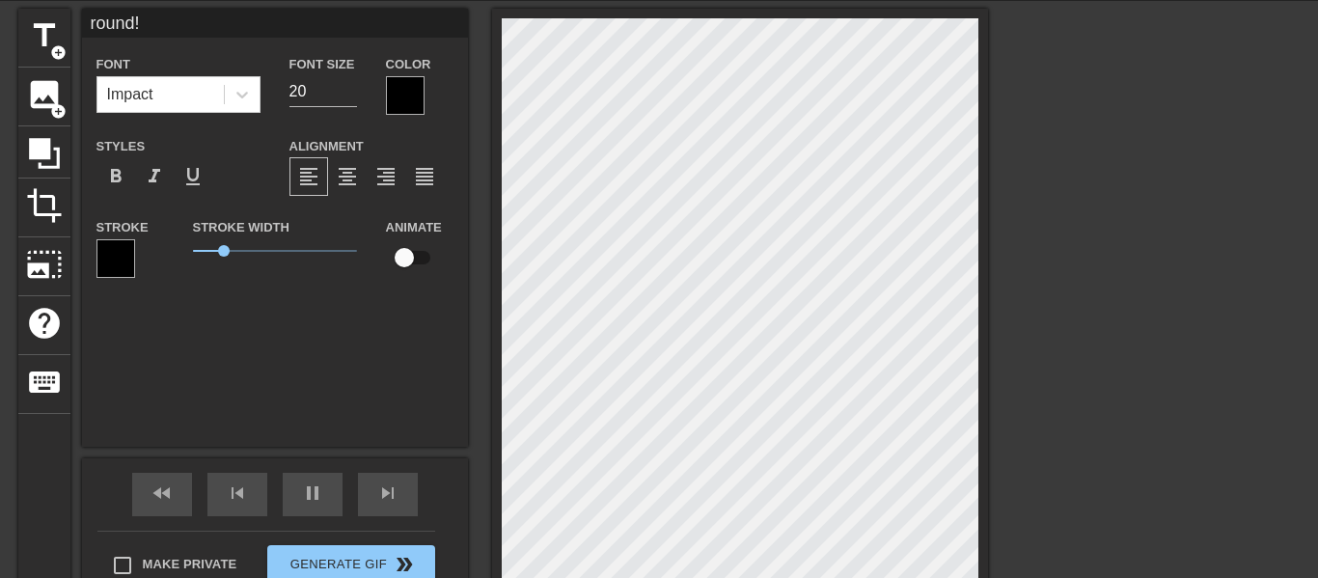
scroll to position [0, 2]
click at [1048, 395] on div at bounding box center [1155, 298] width 289 height 579
click at [1052, 406] on div at bounding box center [1155, 298] width 289 height 579
click at [1085, 410] on div at bounding box center [1155, 298] width 289 height 579
click at [161, 167] on span "format_italic" at bounding box center [154, 176] width 23 height 23
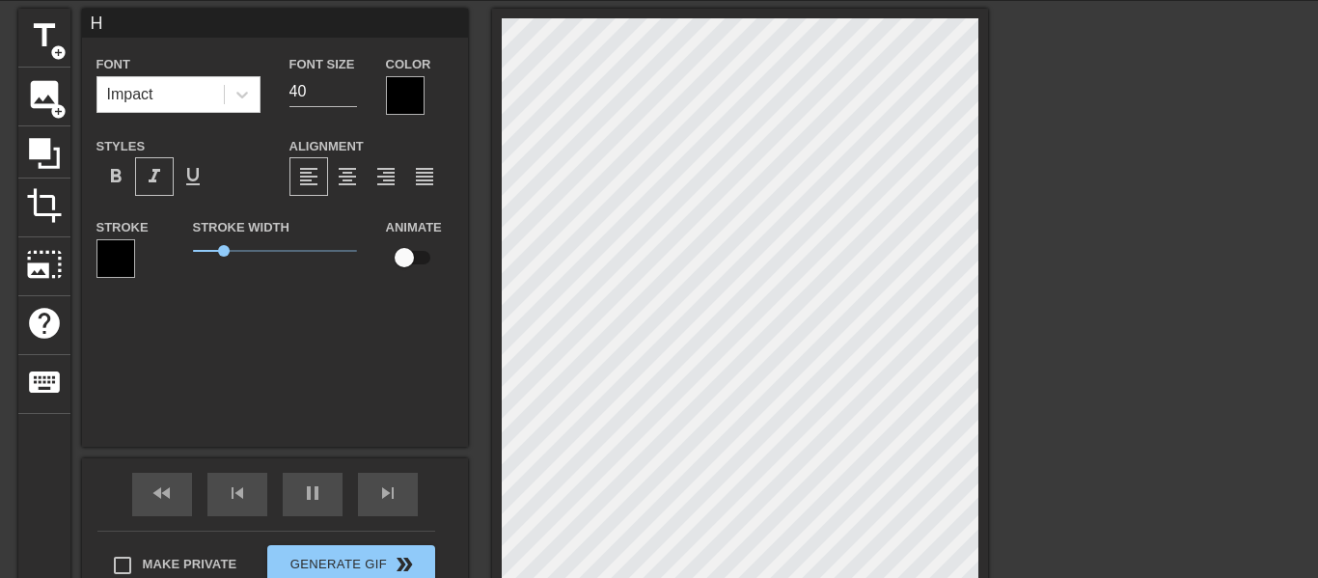
click at [163, 171] on span "format_italic" at bounding box center [154, 176] width 23 height 23
click at [124, 169] on span "format_bold" at bounding box center [115, 176] width 23 height 23
click at [1210, 351] on div at bounding box center [1155, 298] width 289 height 579
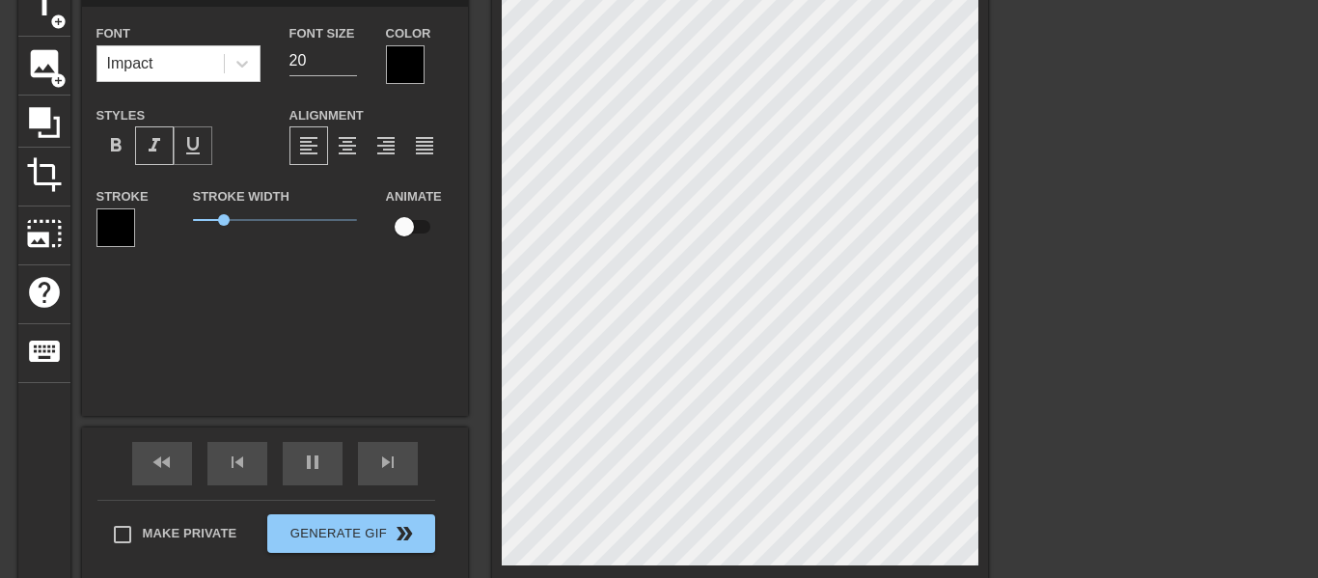
scroll to position [0, 0]
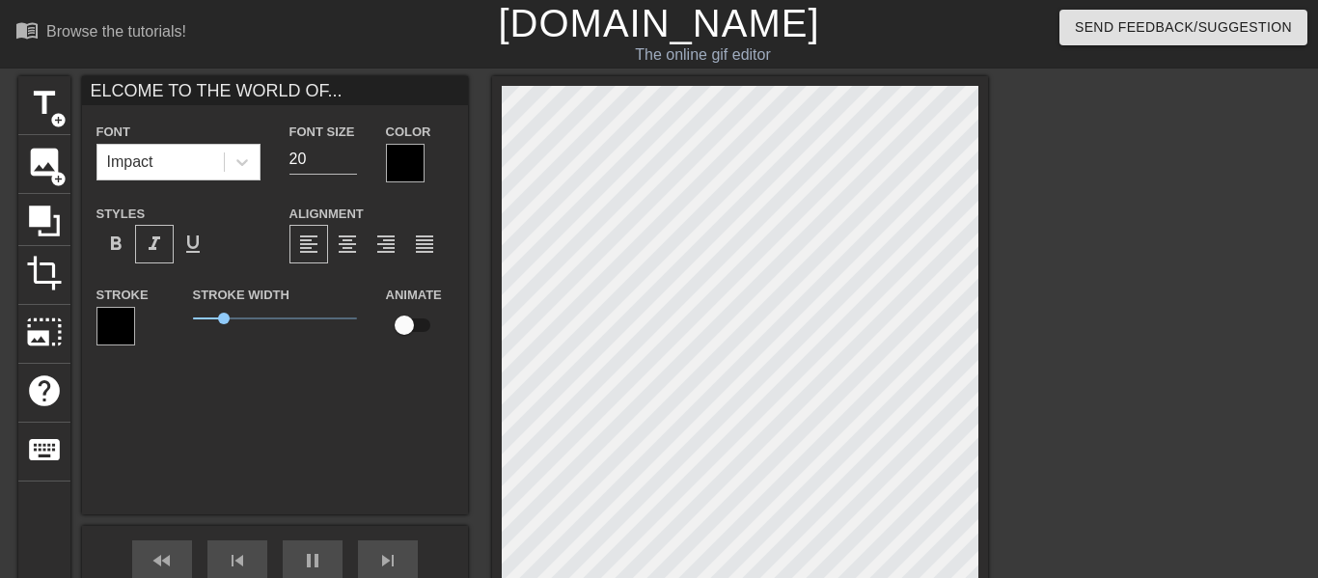
click at [405, 323] on input "checkbox" at bounding box center [404, 325] width 110 height 37
click at [385, 400] on div "ELCOME TO THE WORLD OF... Font Impact Font Size 20 Color Styles format_bold for…" at bounding box center [275, 295] width 386 height 438
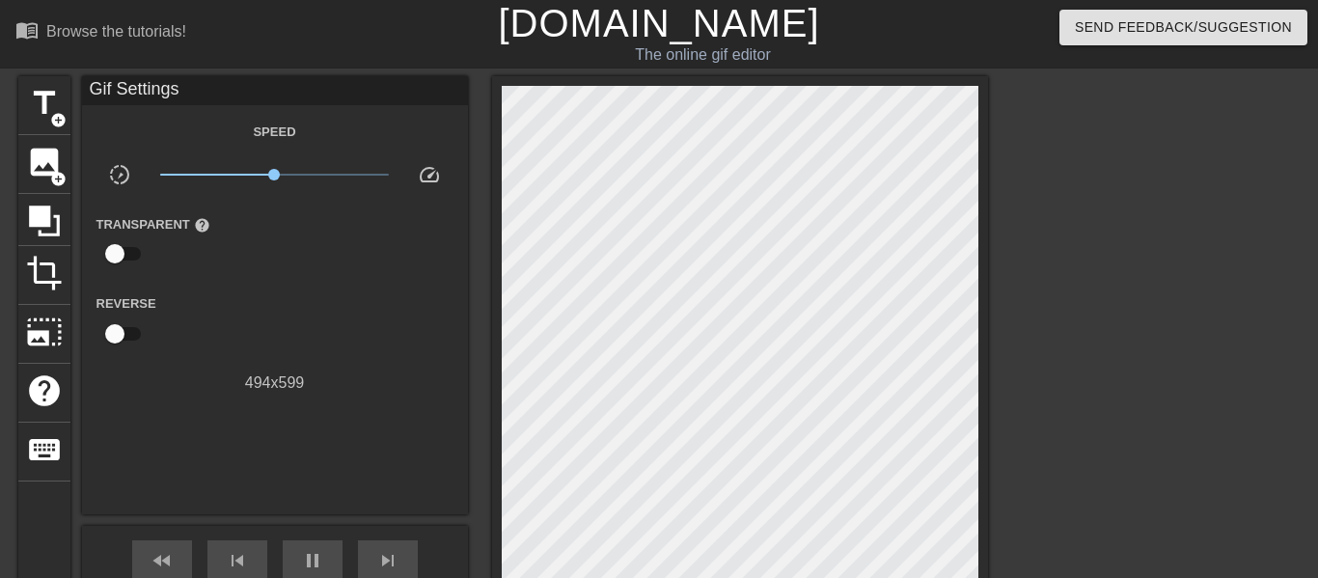
click at [1172, 449] on div at bounding box center [1155, 365] width 289 height 579
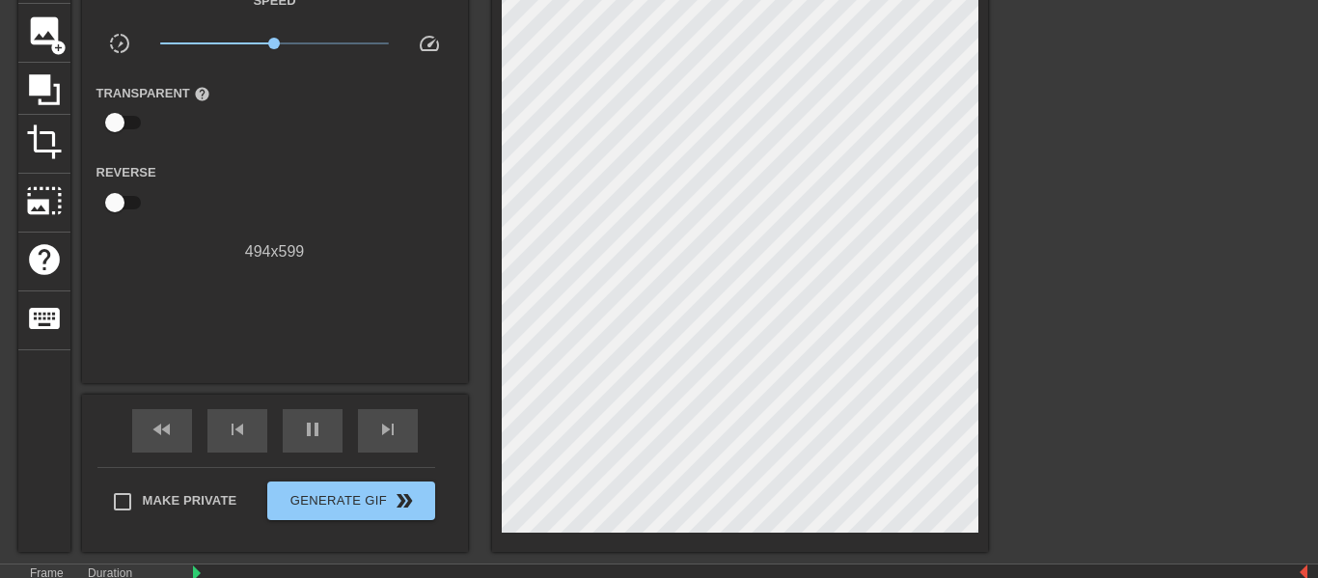
scroll to position [152, 0]
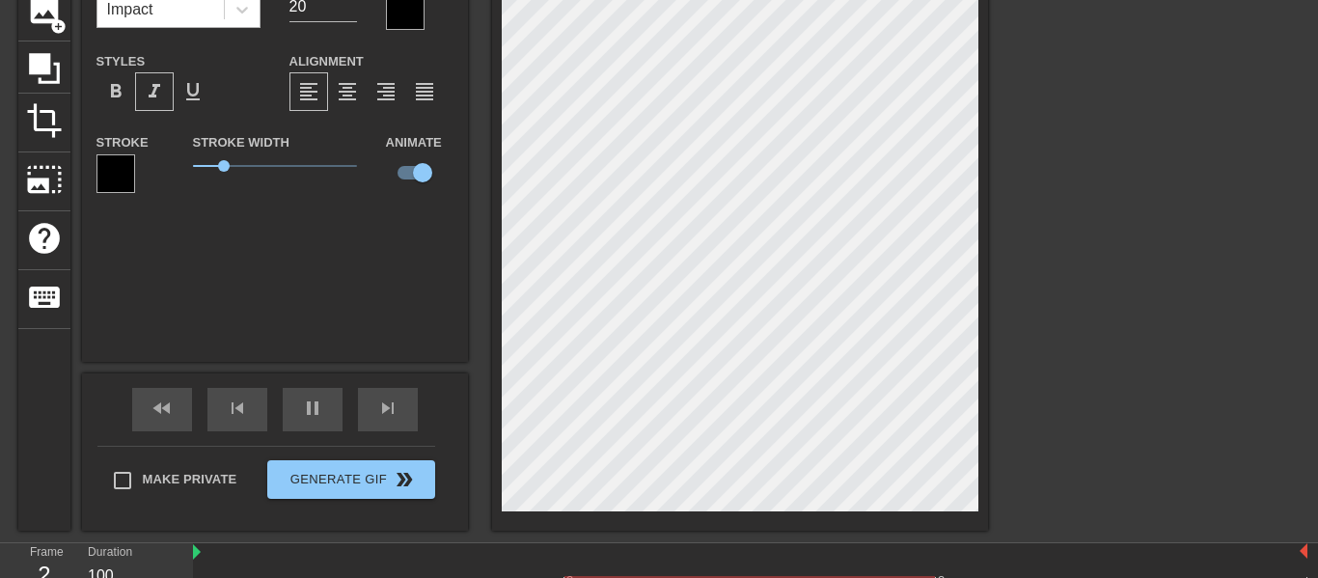
click at [166, 20] on div "Impact" at bounding box center [160, 9] width 126 height 35
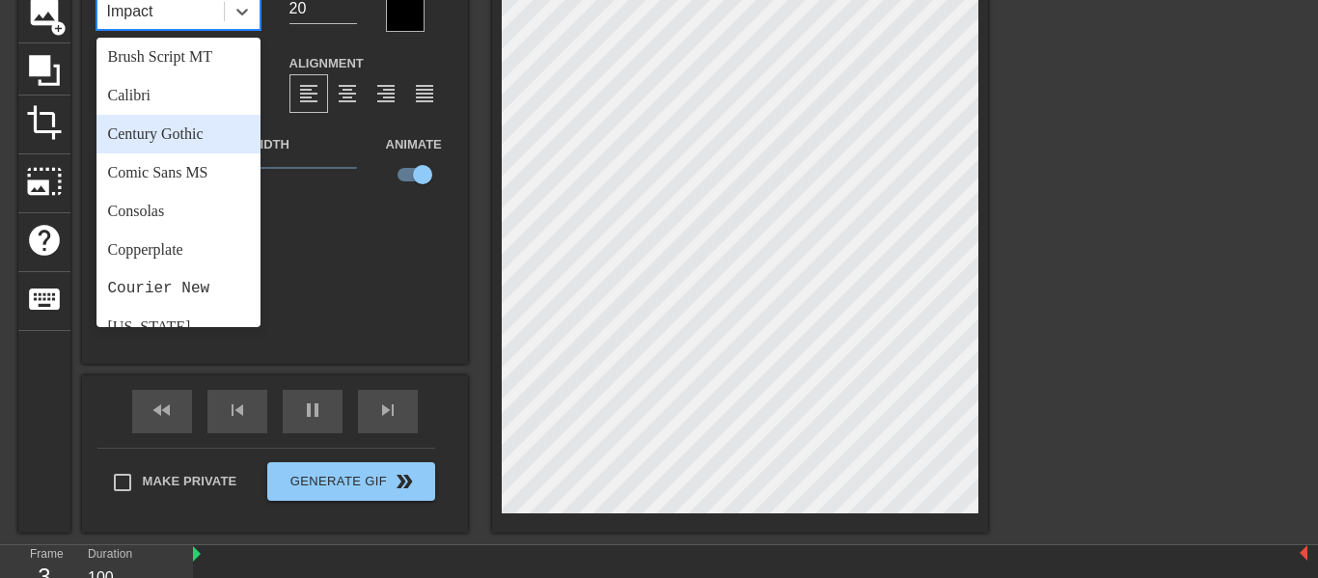
scroll to position [122, 0]
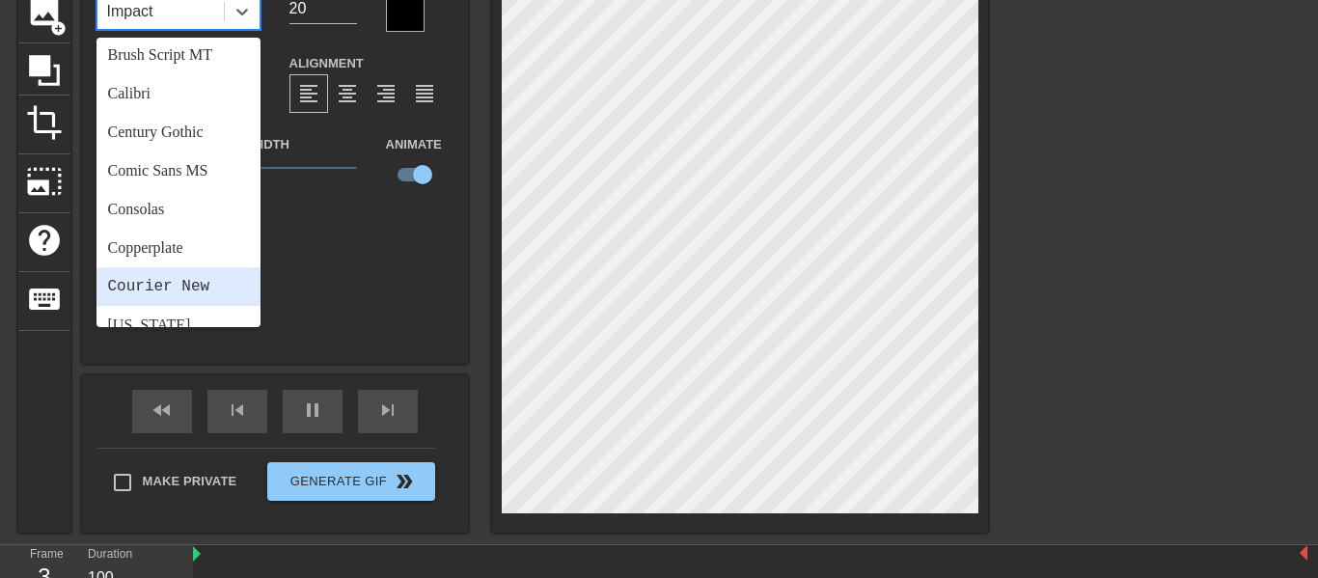
click at [184, 281] on div "Courier New" at bounding box center [178, 286] width 164 height 39
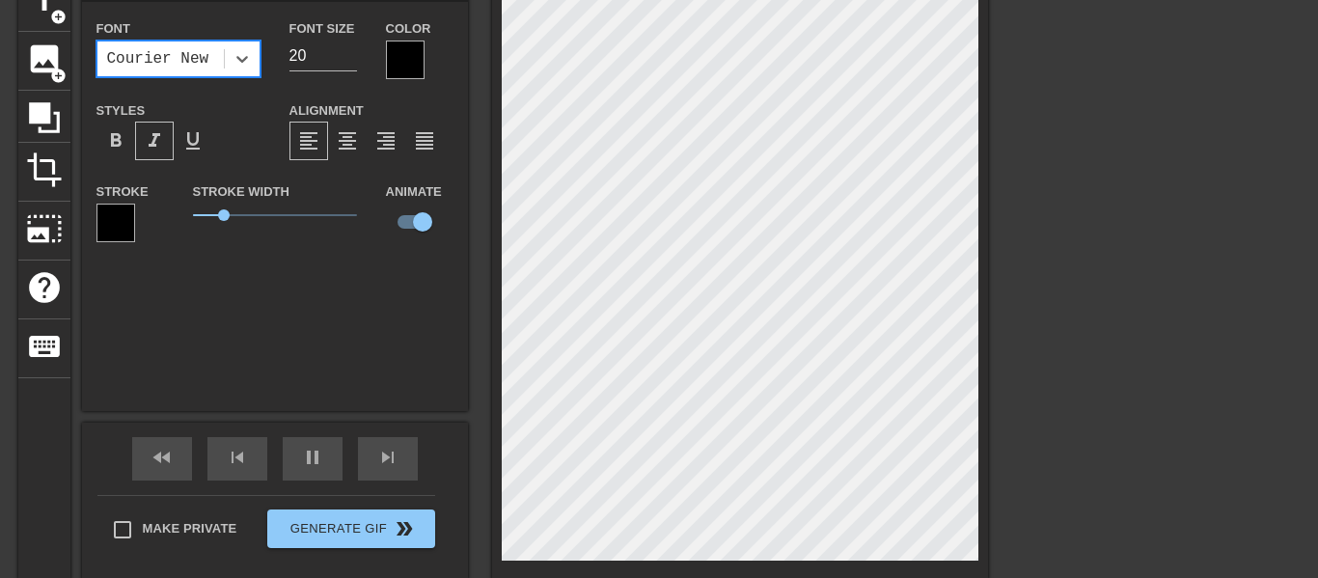
scroll to position [84, 0]
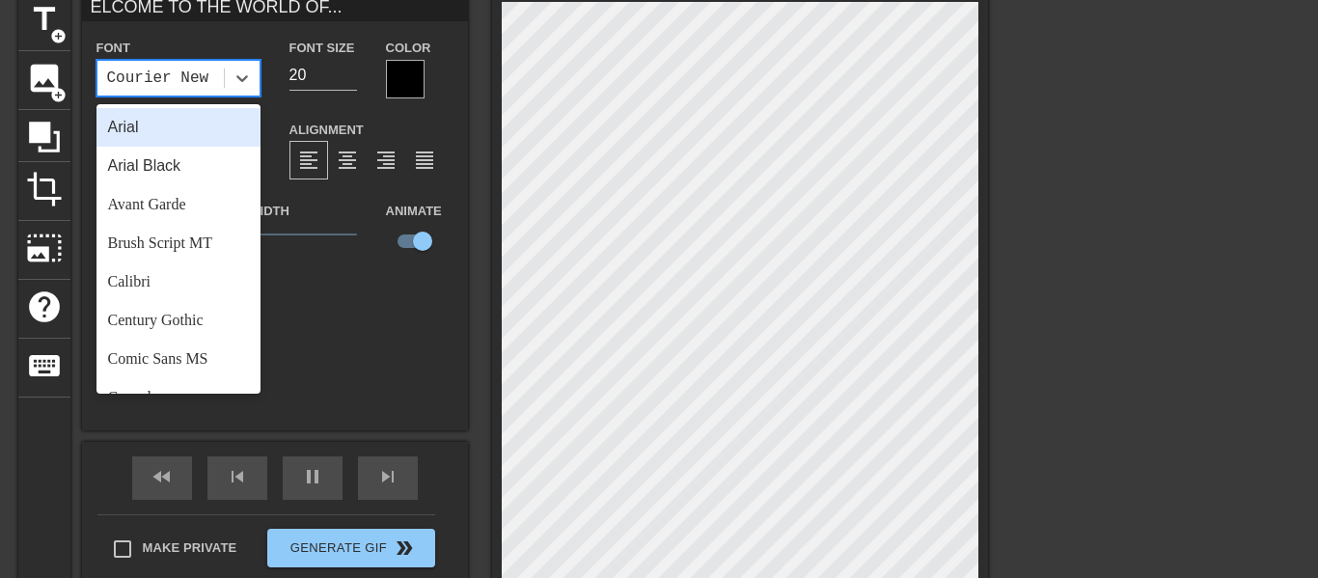
click at [181, 92] on div "Courier New" at bounding box center [160, 78] width 126 height 35
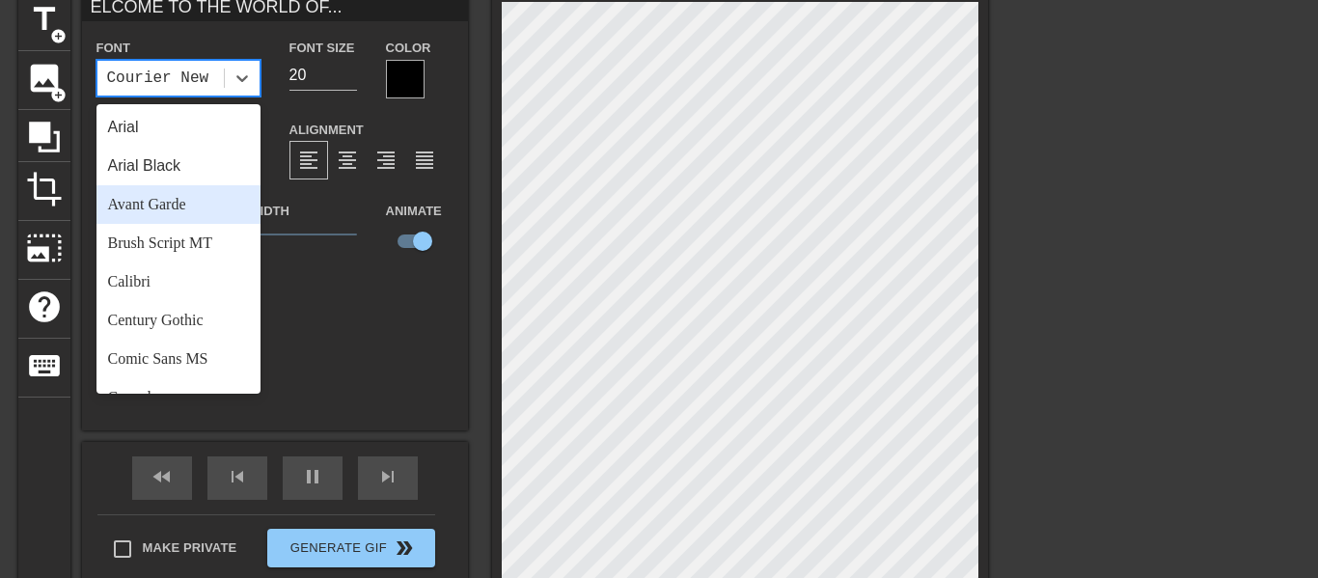
click at [184, 196] on div "Avant Garde" at bounding box center [178, 204] width 164 height 39
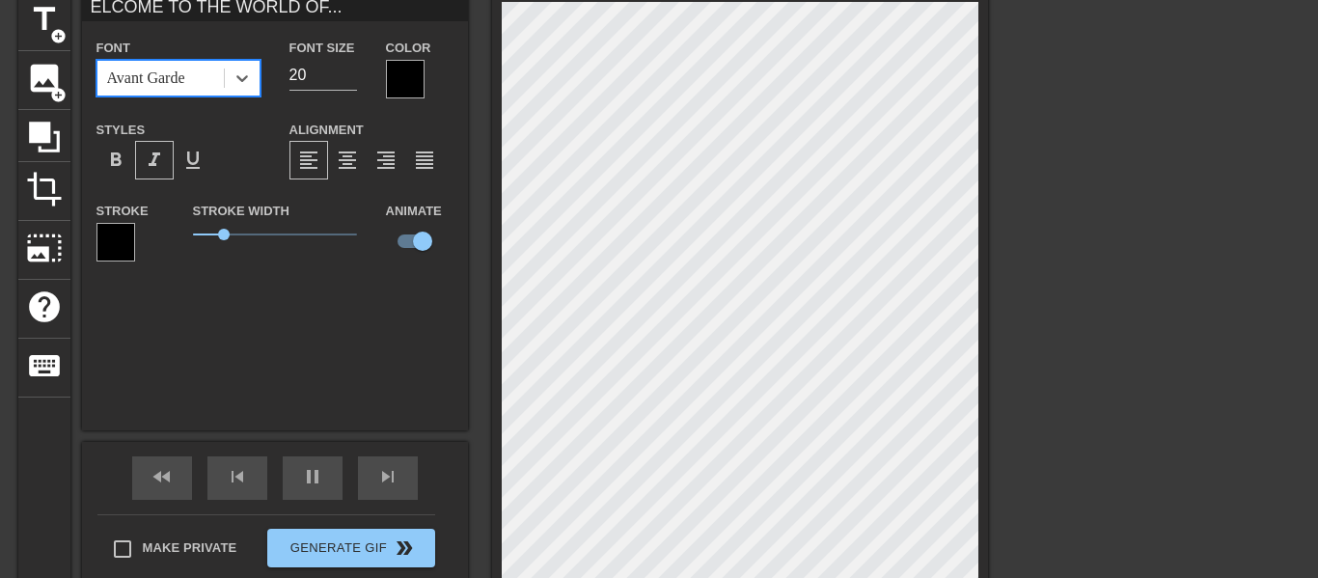
click at [219, 307] on div "ELCOME TO THE WORLD OF... Font option Avant Garde, selected. 0 results availabl…" at bounding box center [275, 211] width 386 height 438
click at [287, 368] on div "ELCOME TO THE WORLD OF... Font Avant Garde Font Size 20 Color Styles format_bol…" at bounding box center [275, 211] width 386 height 438
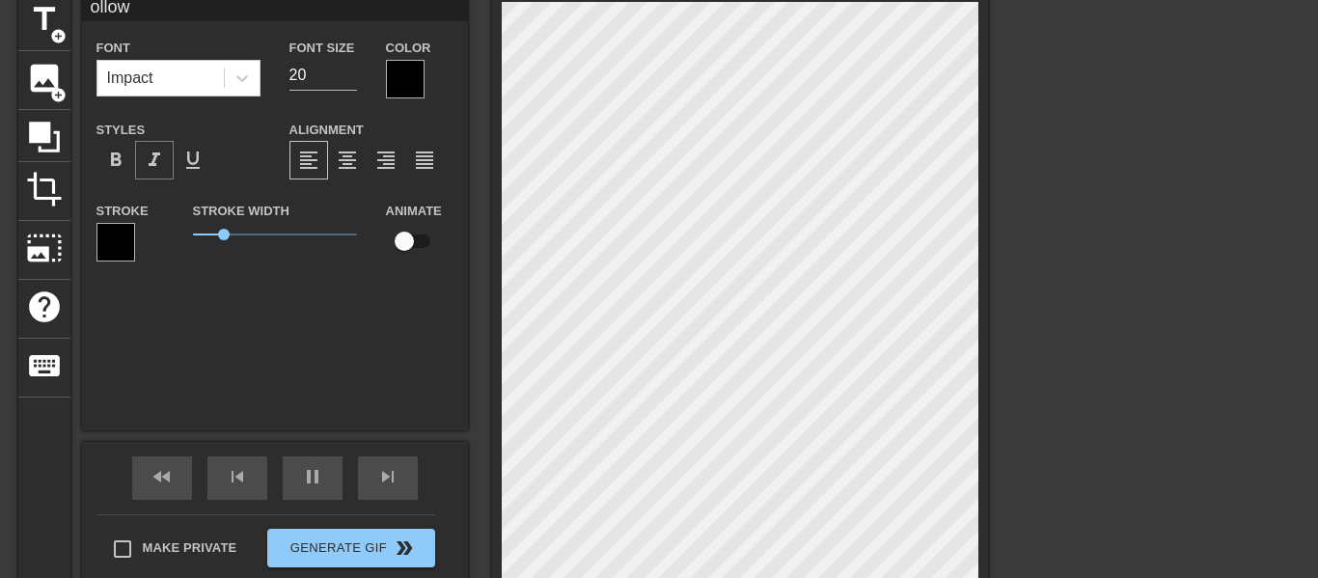
click at [146, 161] on span "format_italic" at bounding box center [154, 160] width 23 height 23
click at [213, 285] on div "ollow Font Impact Font Size 20 Color Styles format_bold format_italic format_un…" at bounding box center [275, 211] width 386 height 438
click at [293, 361] on div "ollow Font Impact Font Size 20 Color Styles format_bold format_italic format_un…" at bounding box center [275, 211] width 386 height 438
click at [148, 159] on span "format_italic" at bounding box center [154, 160] width 23 height 23
click at [1000, 484] on div "title add_circle image add_circle crop photo_size_select_large help keyboard ol…" at bounding box center [659, 295] width 1318 height 607
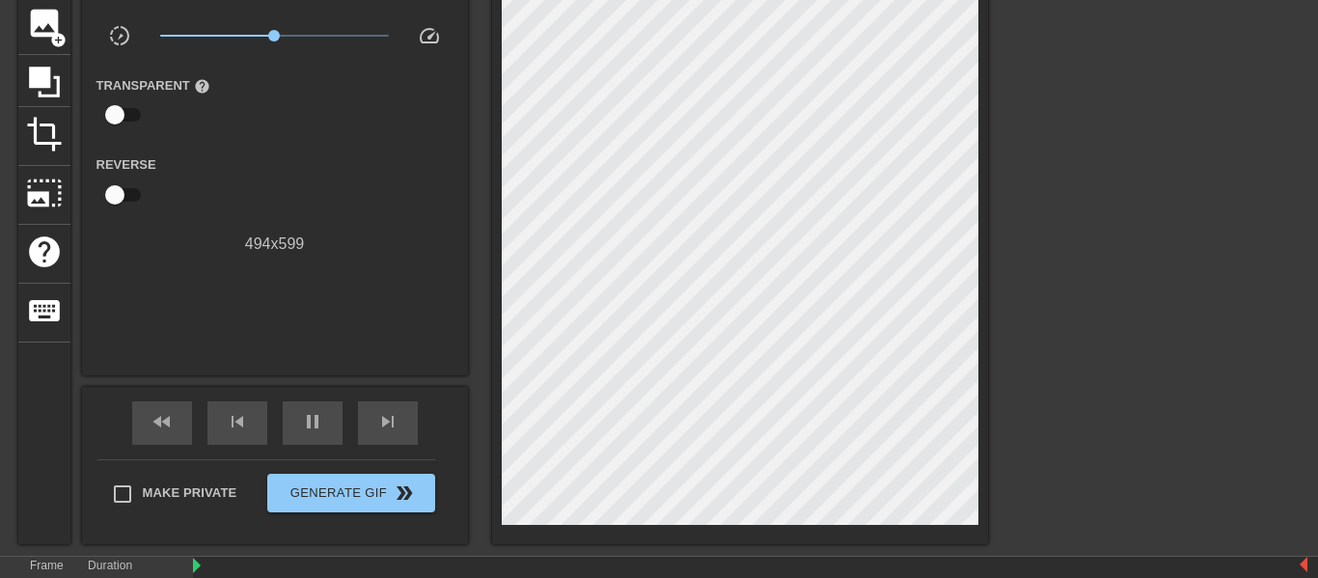
scroll to position [141, 0]
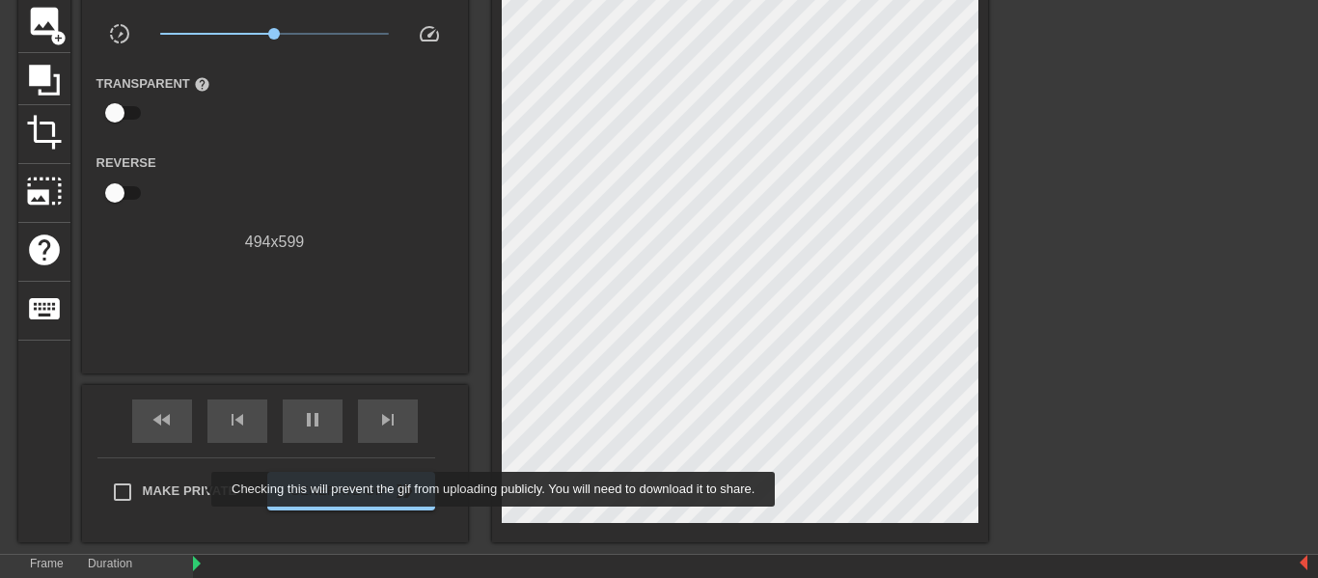
click at [198, 489] on span "Make Private" at bounding box center [190, 490] width 95 height 19
click at [143, 489] on input "Make Private" at bounding box center [122, 492] width 41 height 41
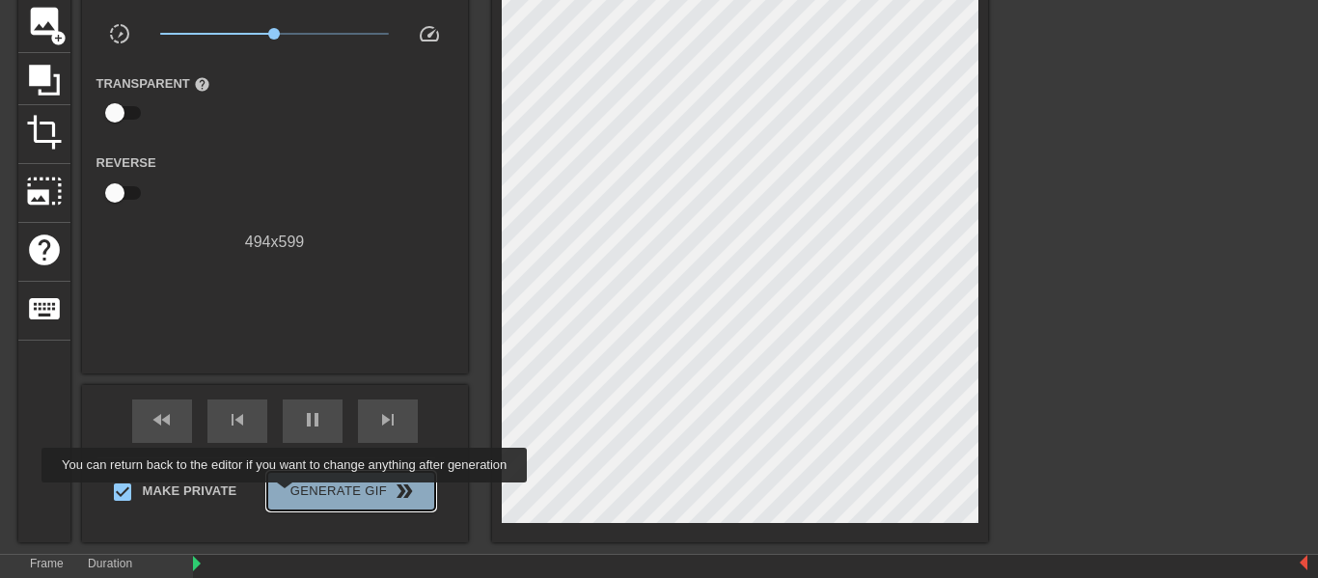
click at [280, 496] on span "Generate Gif double_arrow" at bounding box center [350, 490] width 151 height 23
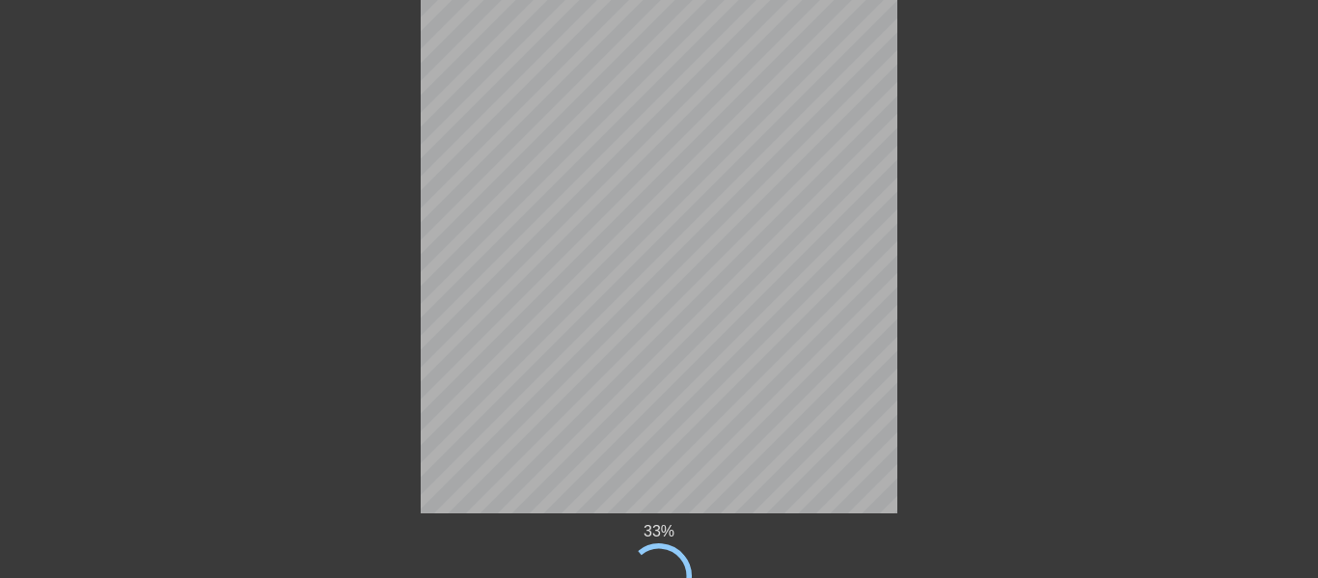
scroll to position [86, 0]
